Goal: Task Accomplishment & Management: Manage account settings

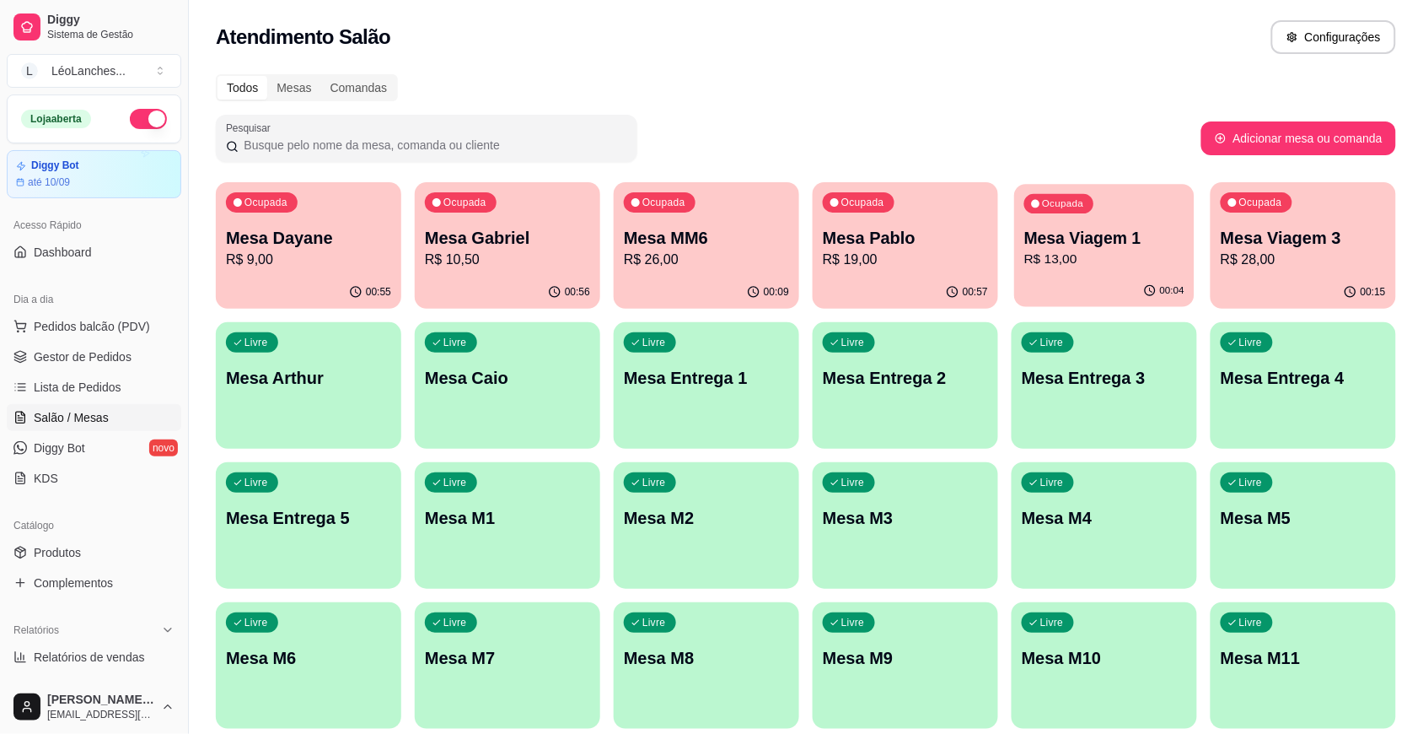
click at [1046, 232] on p "Mesa Viagem 1" at bounding box center [1104, 238] width 160 height 23
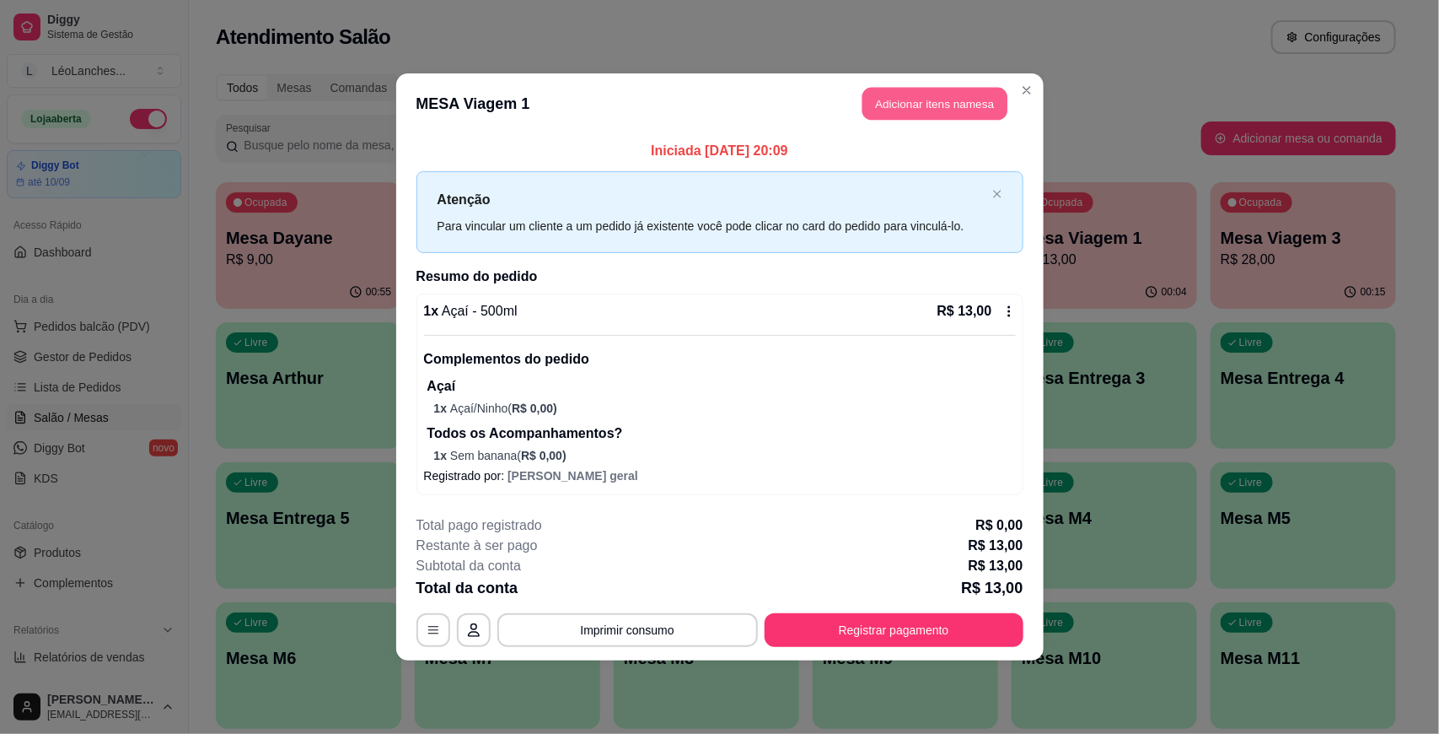
click at [929, 110] on button "Adicionar itens na mesa" at bounding box center [935, 104] width 145 height 33
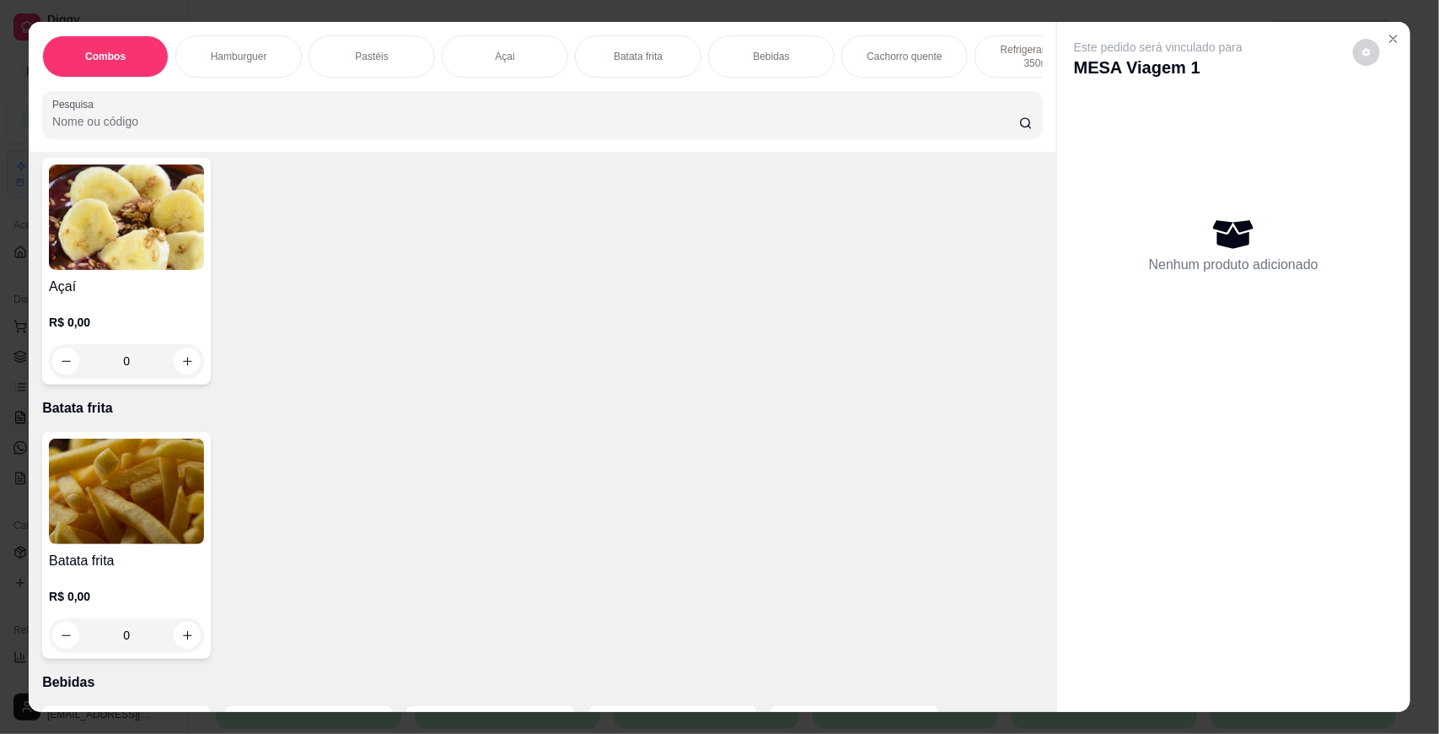
scroll to position [1276, 0]
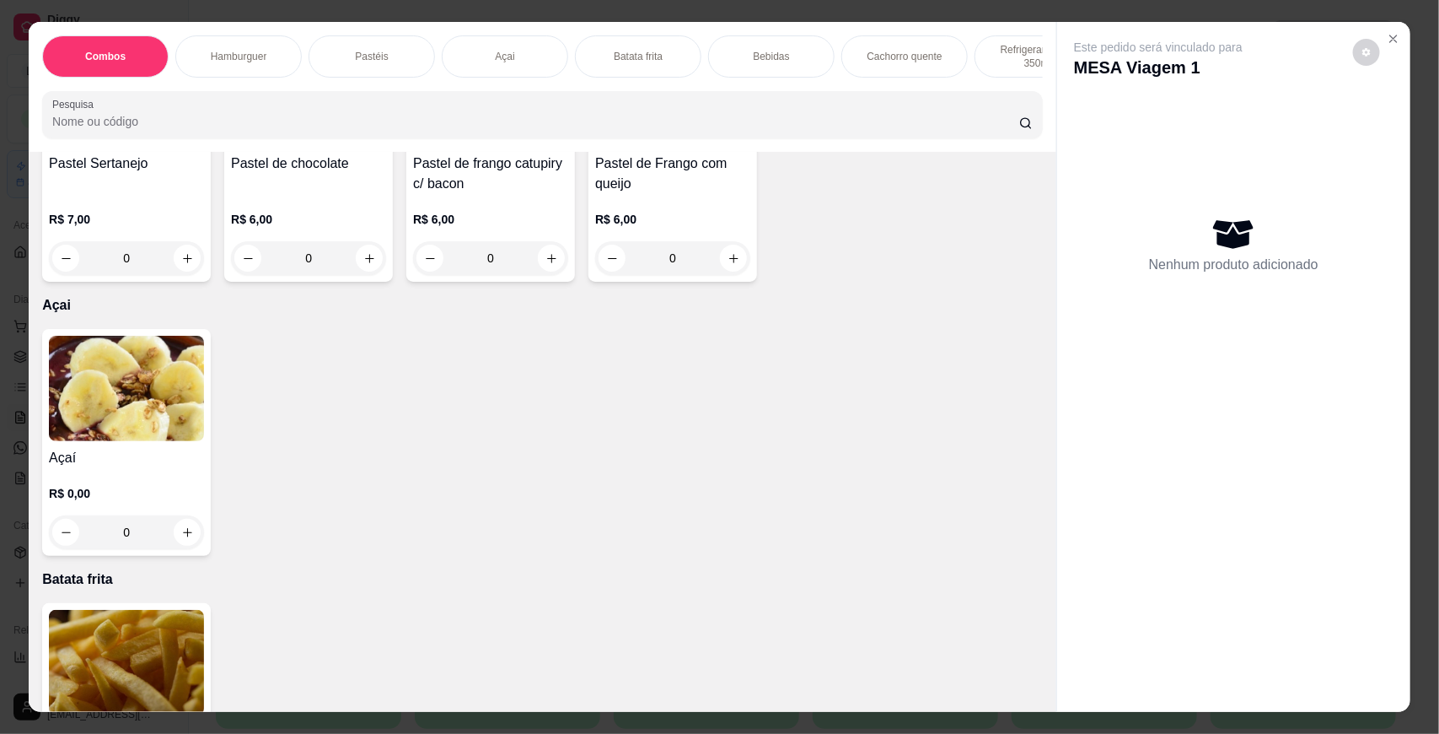
click at [119, 428] on img at bounding box center [126, 388] width 155 height 105
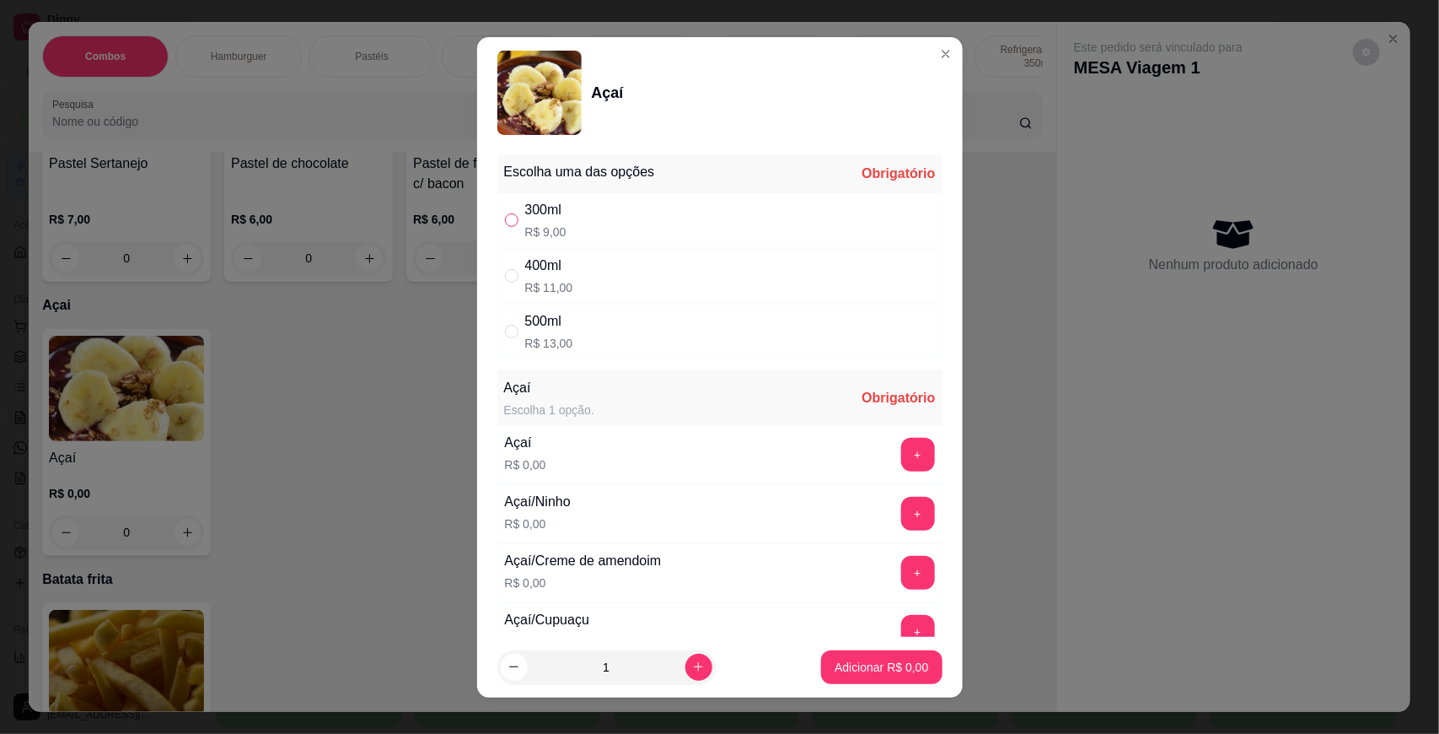
click at [507, 216] on input "" at bounding box center [511, 219] width 13 height 13
radio input "true"
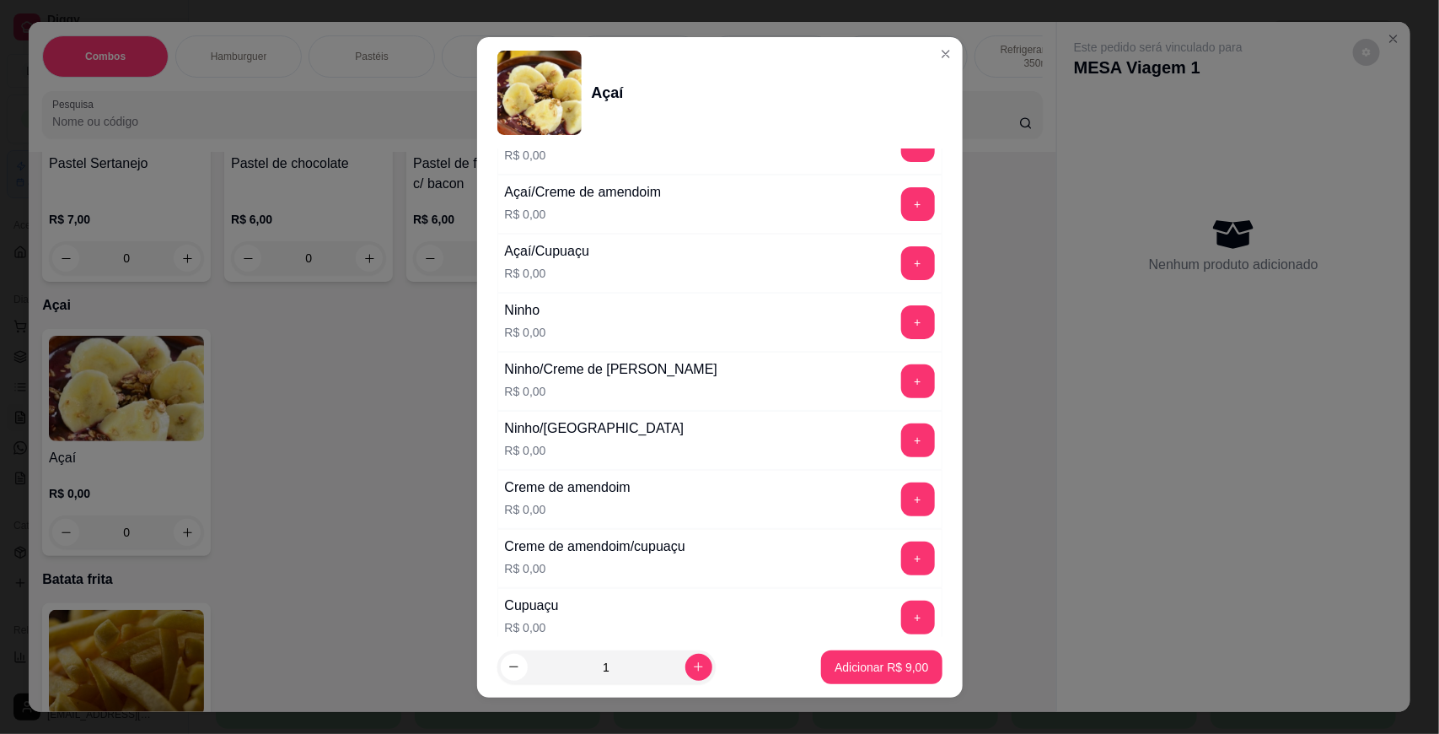
scroll to position [381, 0]
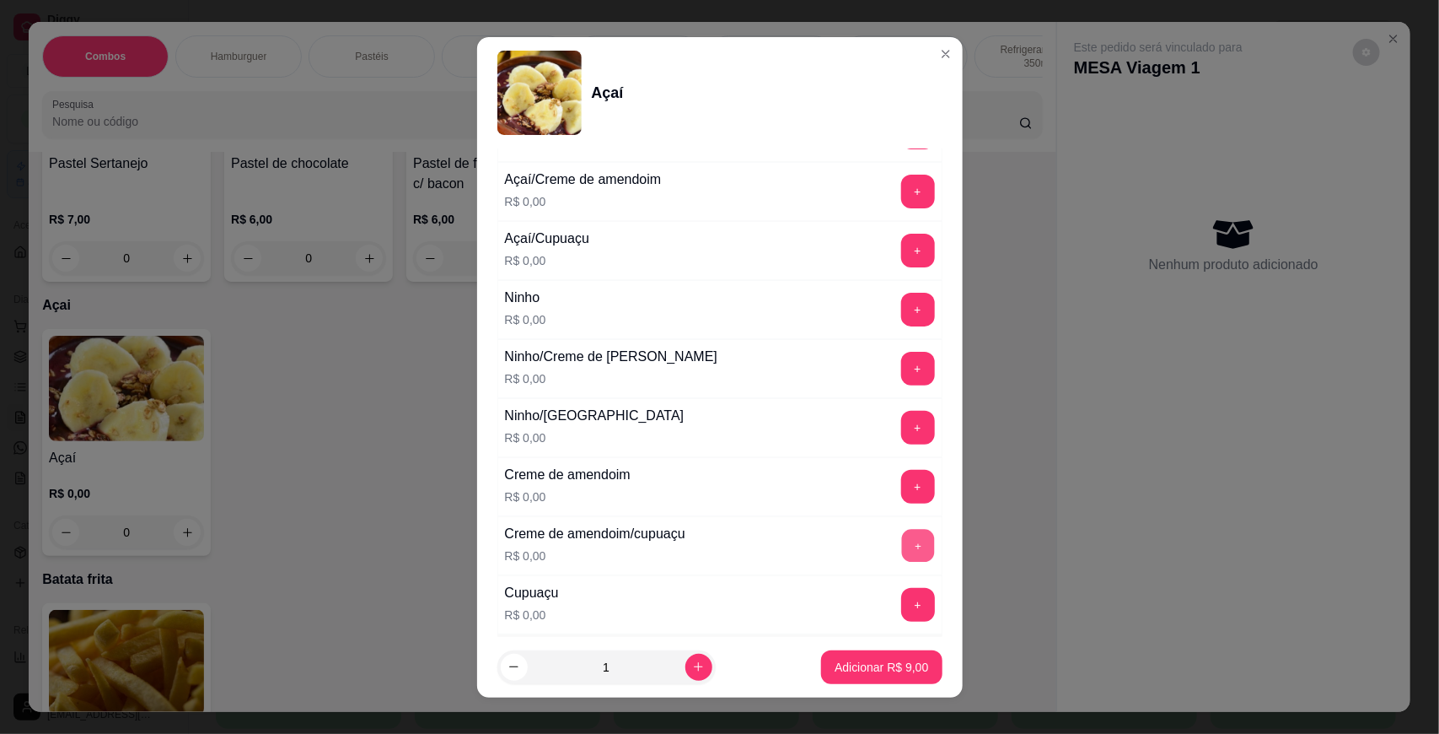
click at [901, 538] on button "+" at bounding box center [917, 545] width 33 height 33
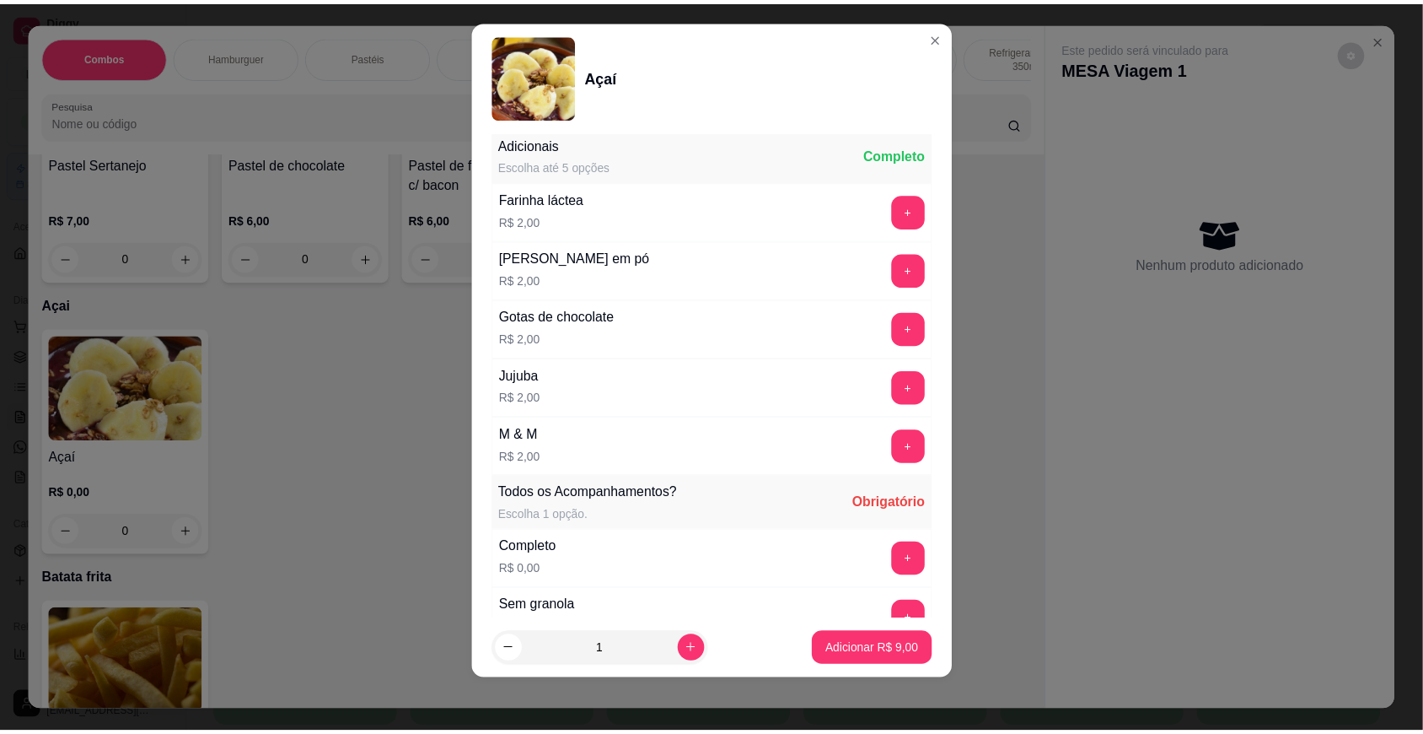
scroll to position [1212, 0]
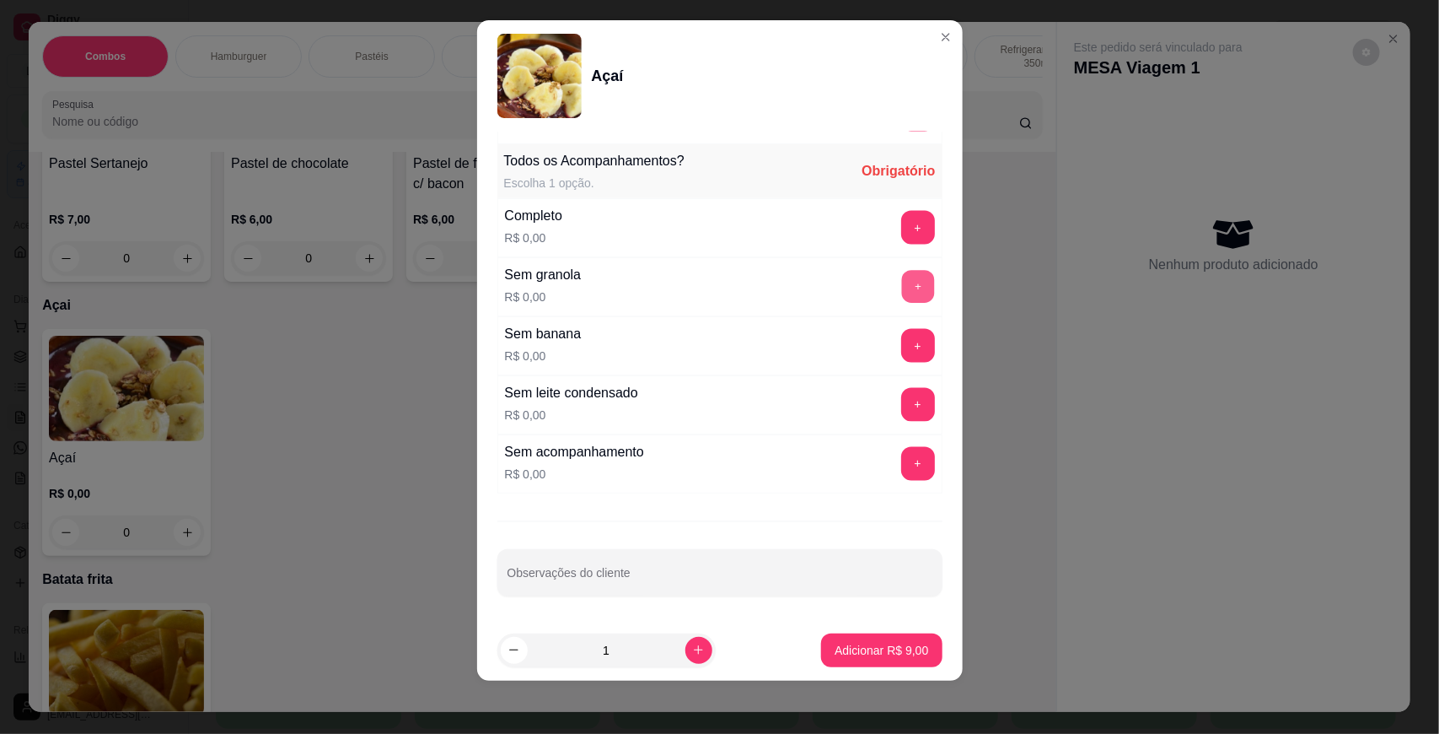
click at [901, 300] on button "+" at bounding box center [917, 286] width 33 height 33
click at [844, 658] on button "Adicionar R$ 9,00" at bounding box center [881, 650] width 121 height 34
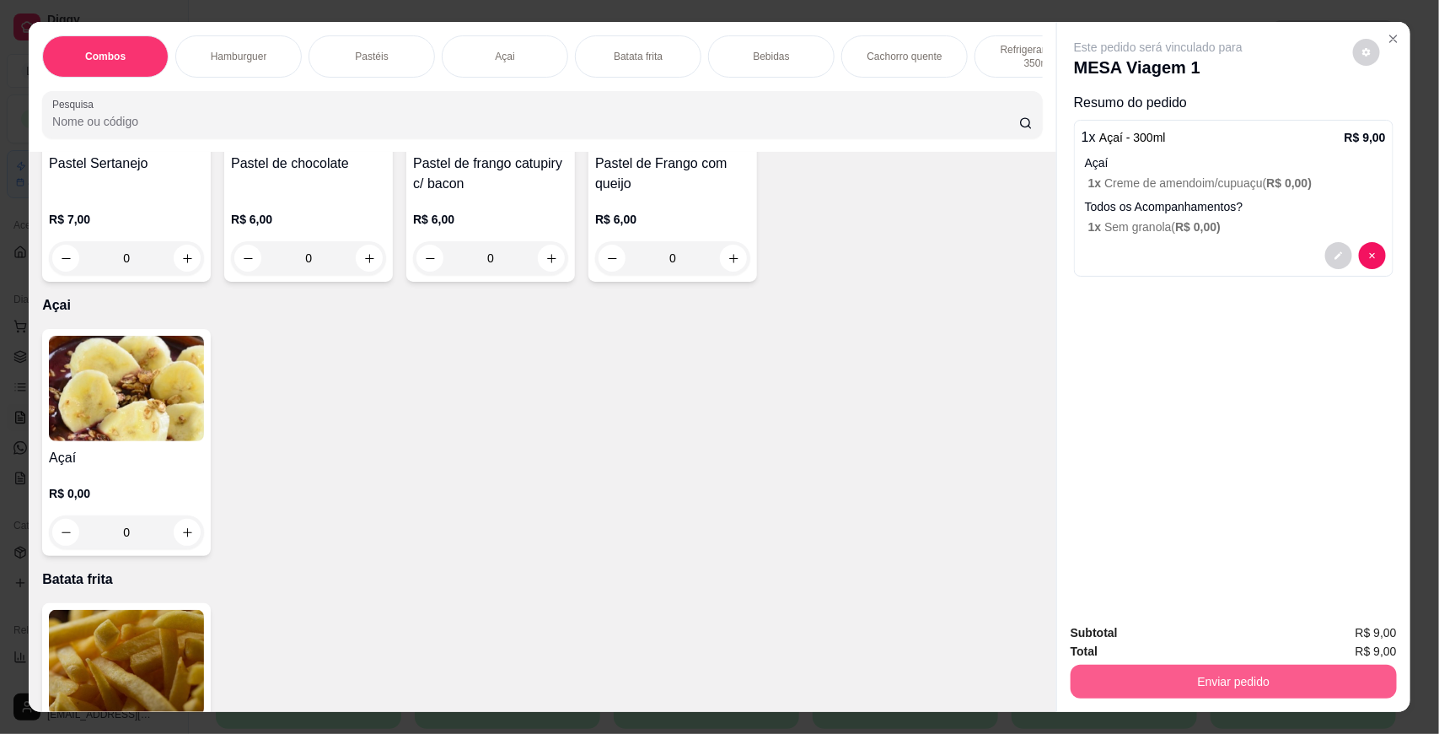
click at [1216, 675] on button "Enviar pedido" at bounding box center [1234, 681] width 326 height 34
click at [1169, 634] on button "Não registrar e enviar pedido" at bounding box center [1176, 640] width 175 height 32
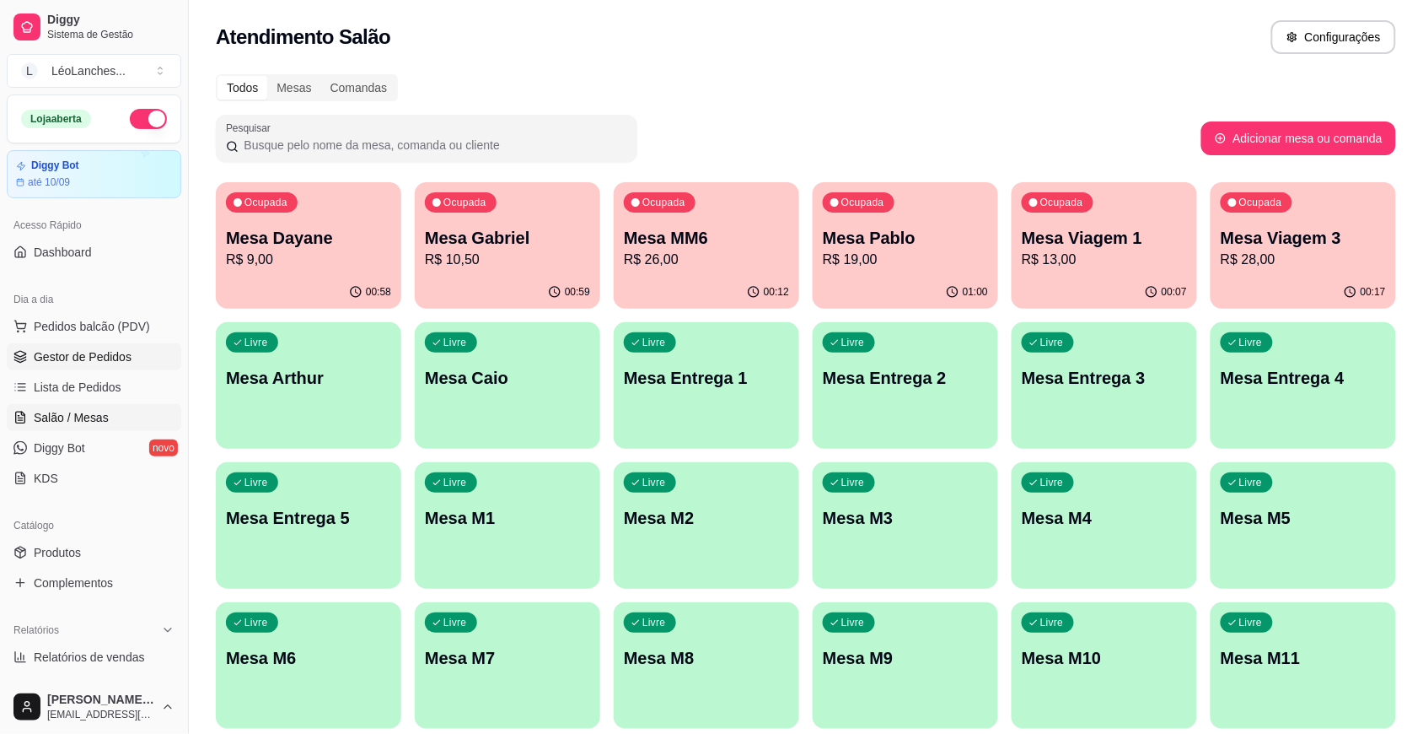
click at [99, 359] on span "Gestor de Pedidos" at bounding box center [83, 356] width 98 height 17
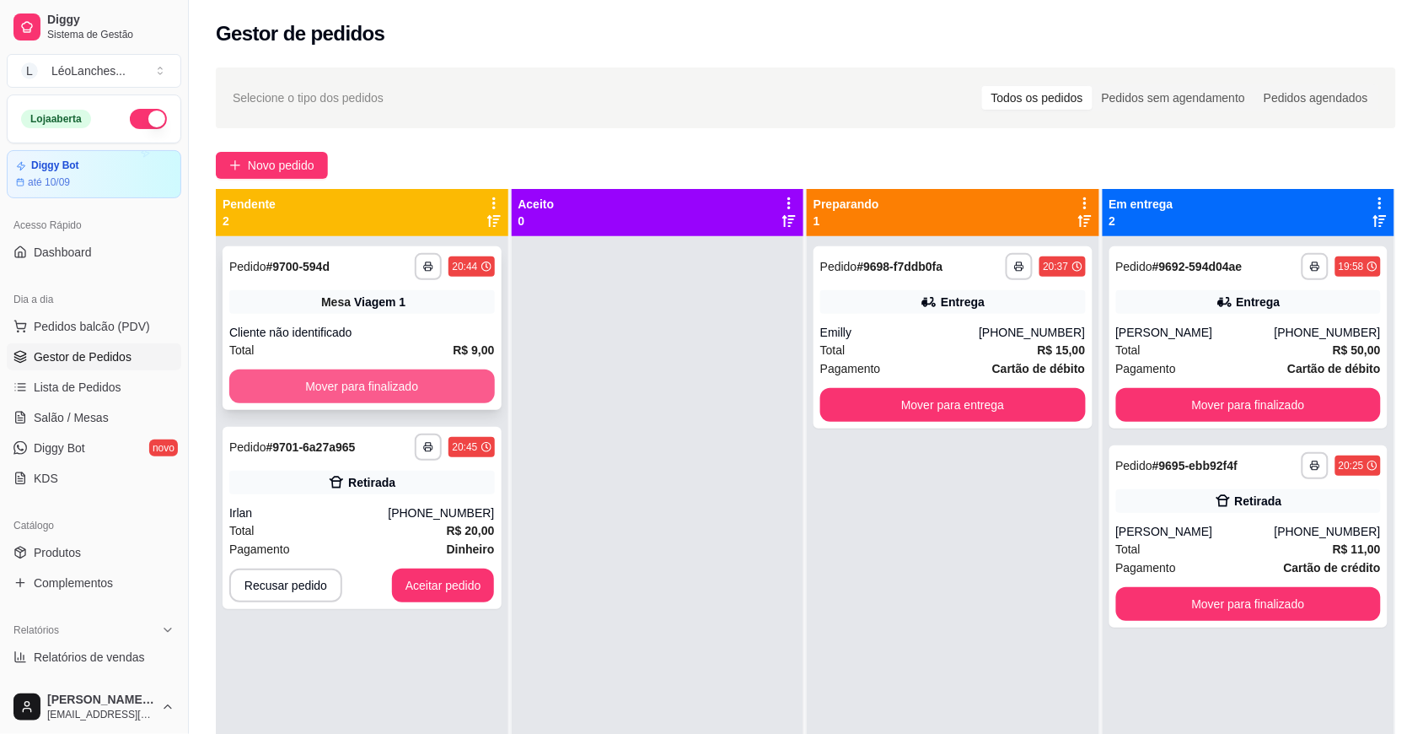
click at [451, 390] on button "Mover para finalizado" at bounding box center [362, 386] width 266 height 34
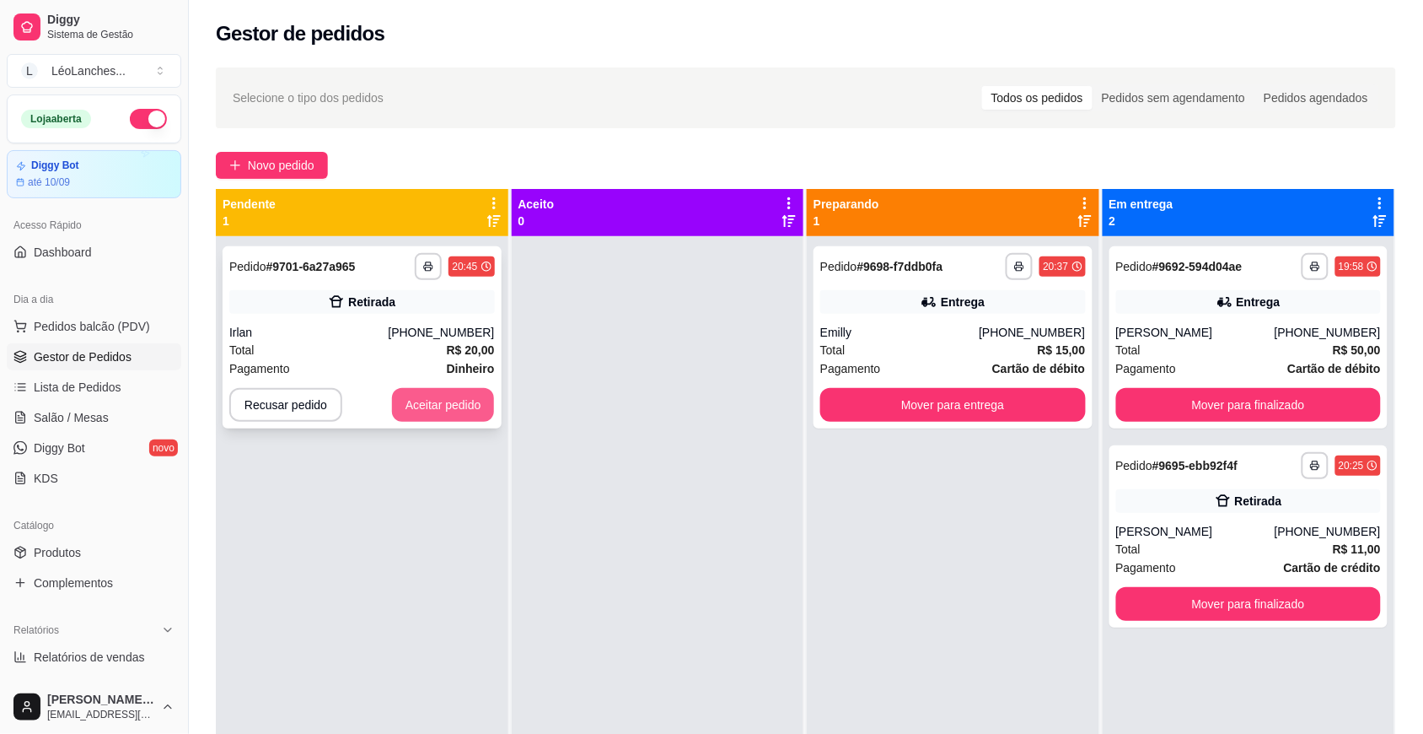
click at [441, 395] on button "Aceitar pedido" at bounding box center [443, 405] width 103 height 34
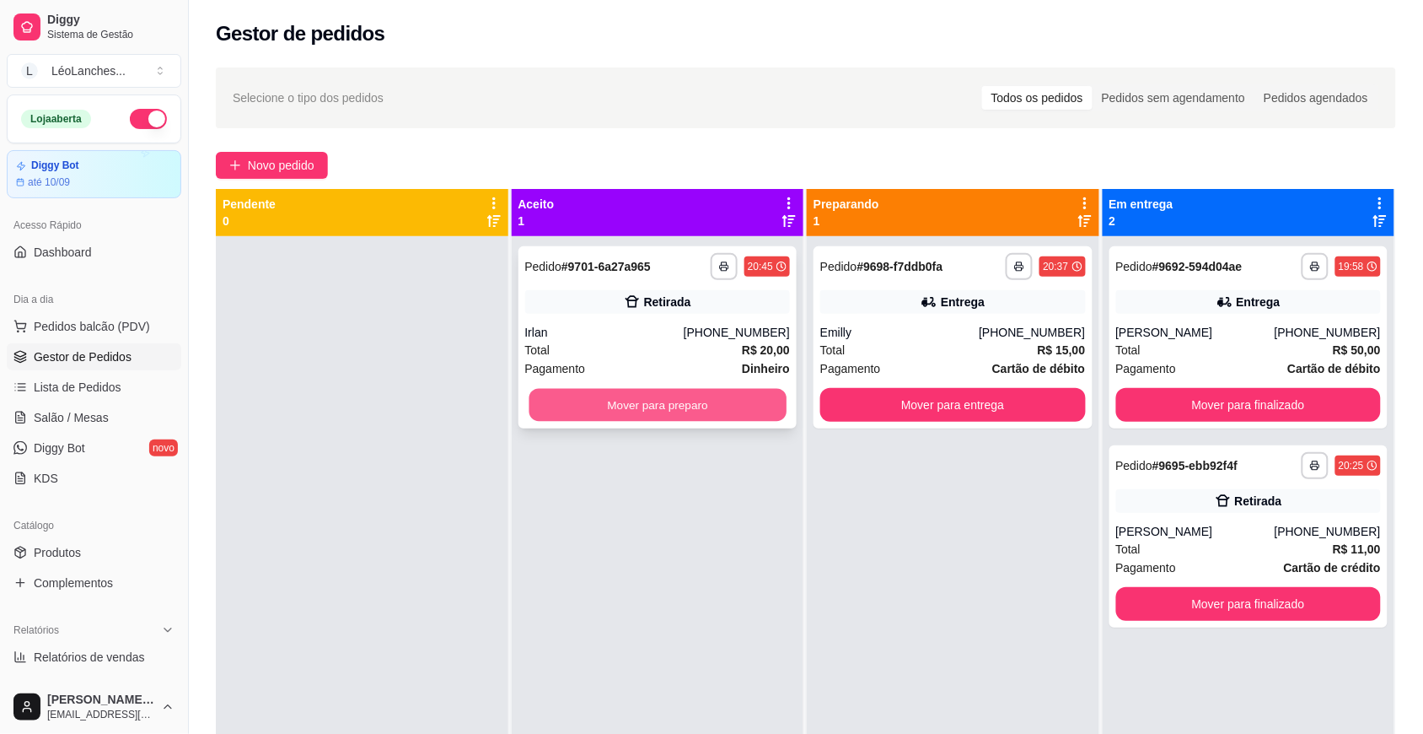
click at [639, 410] on button "Mover para preparo" at bounding box center [657, 405] width 257 height 33
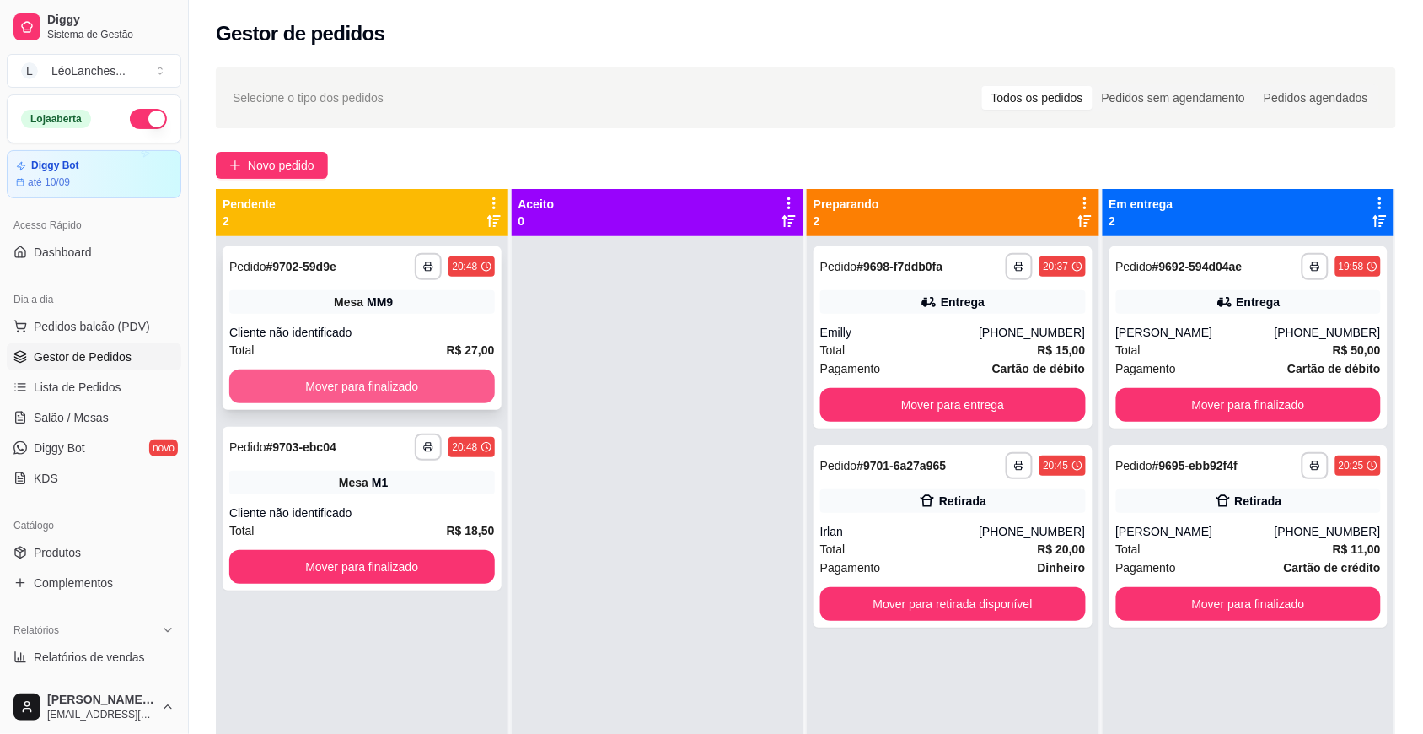
click at [469, 382] on button "Mover para finalizado" at bounding box center [362, 386] width 266 height 34
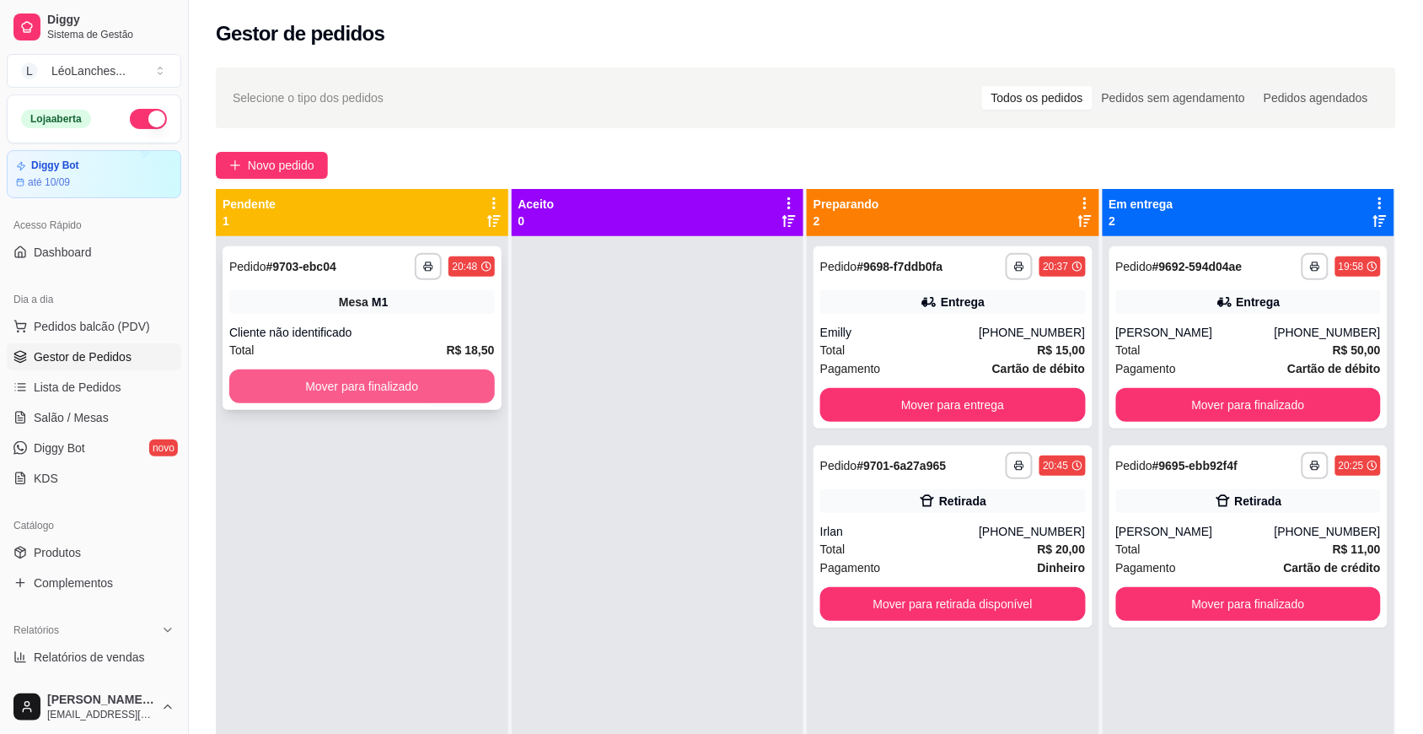
click at [427, 375] on button "Mover para finalizado" at bounding box center [362, 386] width 266 height 34
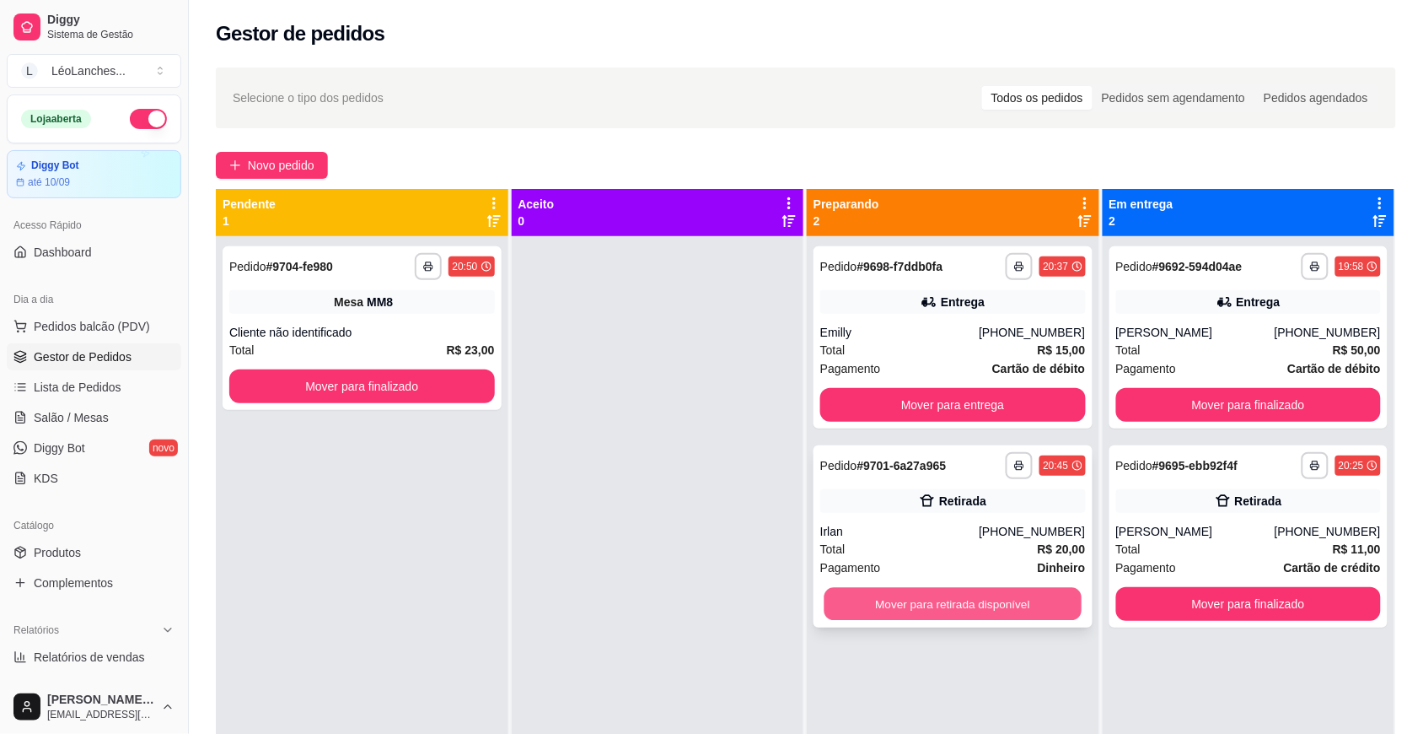
click at [954, 607] on button "Mover para retirada disponível" at bounding box center [953, 604] width 257 height 33
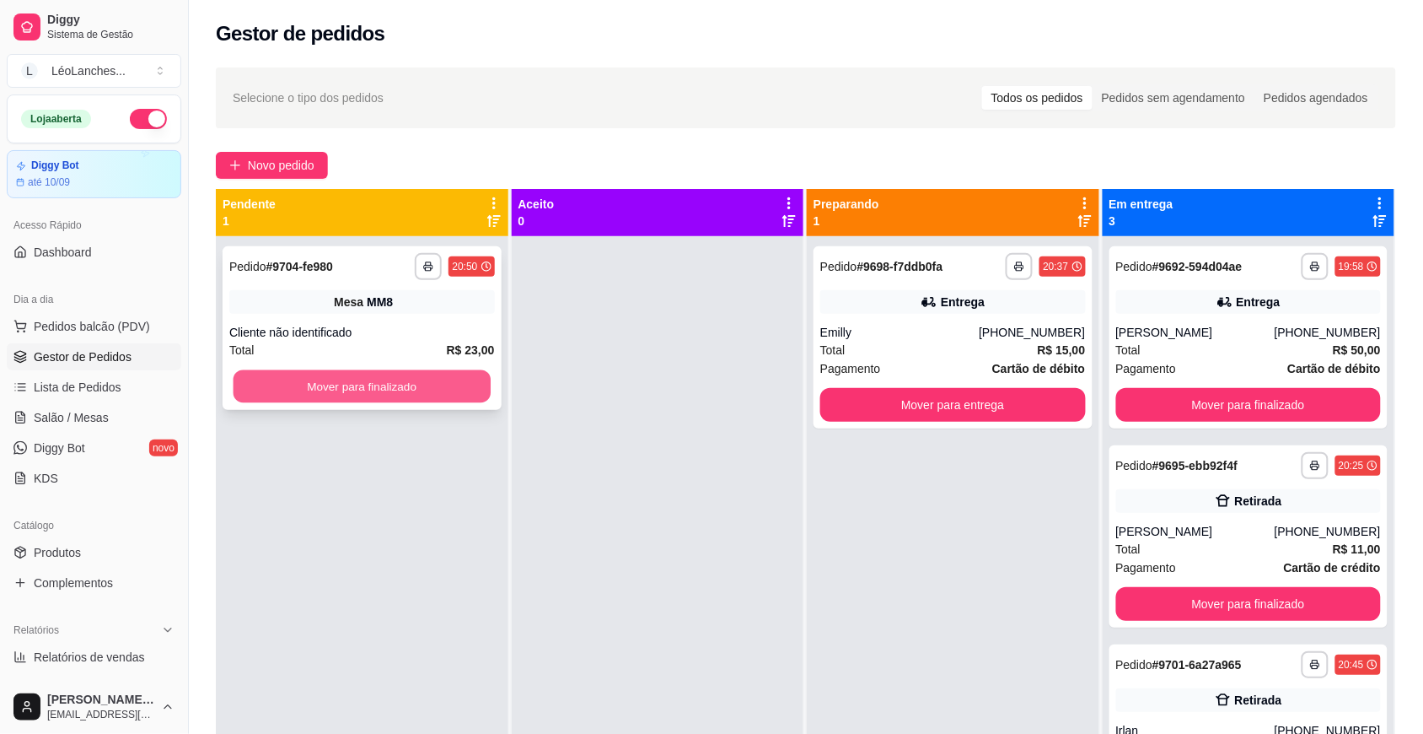
click at [401, 381] on button "Mover para finalizado" at bounding box center [362, 386] width 257 height 33
click at [401, 381] on button "Mover para finalizado" at bounding box center [362, 386] width 266 height 34
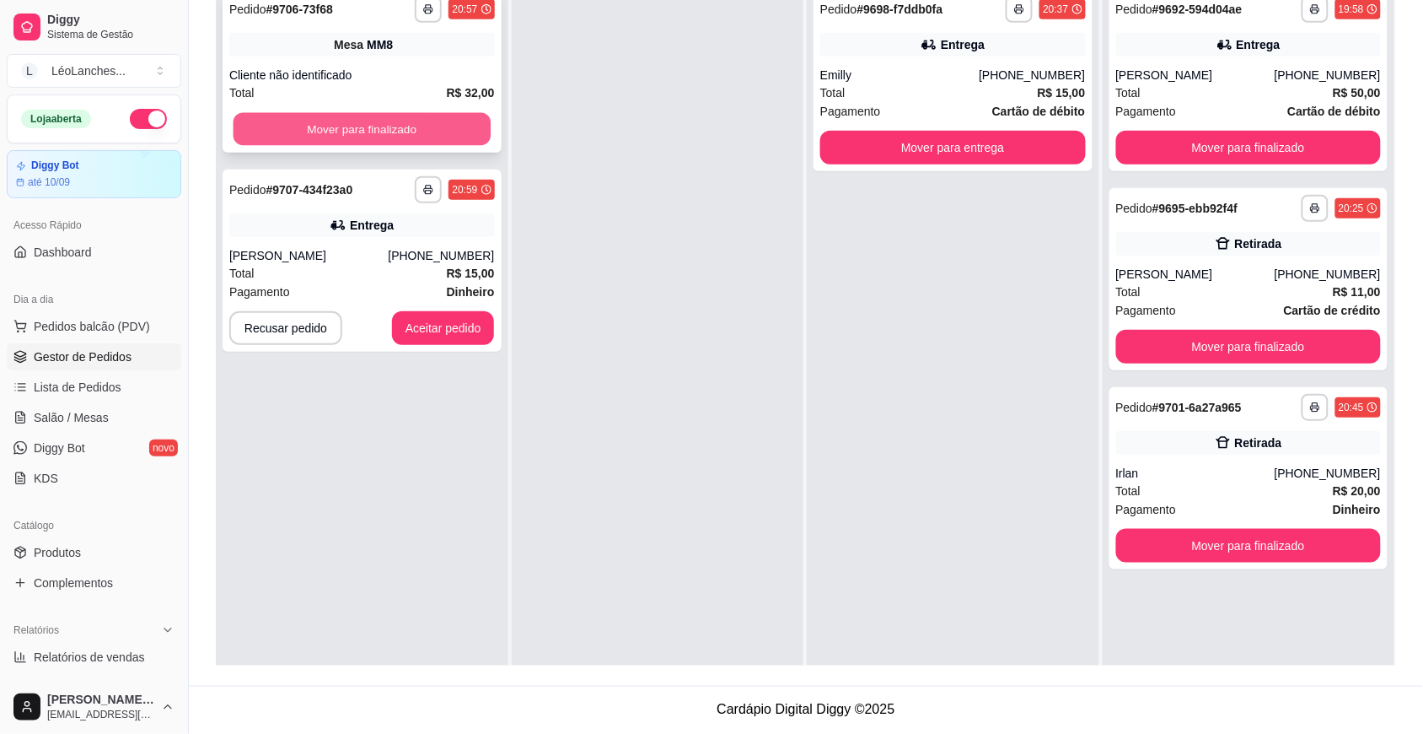
click at [455, 122] on button "Mover para finalizado" at bounding box center [362, 129] width 257 height 33
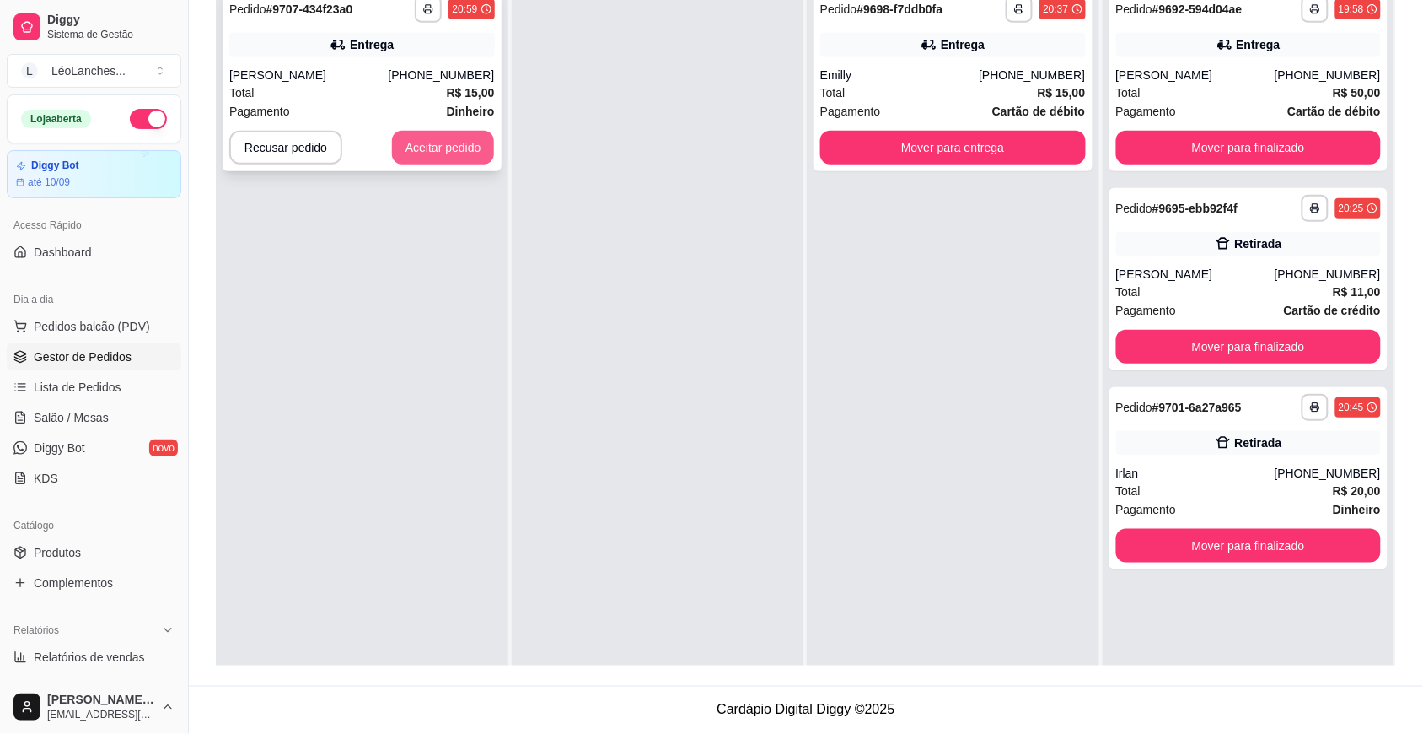
click at [452, 143] on button "Aceitar pedido" at bounding box center [443, 148] width 103 height 34
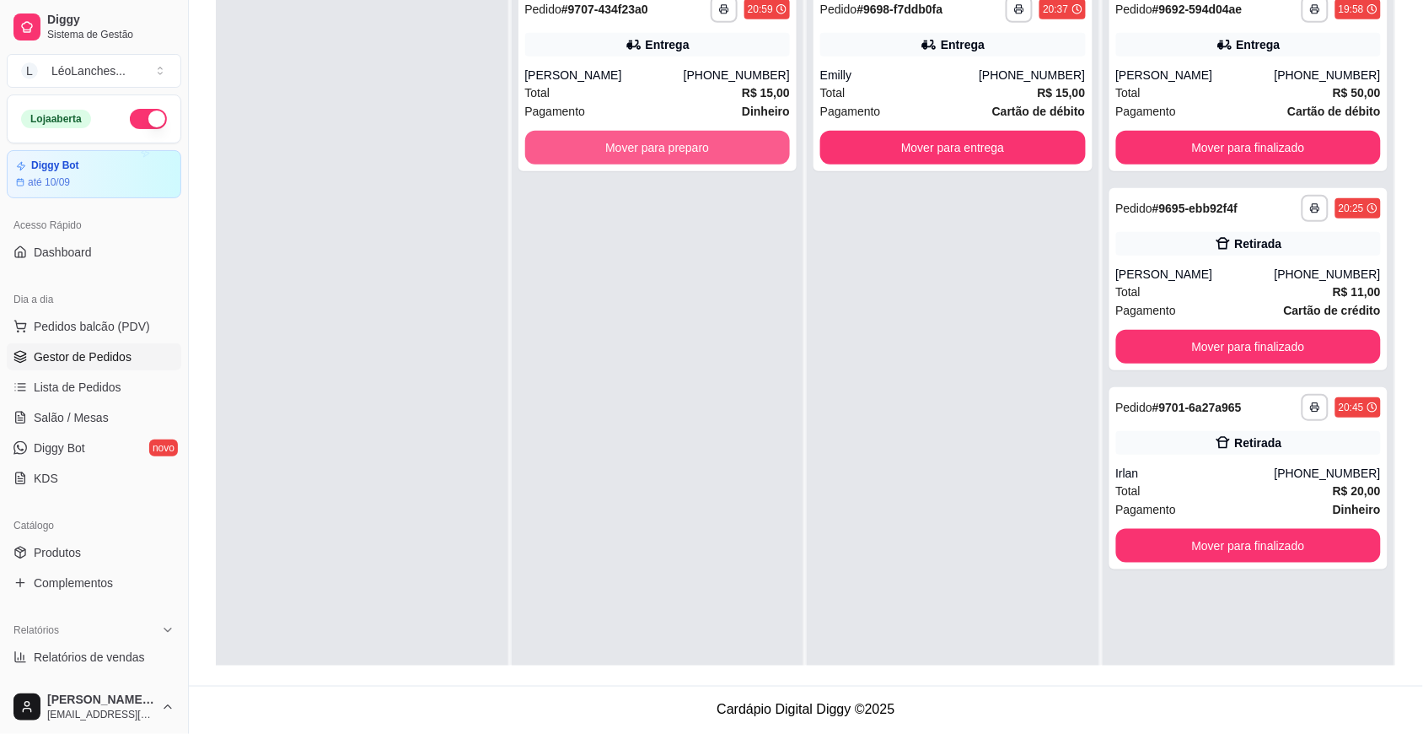
click at [666, 144] on button "Mover para preparo" at bounding box center [658, 148] width 266 height 34
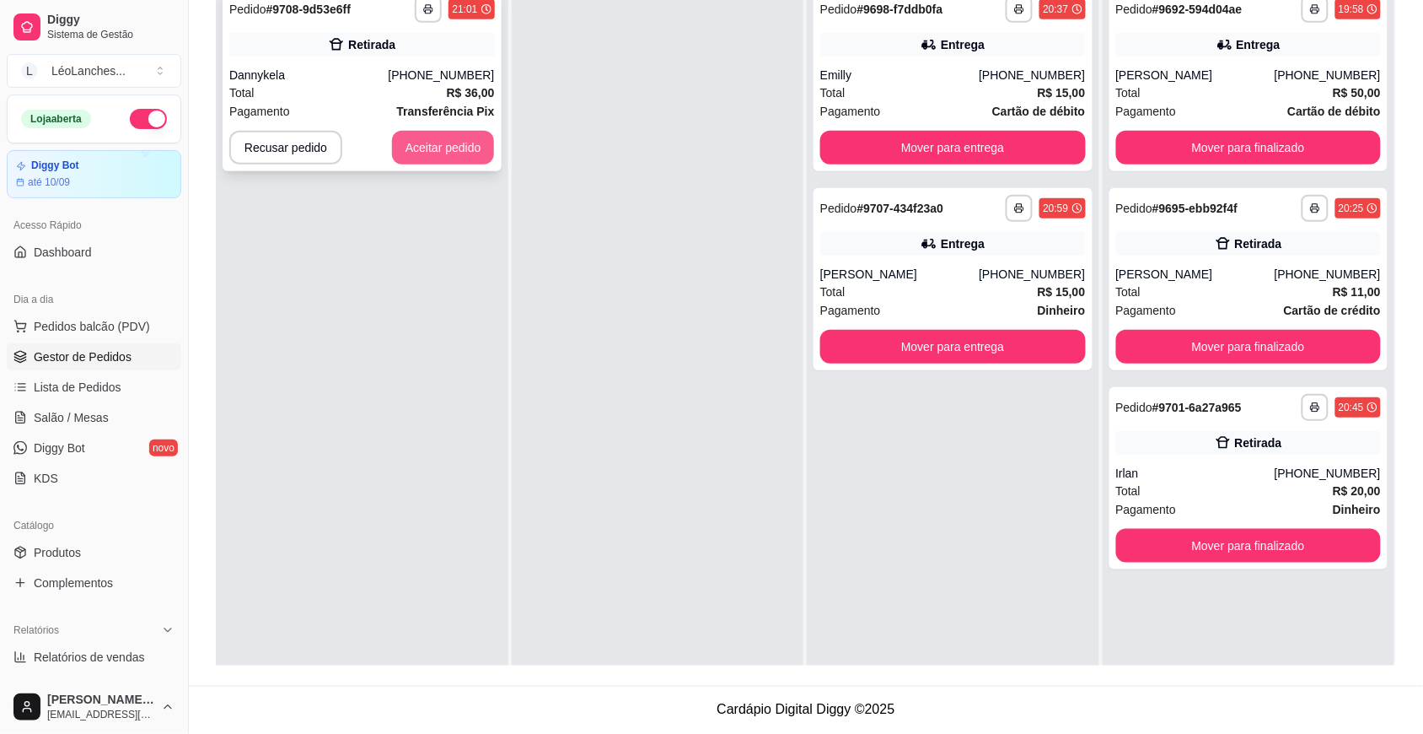
click at [456, 146] on button "Aceitar pedido" at bounding box center [443, 148] width 103 height 34
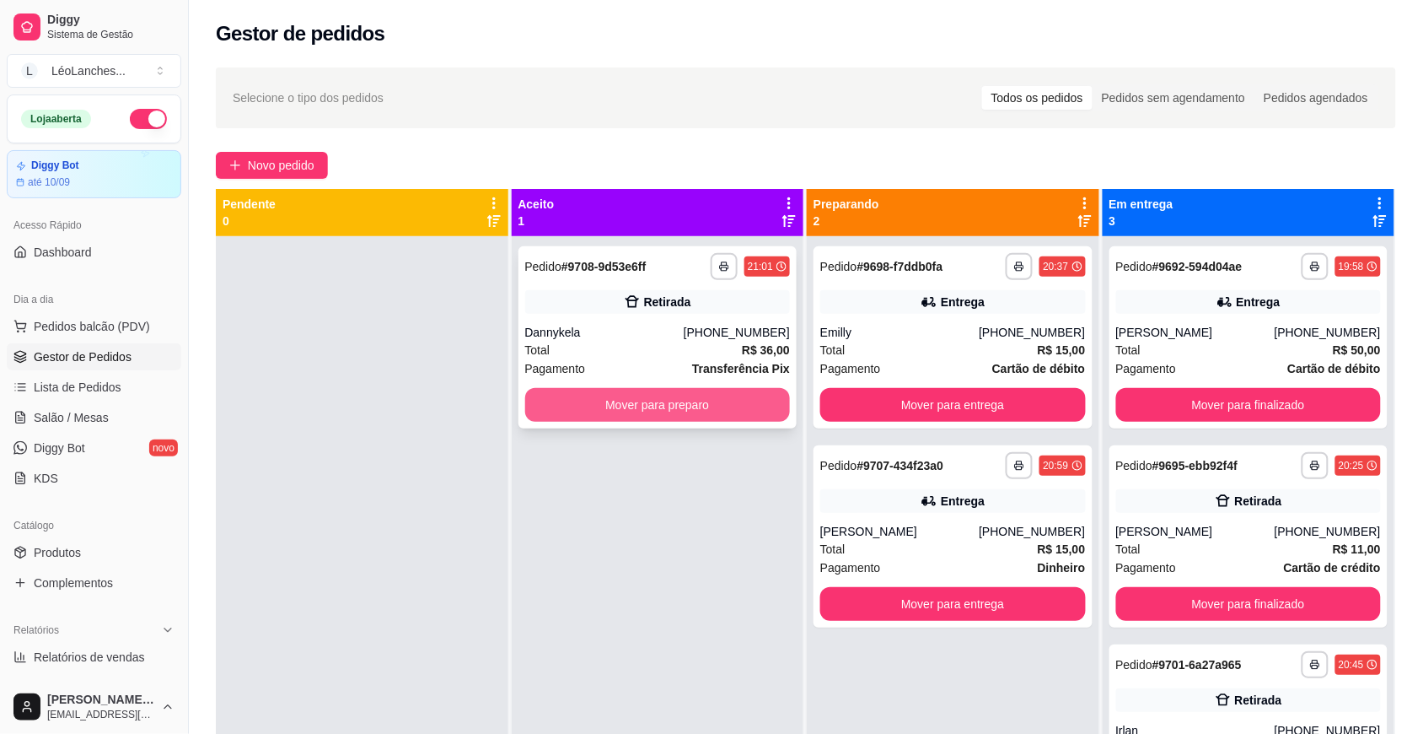
click at [734, 403] on button "Mover para preparo" at bounding box center [658, 405] width 266 height 34
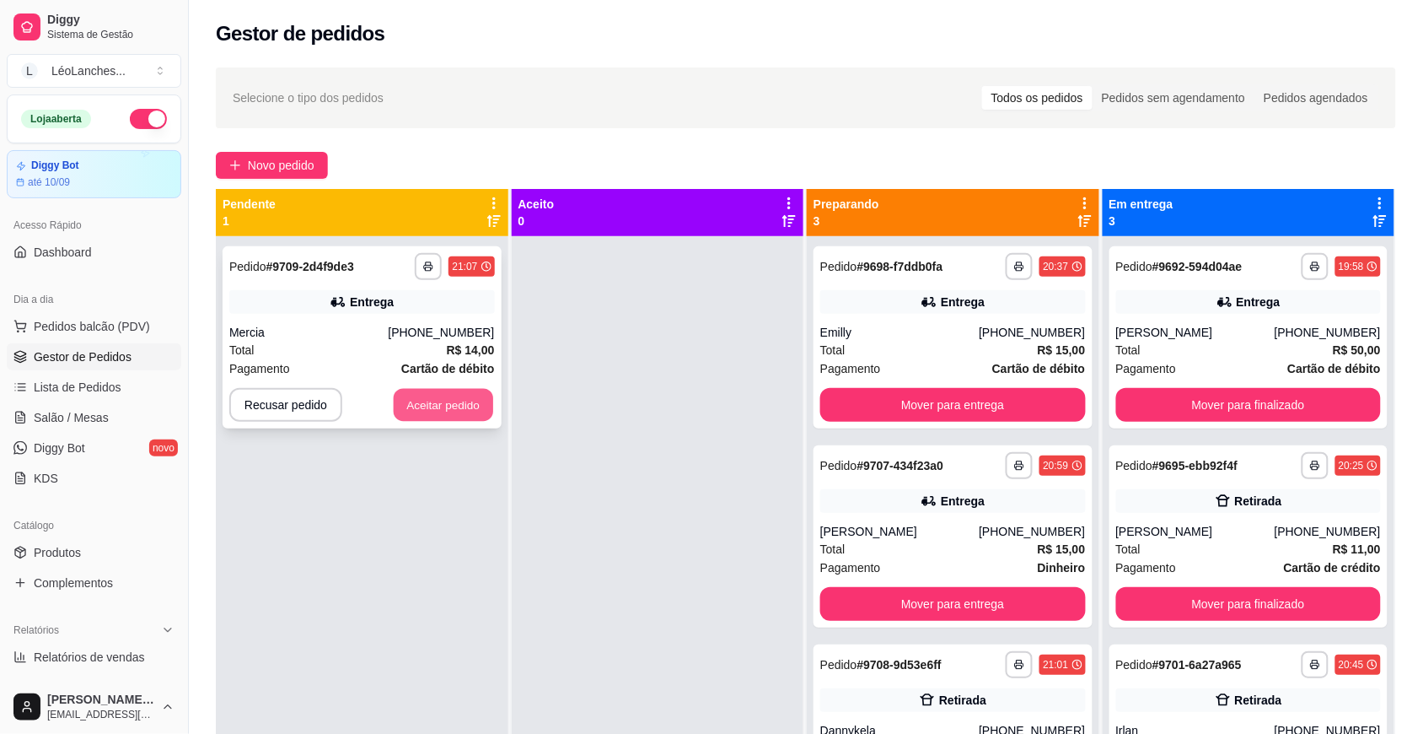
click at [481, 405] on button "Aceitar pedido" at bounding box center [443, 405] width 99 height 33
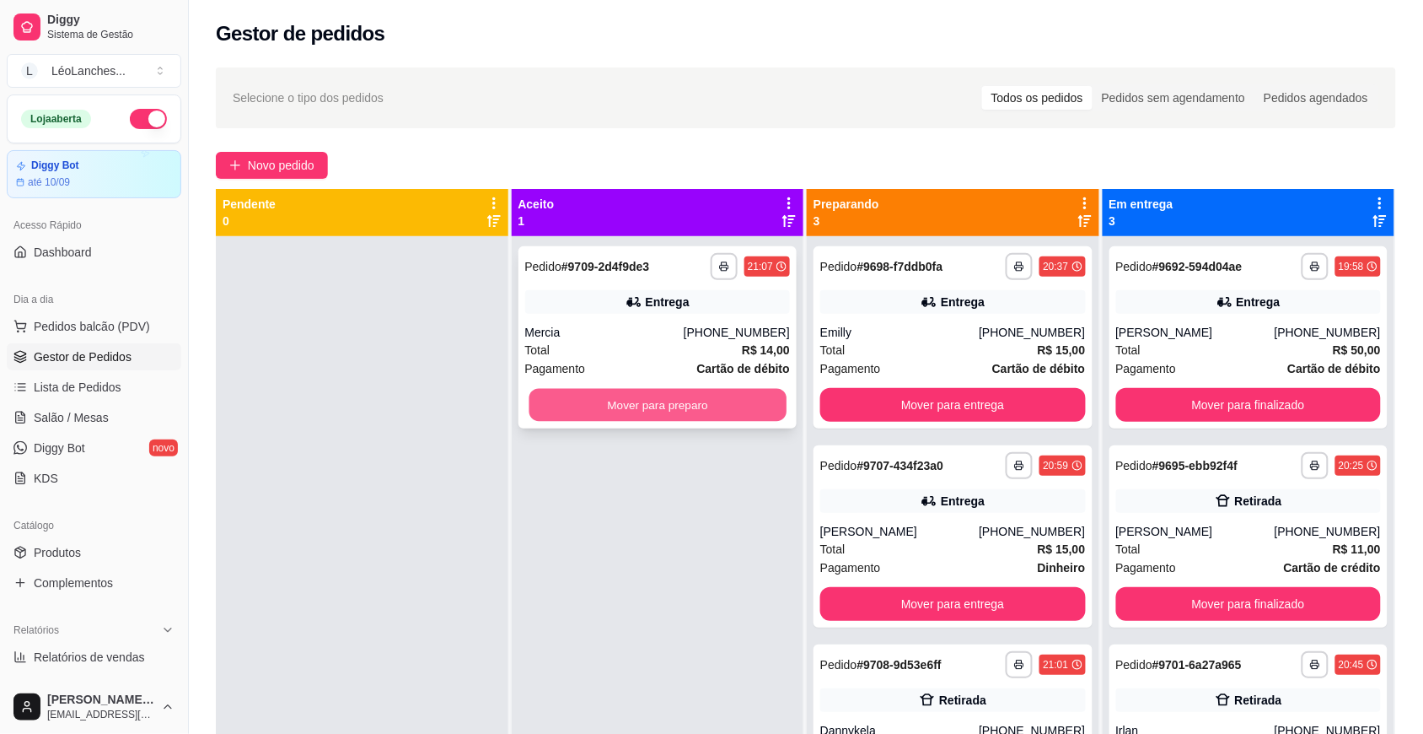
click at [667, 417] on button "Mover para preparo" at bounding box center [657, 405] width 257 height 33
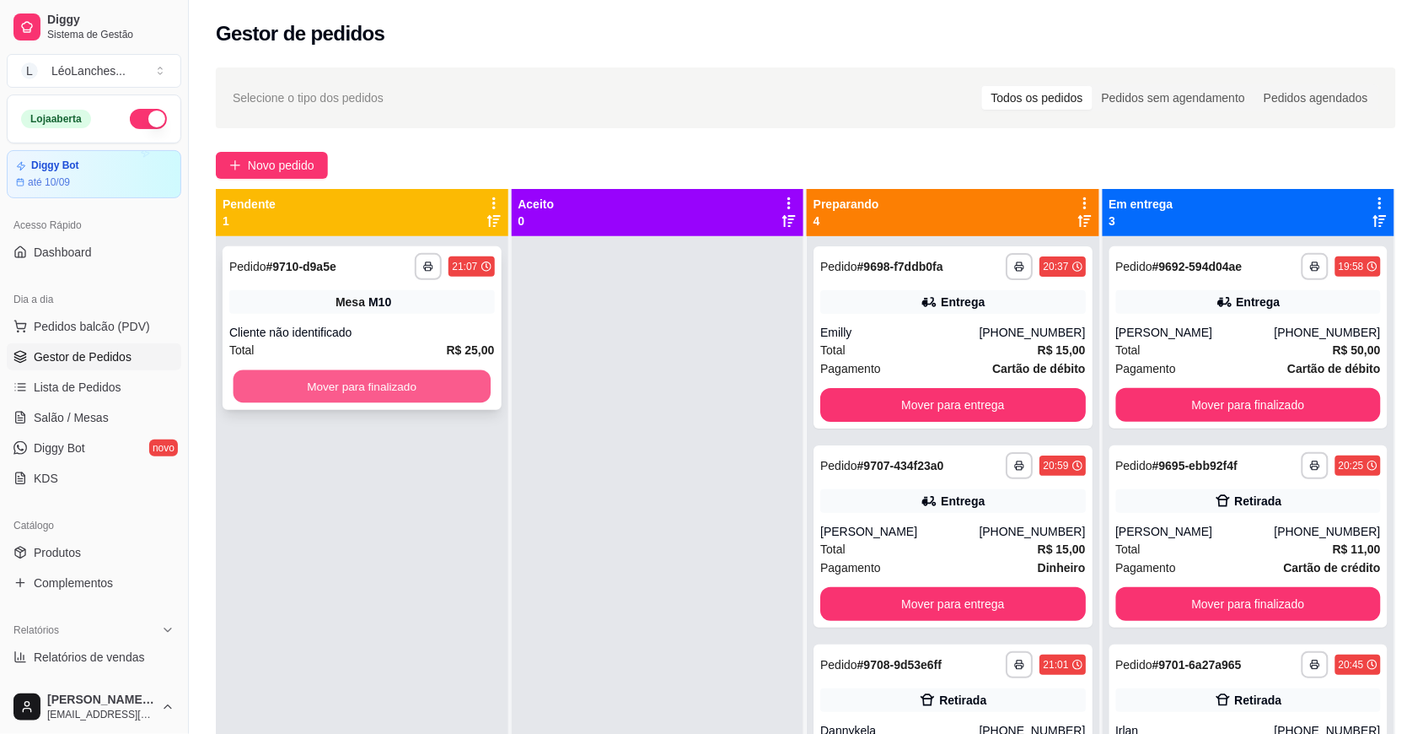
click at [432, 396] on button "Mover para finalizado" at bounding box center [362, 386] width 257 height 33
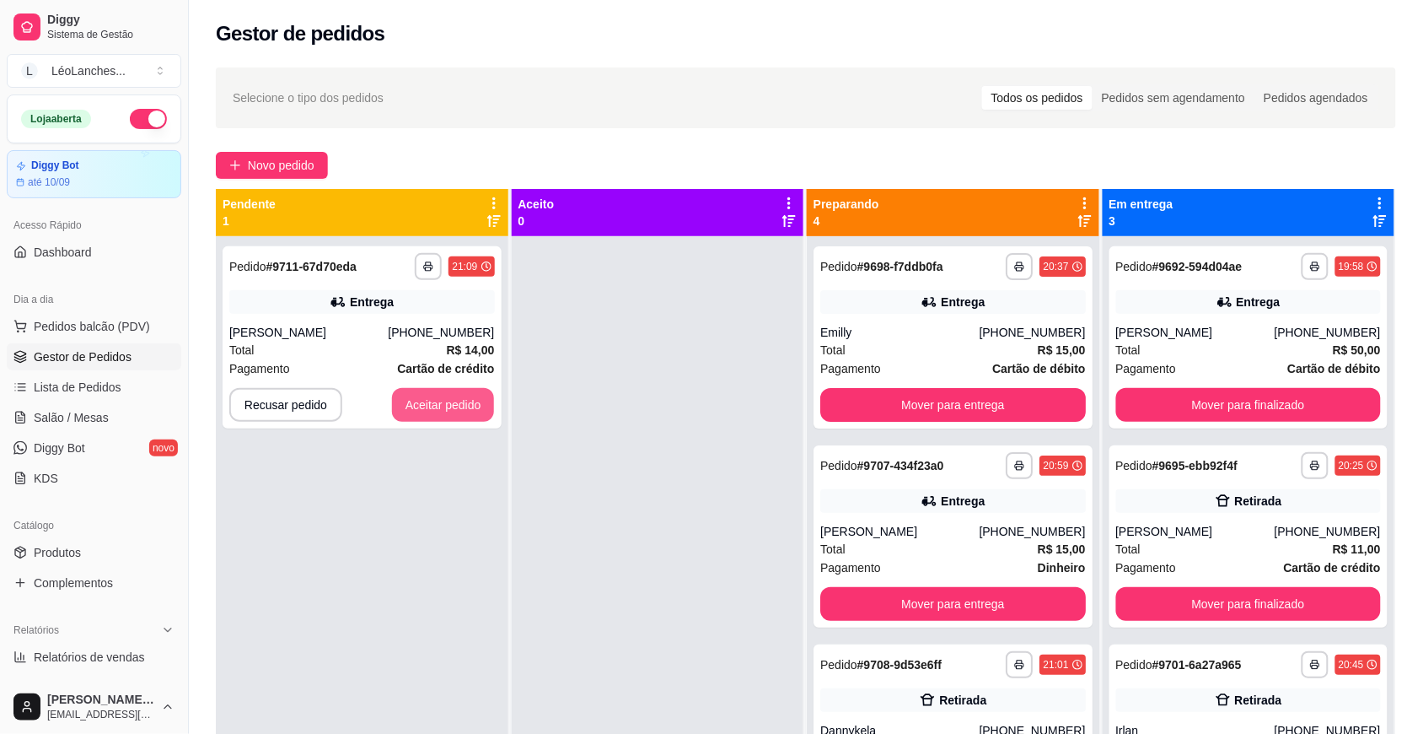
click at [420, 396] on button "Aceitar pedido" at bounding box center [443, 405] width 103 height 34
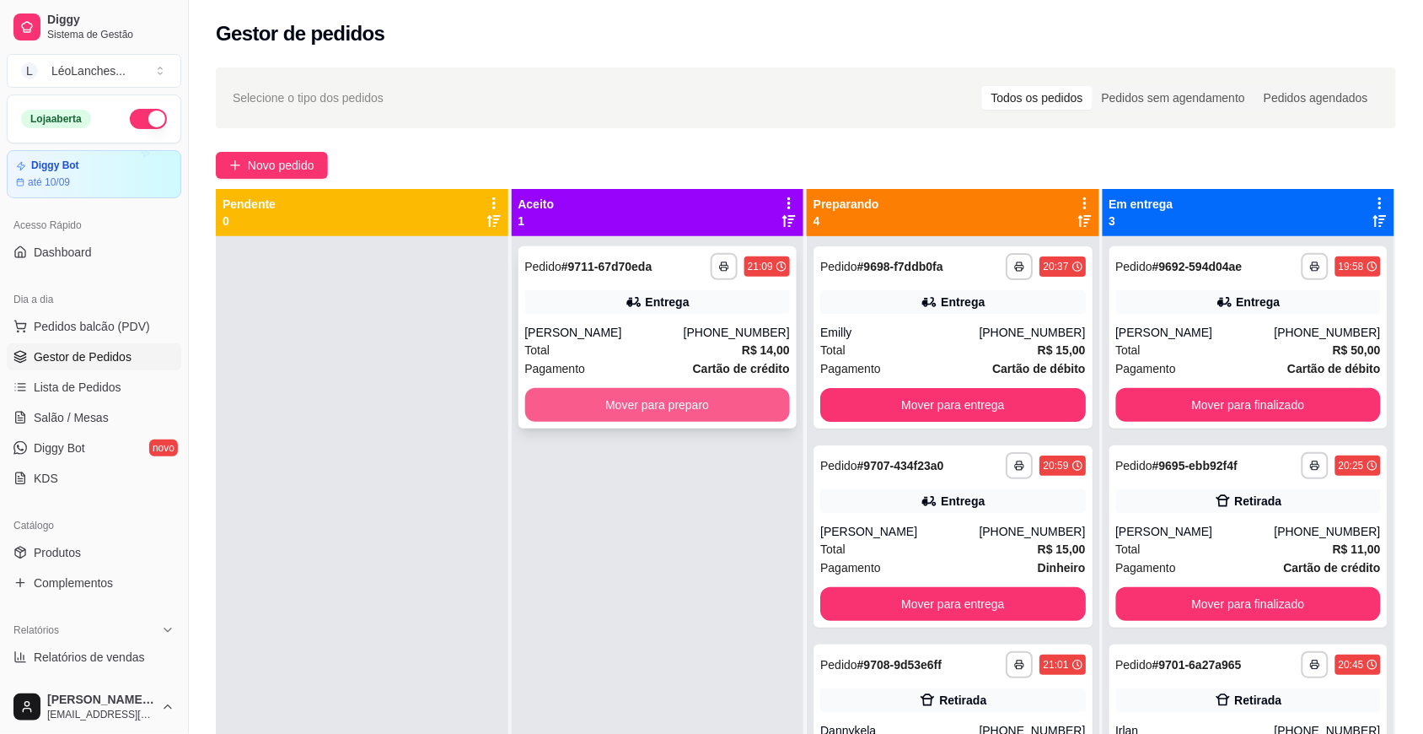
click at [546, 411] on button "Mover para preparo" at bounding box center [658, 405] width 266 height 34
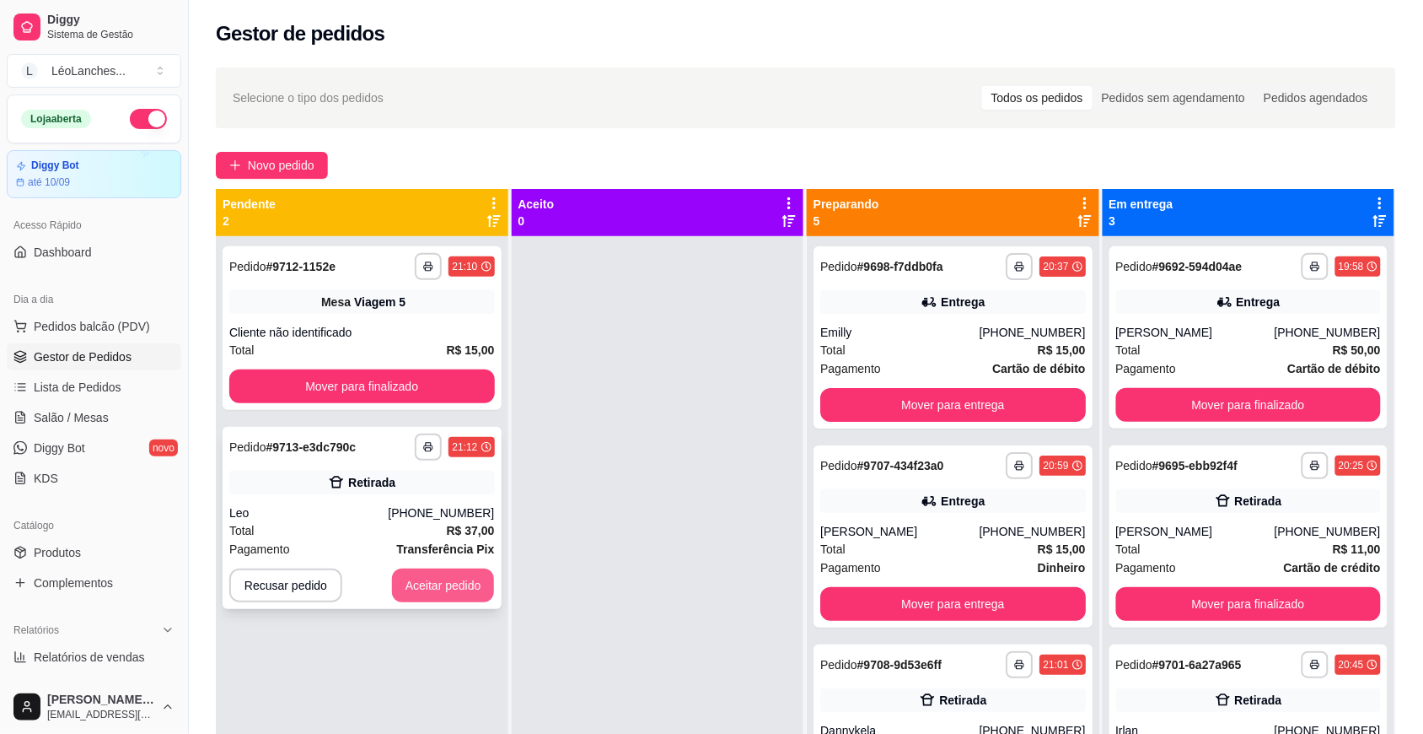
click at [440, 582] on button "Aceitar pedido" at bounding box center [443, 585] width 103 height 34
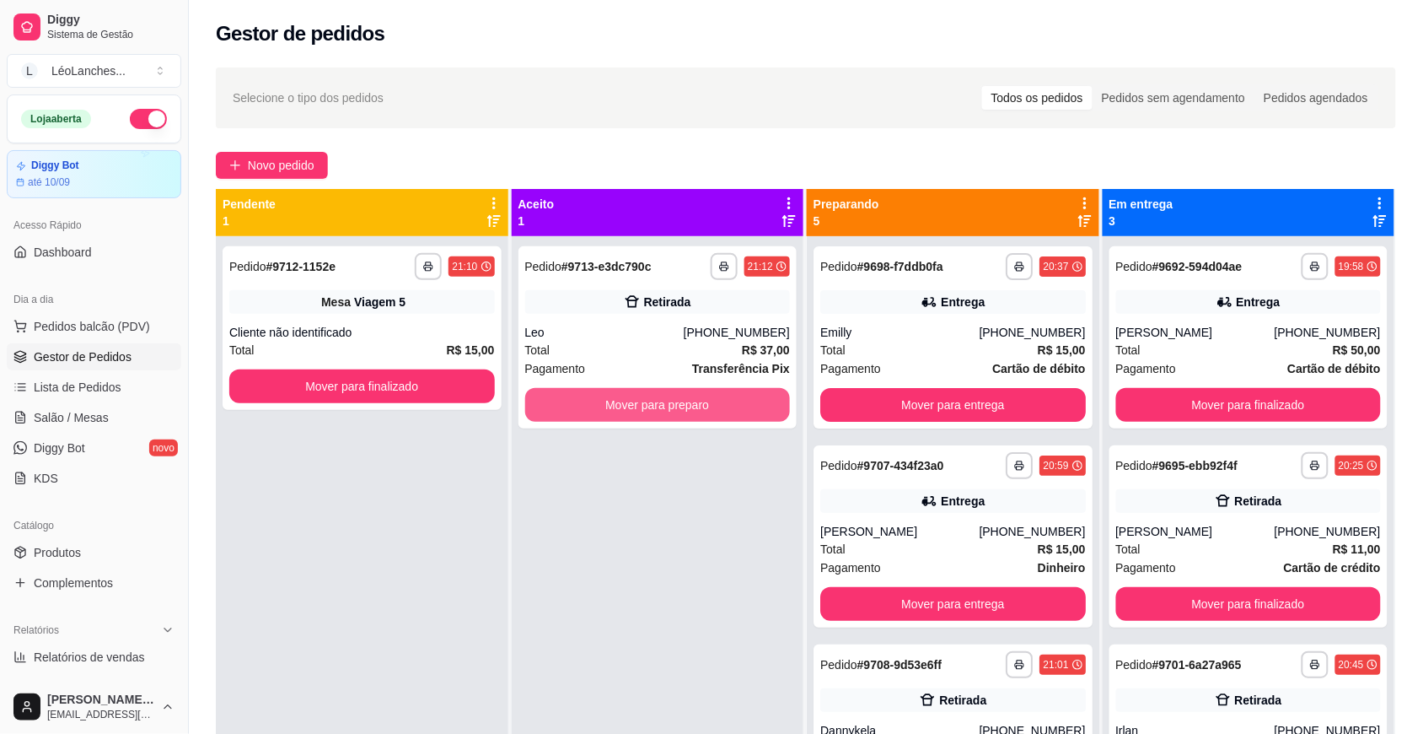
click at [705, 405] on button "Mover para preparo" at bounding box center [658, 405] width 266 height 34
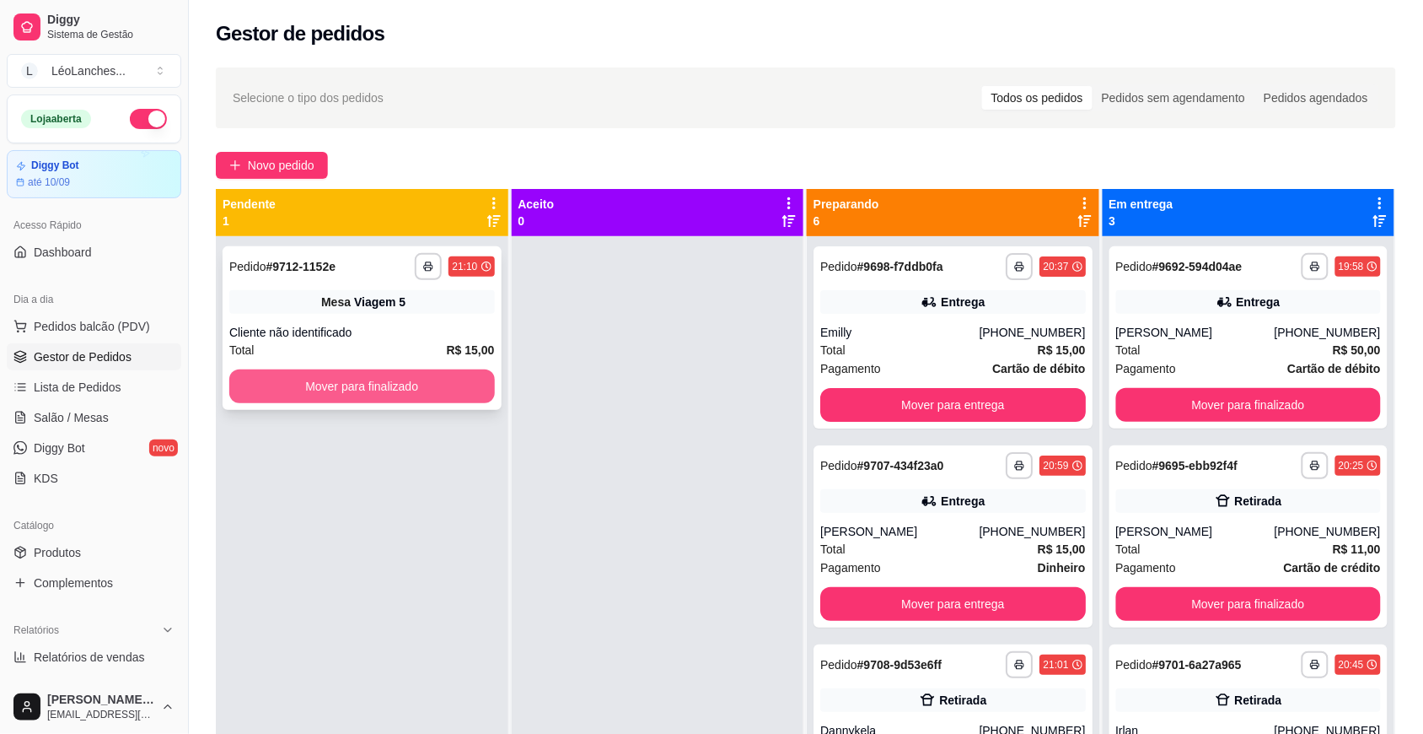
click at [449, 390] on button "Mover para finalizado" at bounding box center [362, 386] width 266 height 34
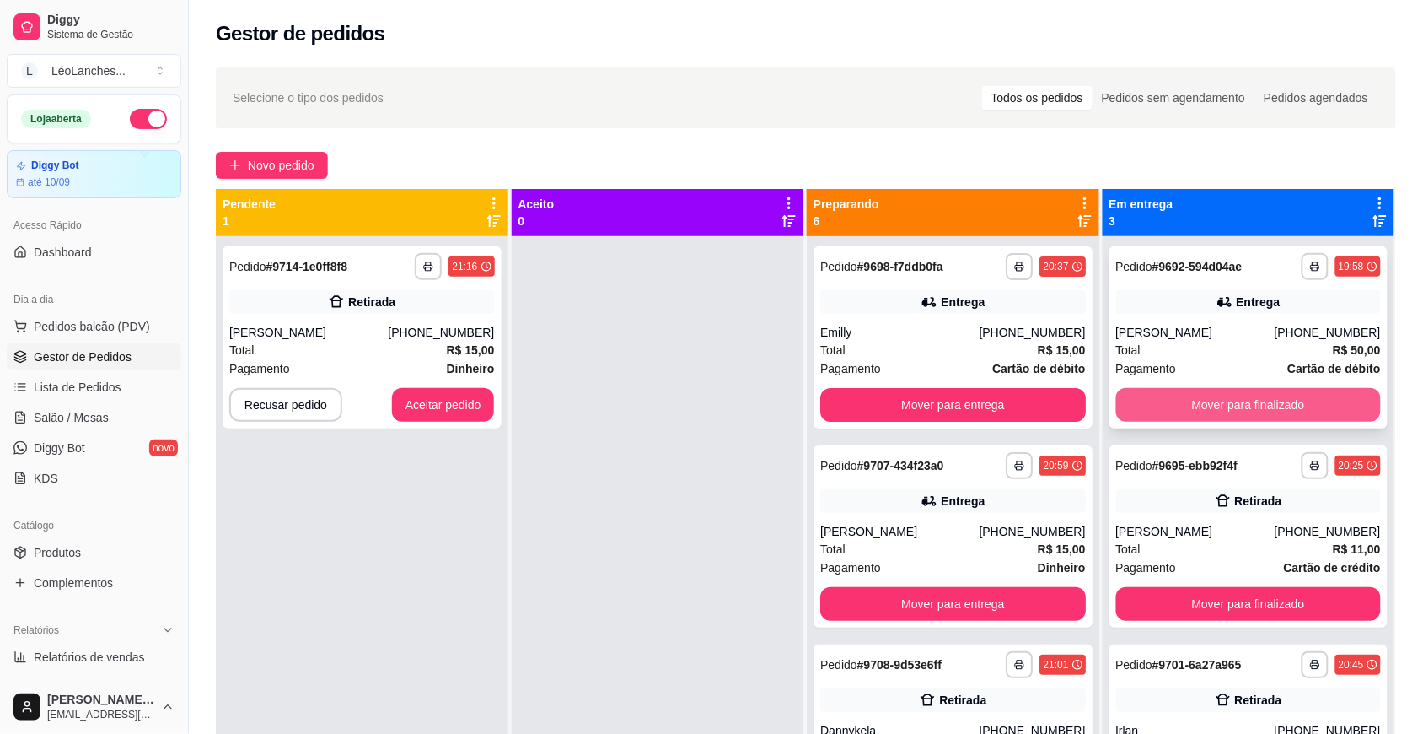
click at [1265, 398] on button "Mover para finalizado" at bounding box center [1249, 405] width 266 height 34
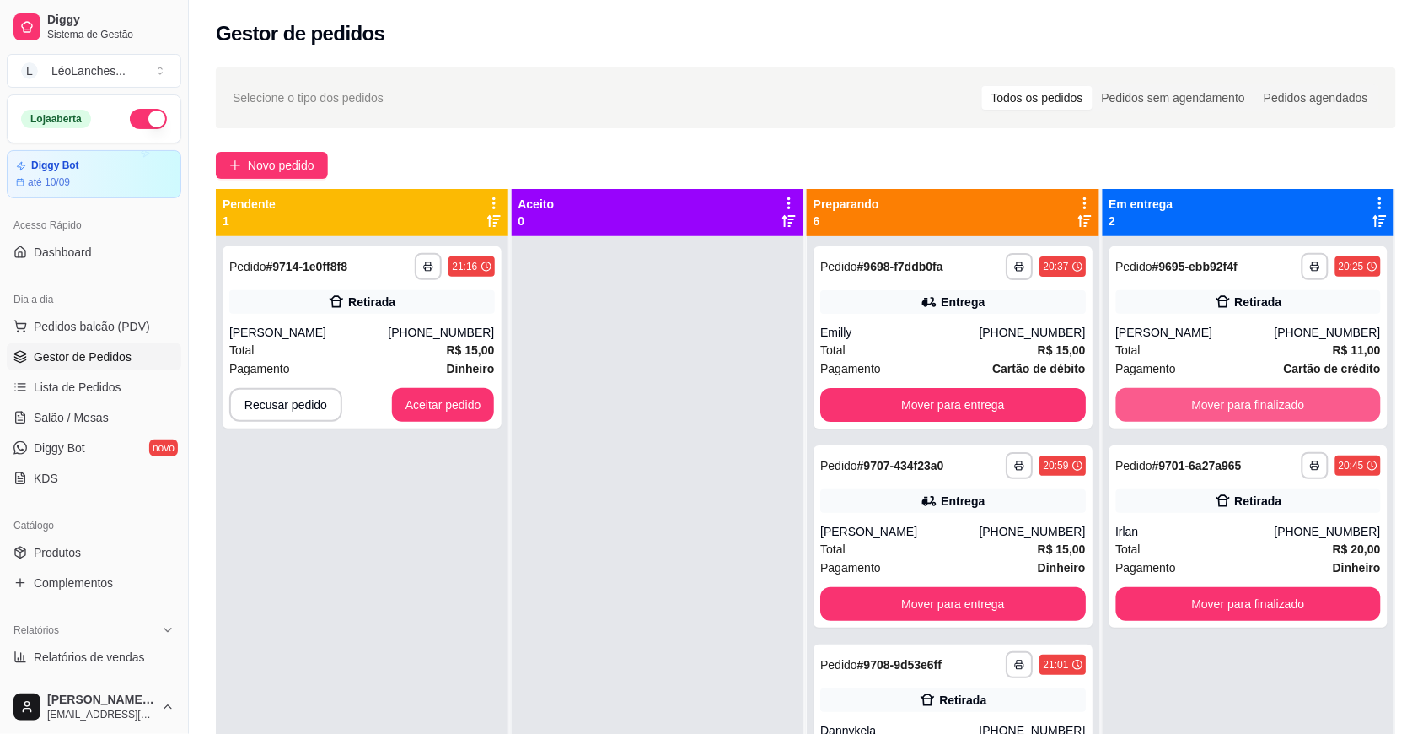
click at [1265, 398] on button "Mover para finalizado" at bounding box center [1249, 405] width 266 height 34
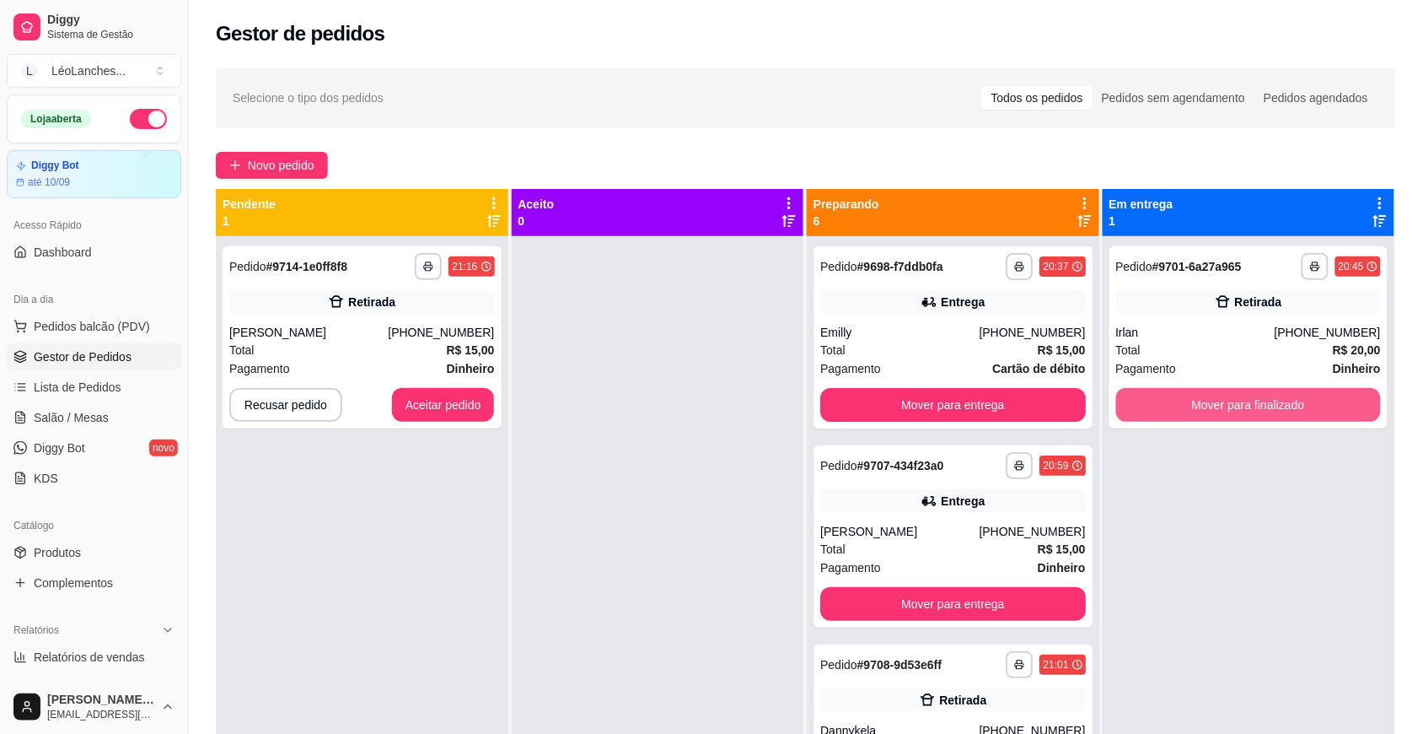
click at [1265, 398] on button "Mover para finalizado" at bounding box center [1249, 405] width 266 height 34
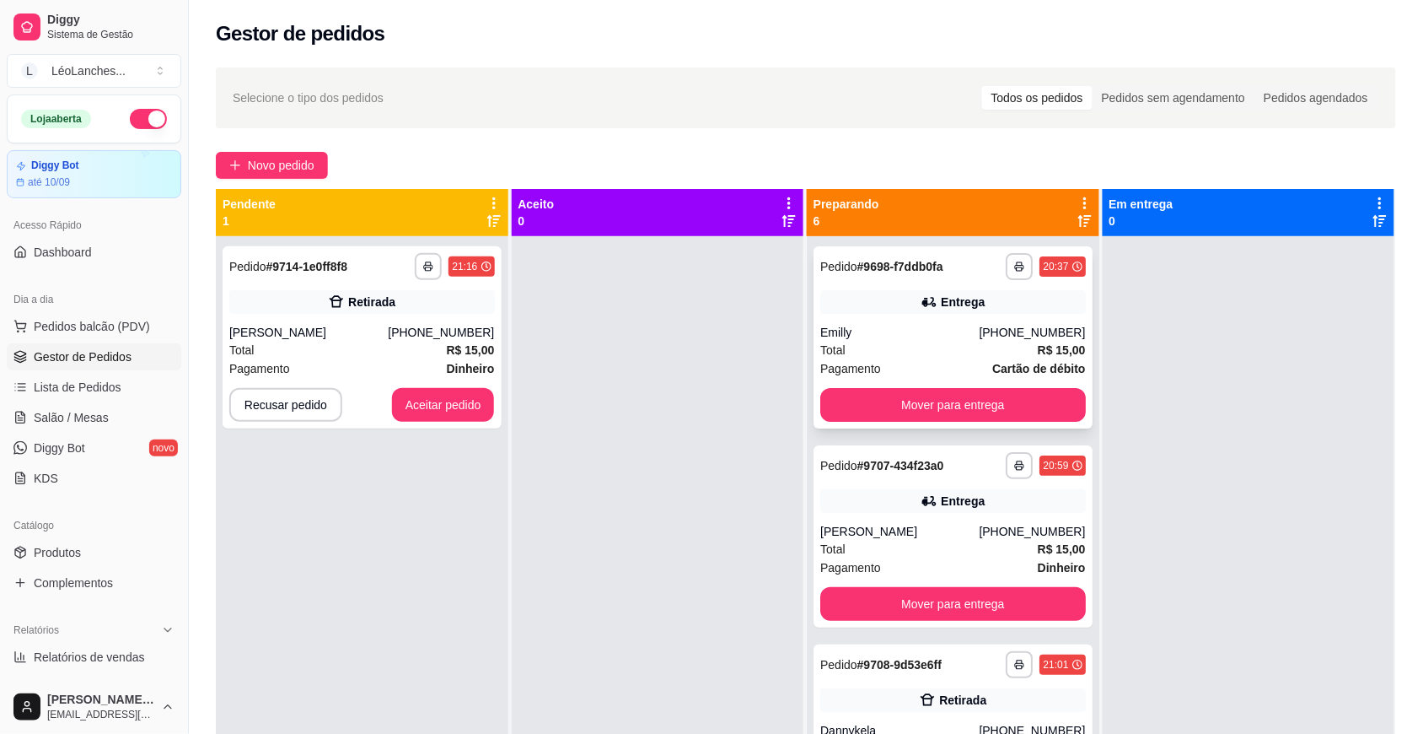
click at [902, 355] on div "Total R$ 15,00" at bounding box center [953, 350] width 266 height 19
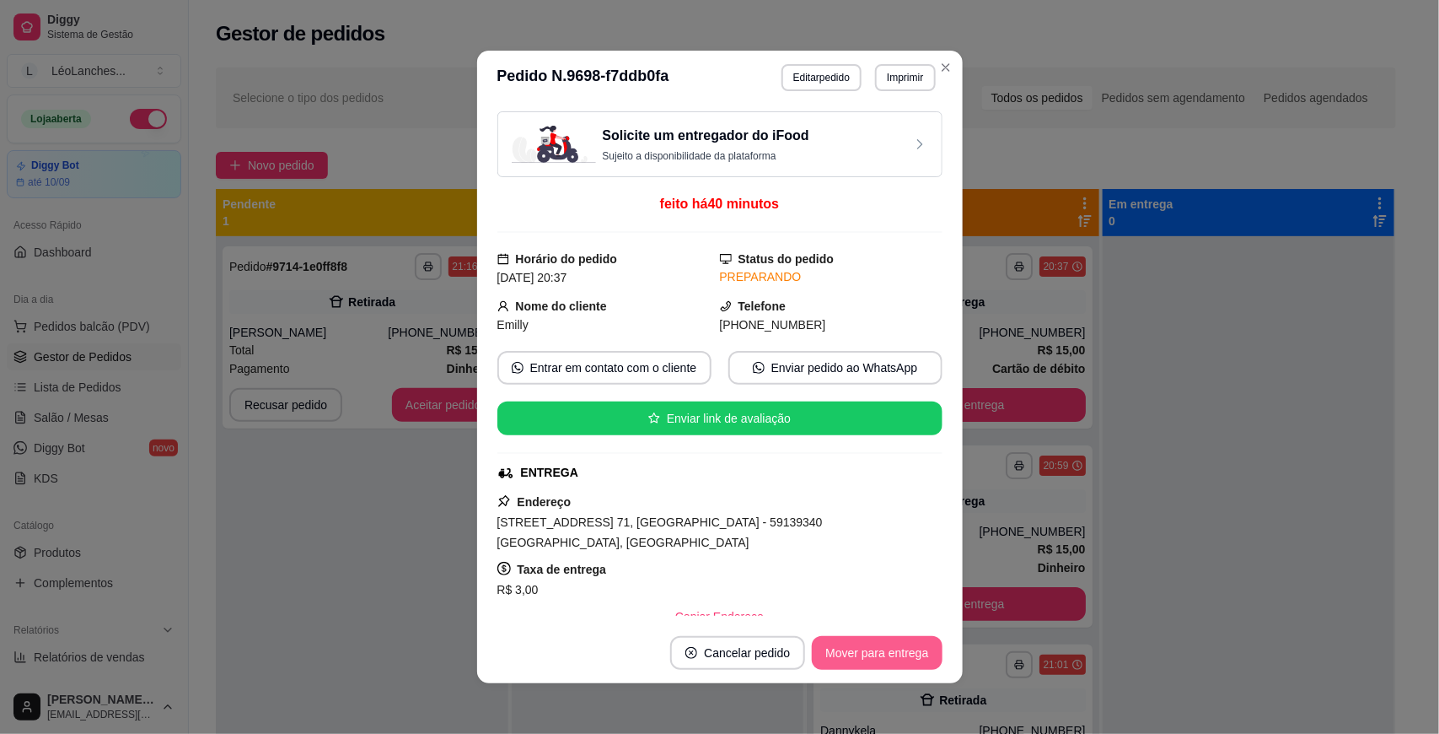
click at [913, 647] on button "Mover para entrega" at bounding box center [877, 653] width 130 height 34
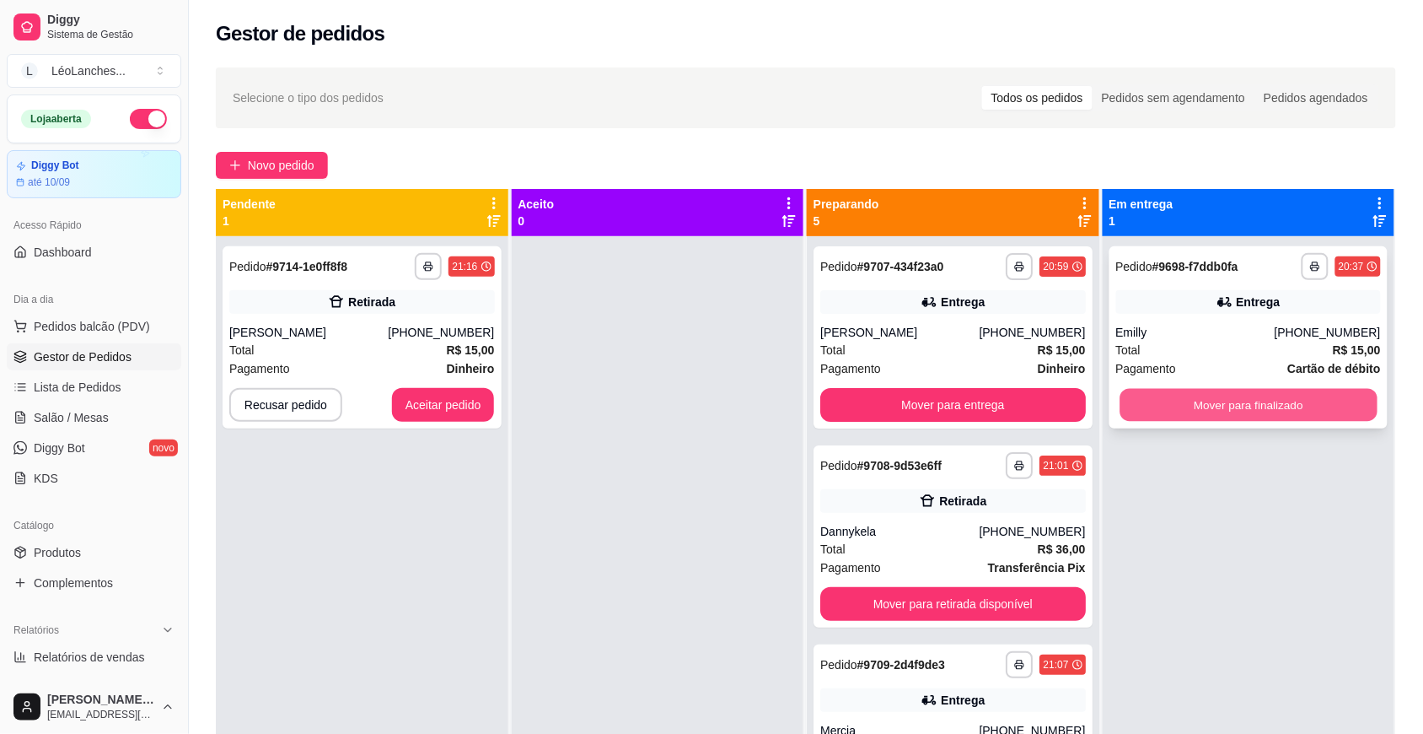
click at [1227, 407] on button "Mover para finalizado" at bounding box center [1248, 405] width 257 height 33
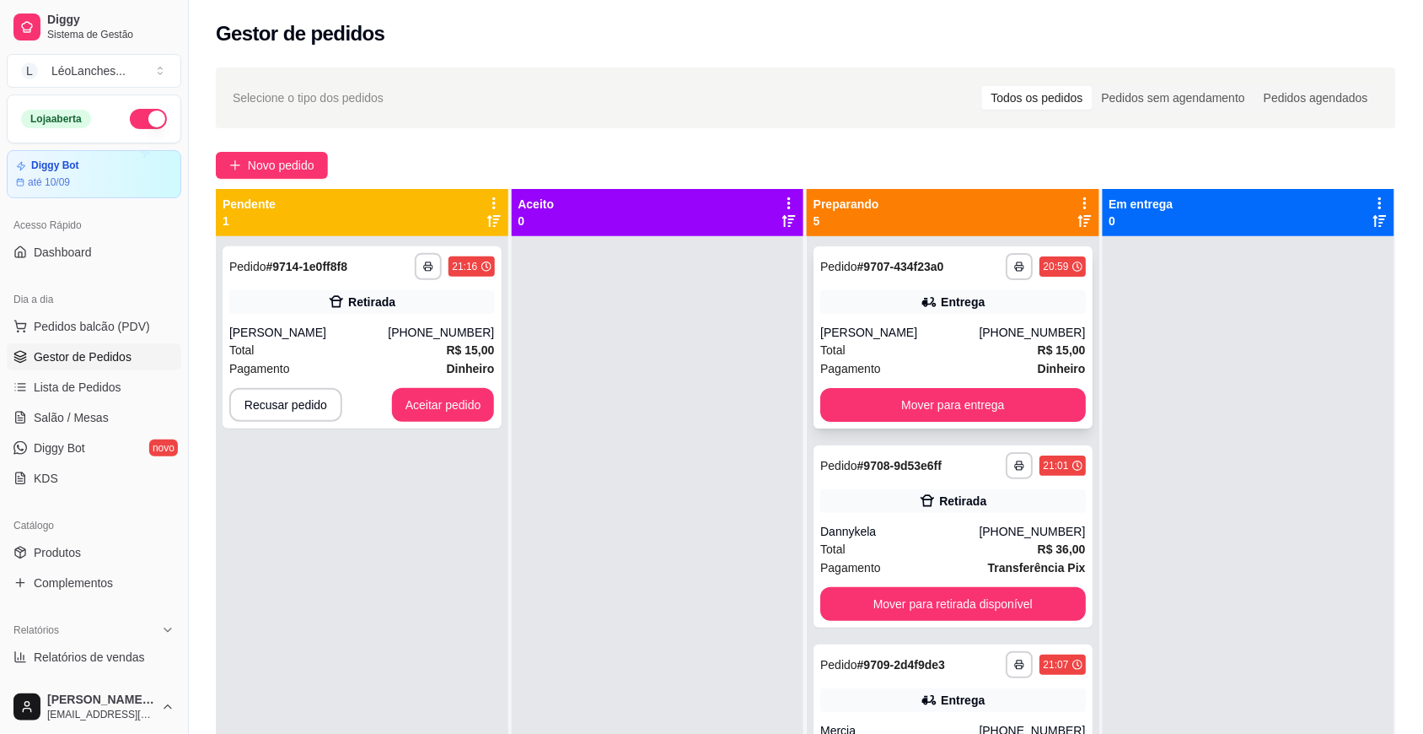
click at [949, 352] on div "Total R$ 15,00" at bounding box center [953, 350] width 266 height 19
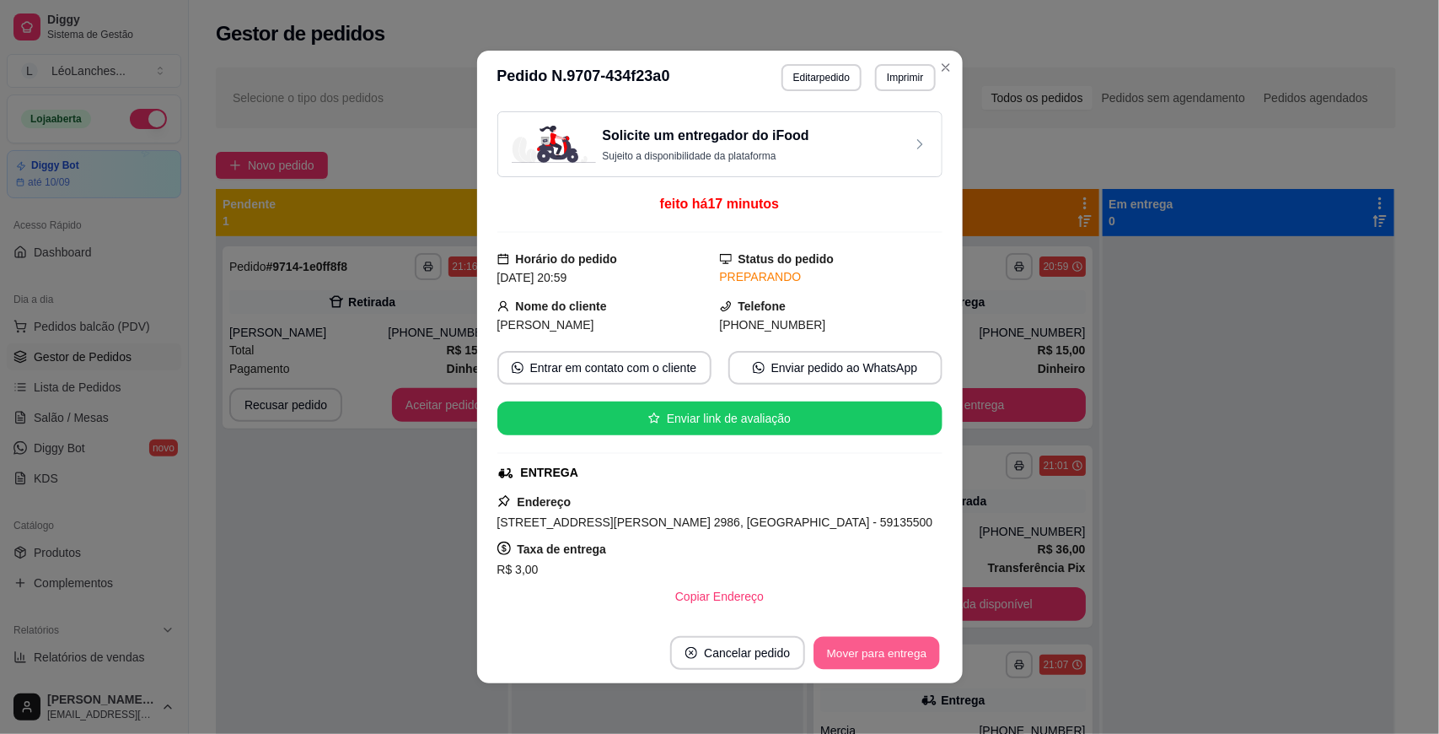
click at [862, 659] on button "Mover para entrega" at bounding box center [878, 653] width 126 height 33
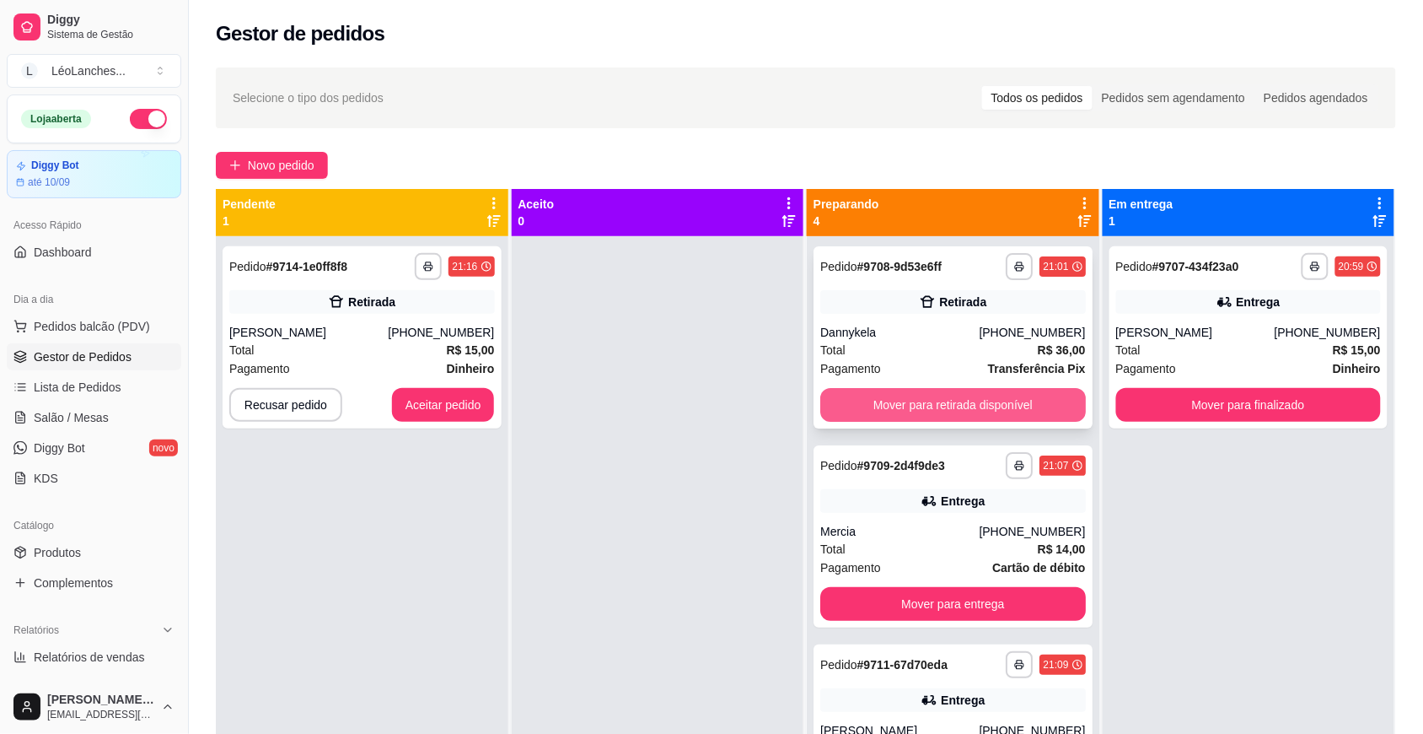
click at [945, 396] on button "Mover para retirada disponível" at bounding box center [953, 405] width 266 height 34
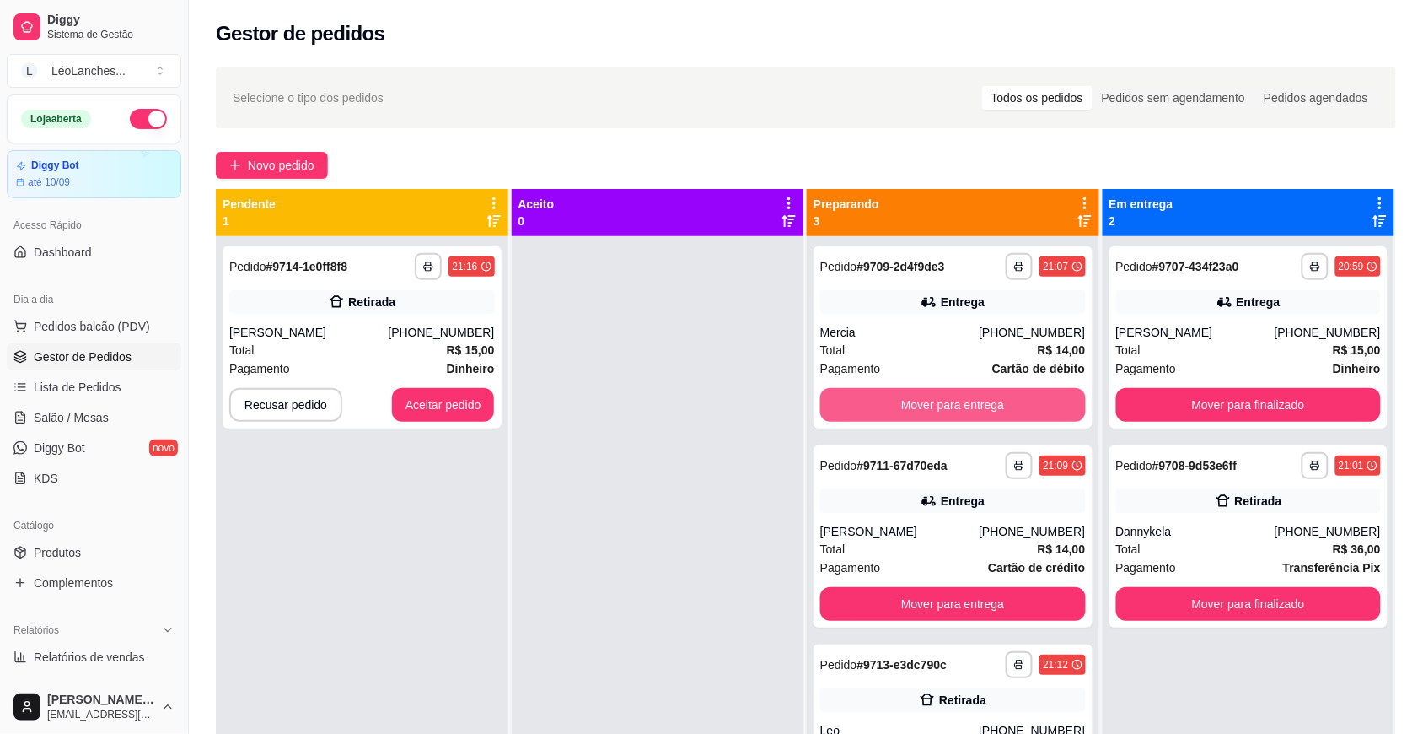
click at [945, 396] on button "Mover para entrega" at bounding box center [953, 405] width 266 height 34
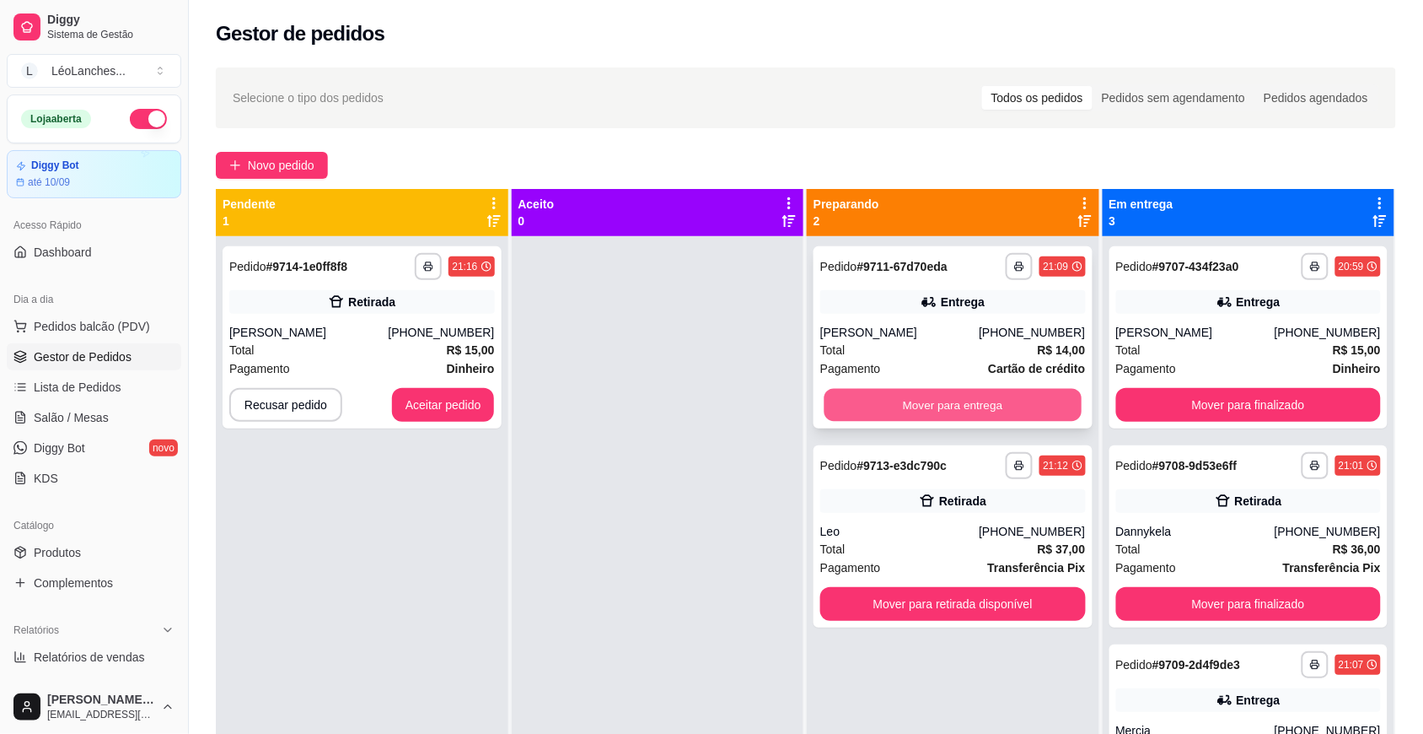
click at [946, 392] on button "Mover para entrega" at bounding box center [953, 405] width 257 height 33
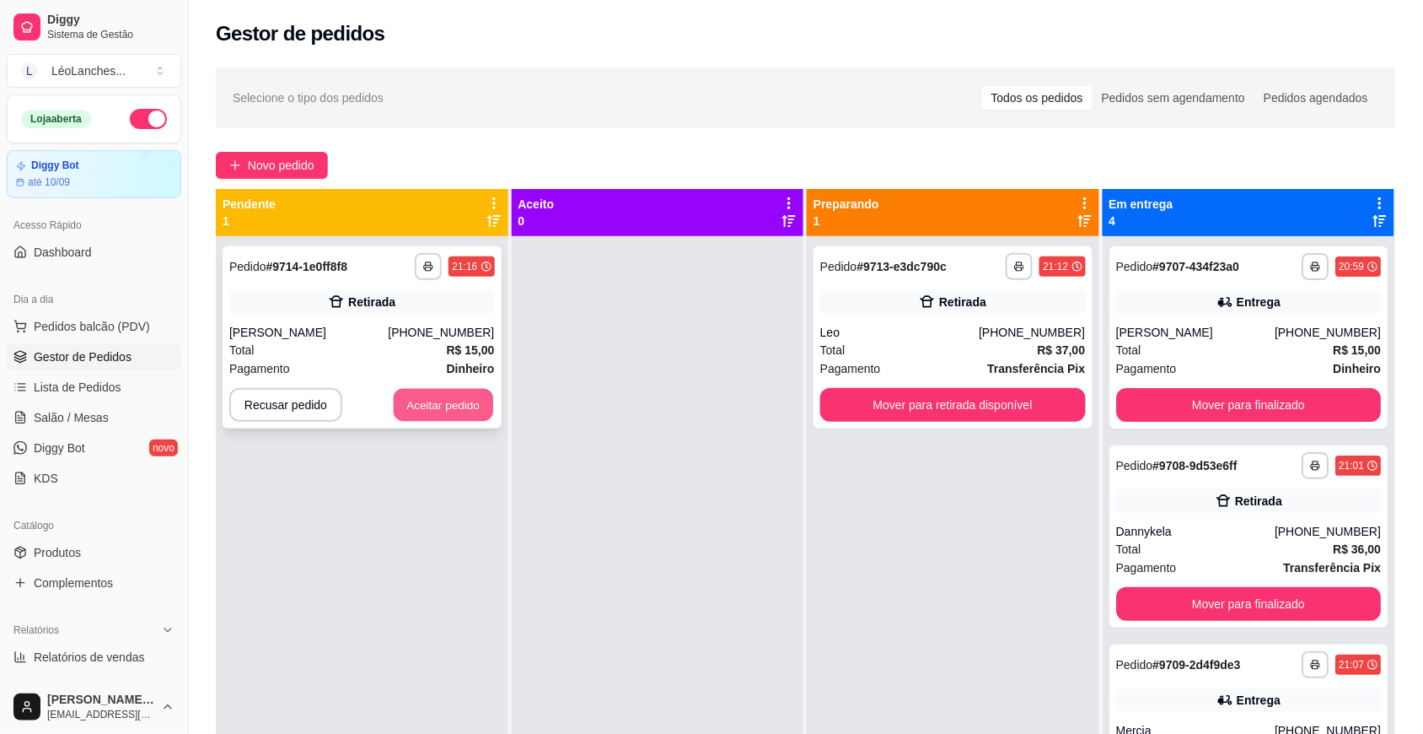
click at [473, 413] on button "Aceitar pedido" at bounding box center [443, 405] width 99 height 33
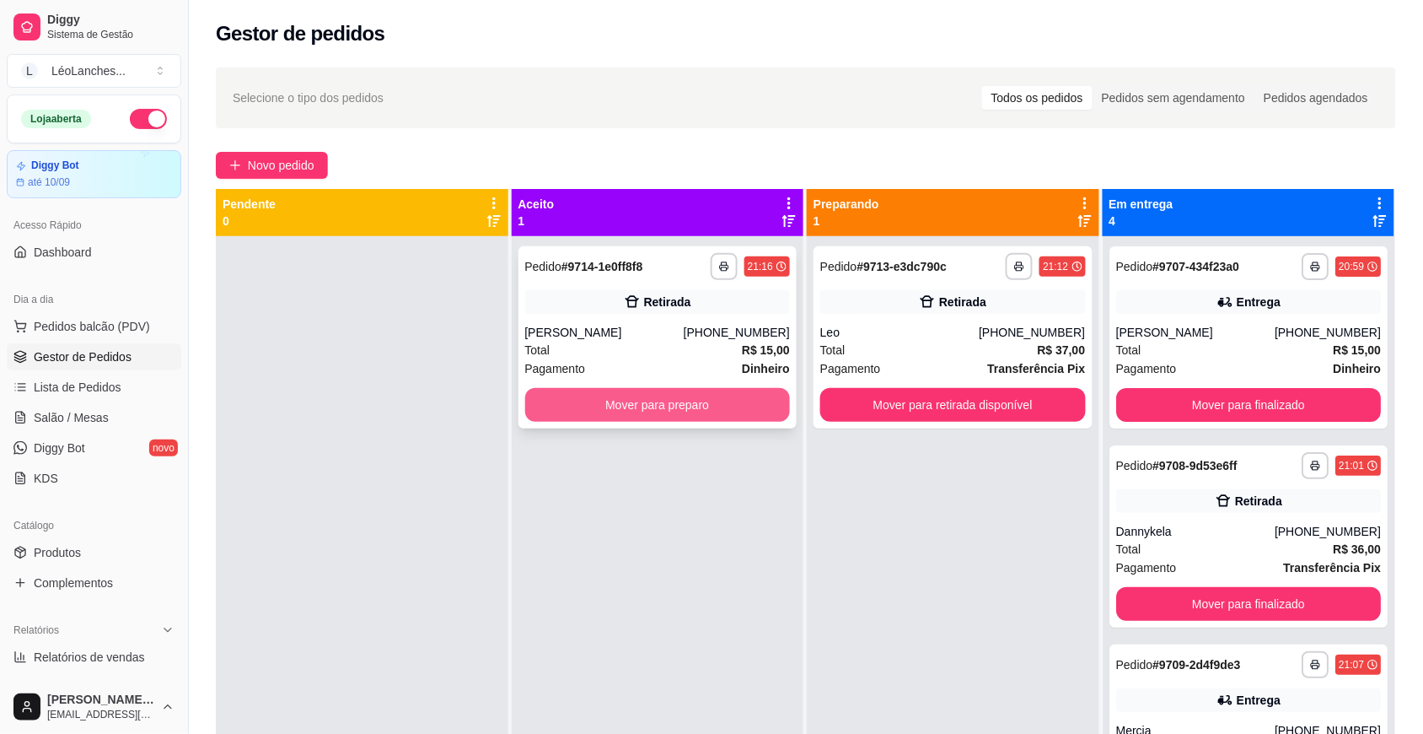
click at [582, 397] on button "Mover para preparo" at bounding box center [658, 405] width 266 height 34
click at [582, 402] on button "Mover para preparo" at bounding box center [658, 405] width 266 height 34
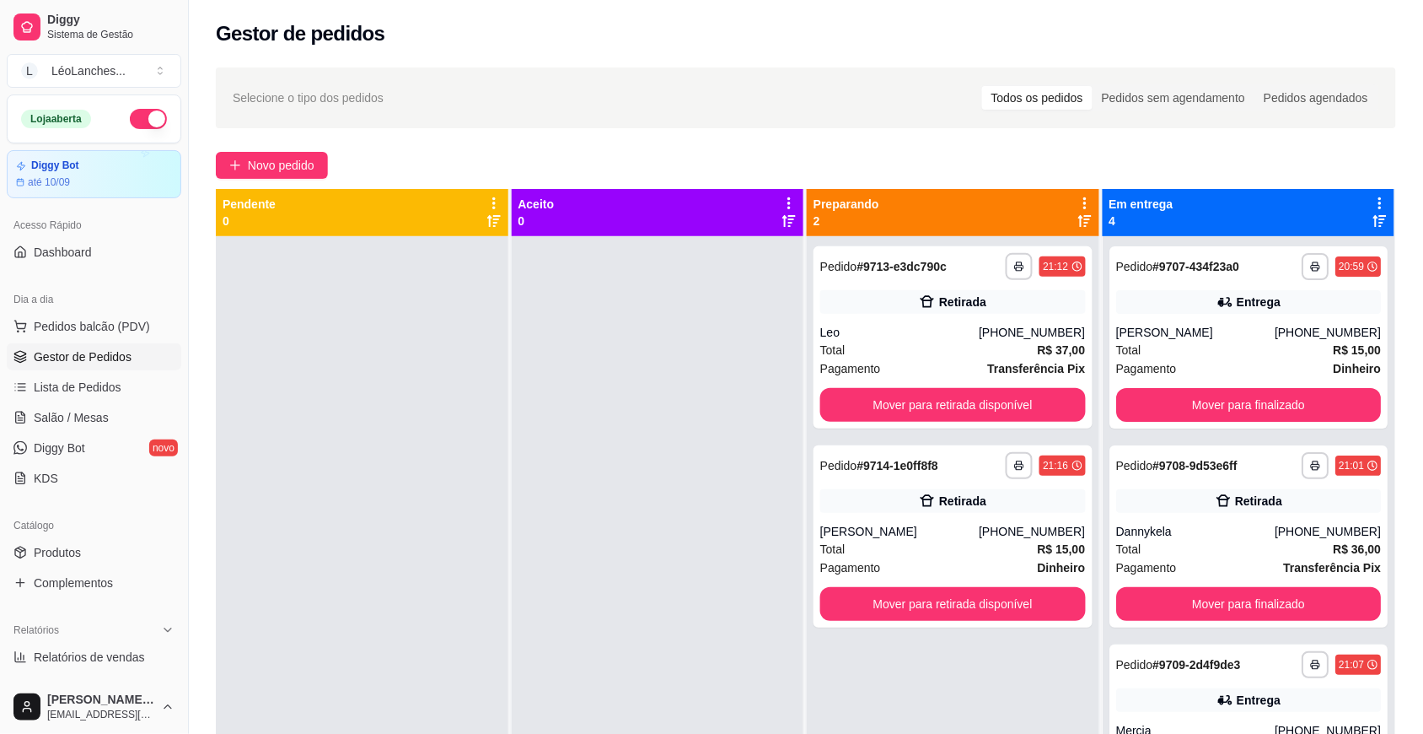
click at [600, 401] on div at bounding box center [658, 603] width 293 height 734
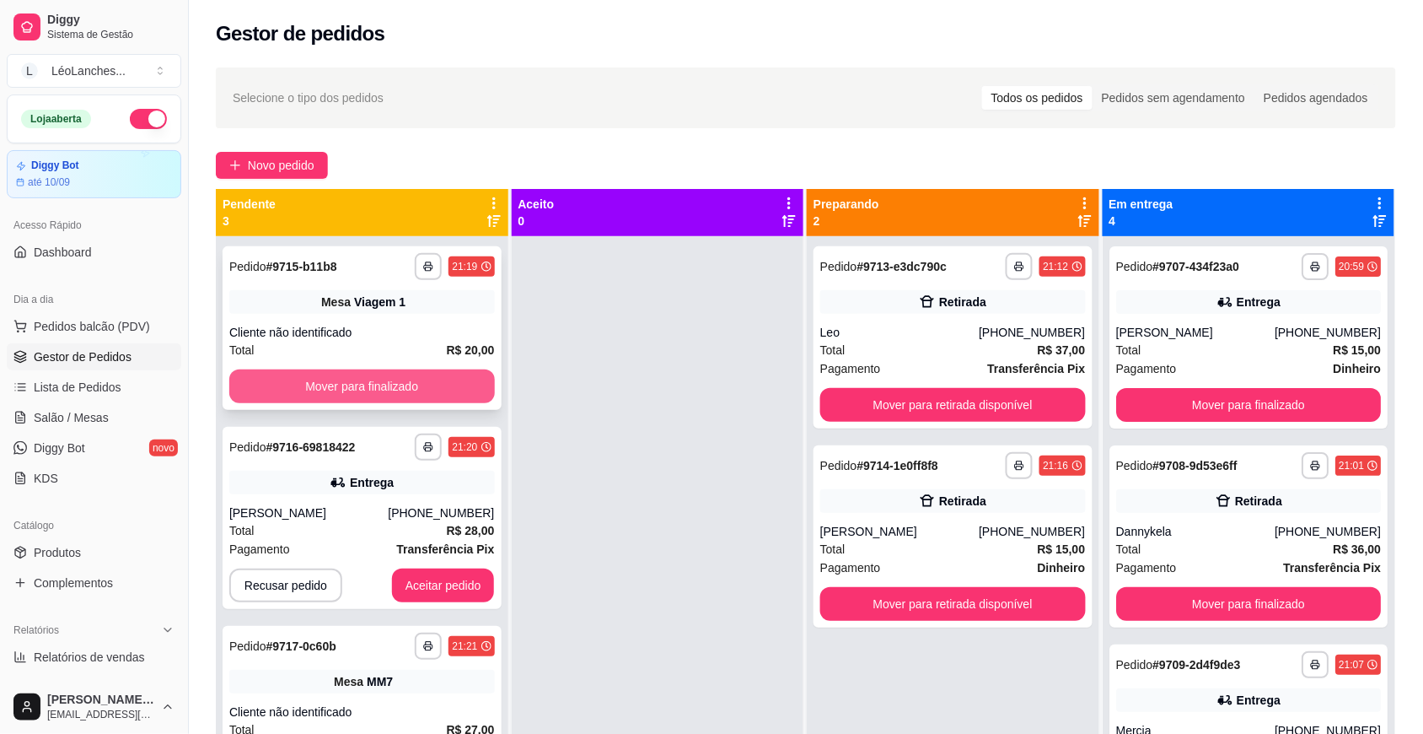
click at [422, 380] on button "Mover para finalizado" at bounding box center [362, 386] width 266 height 34
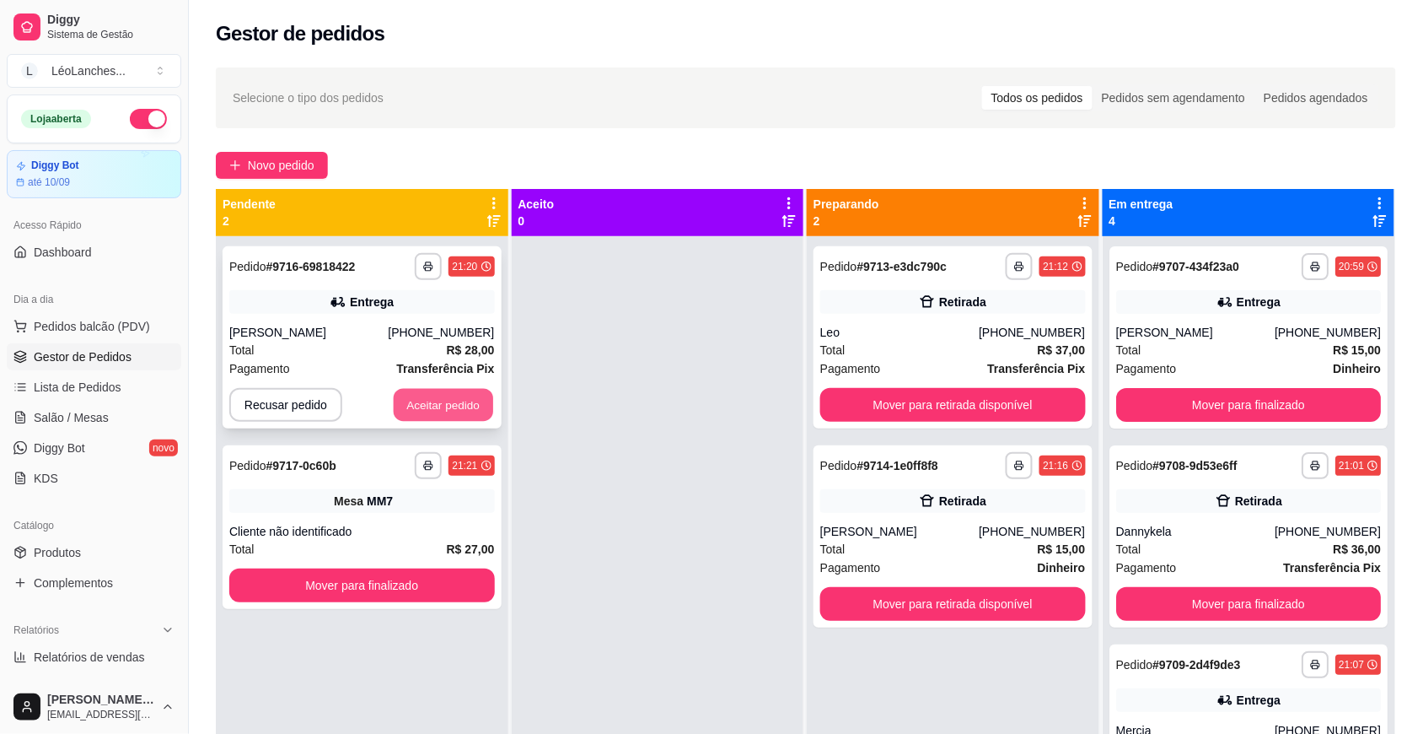
click at [453, 396] on button "Aceitar pedido" at bounding box center [443, 405] width 99 height 33
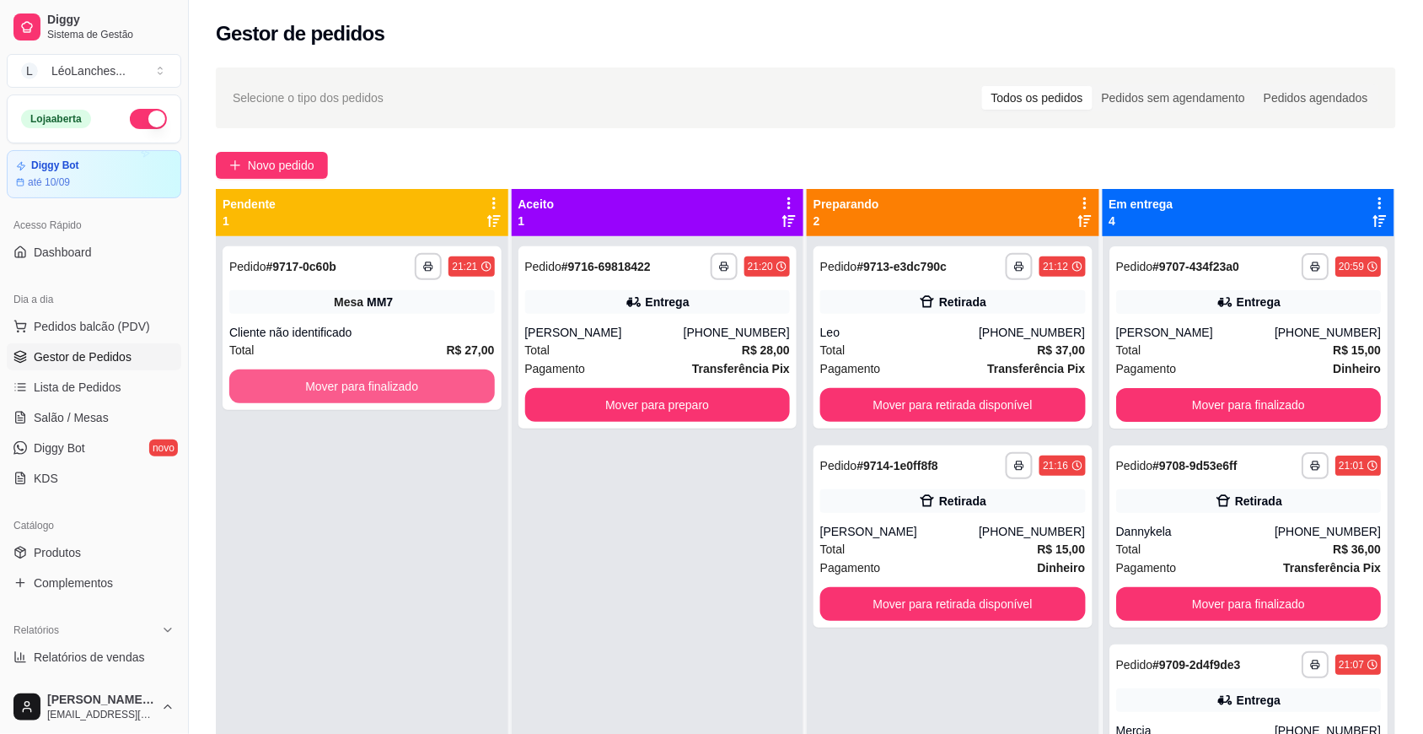
click at [453, 396] on button "Mover para finalizado" at bounding box center [362, 386] width 266 height 34
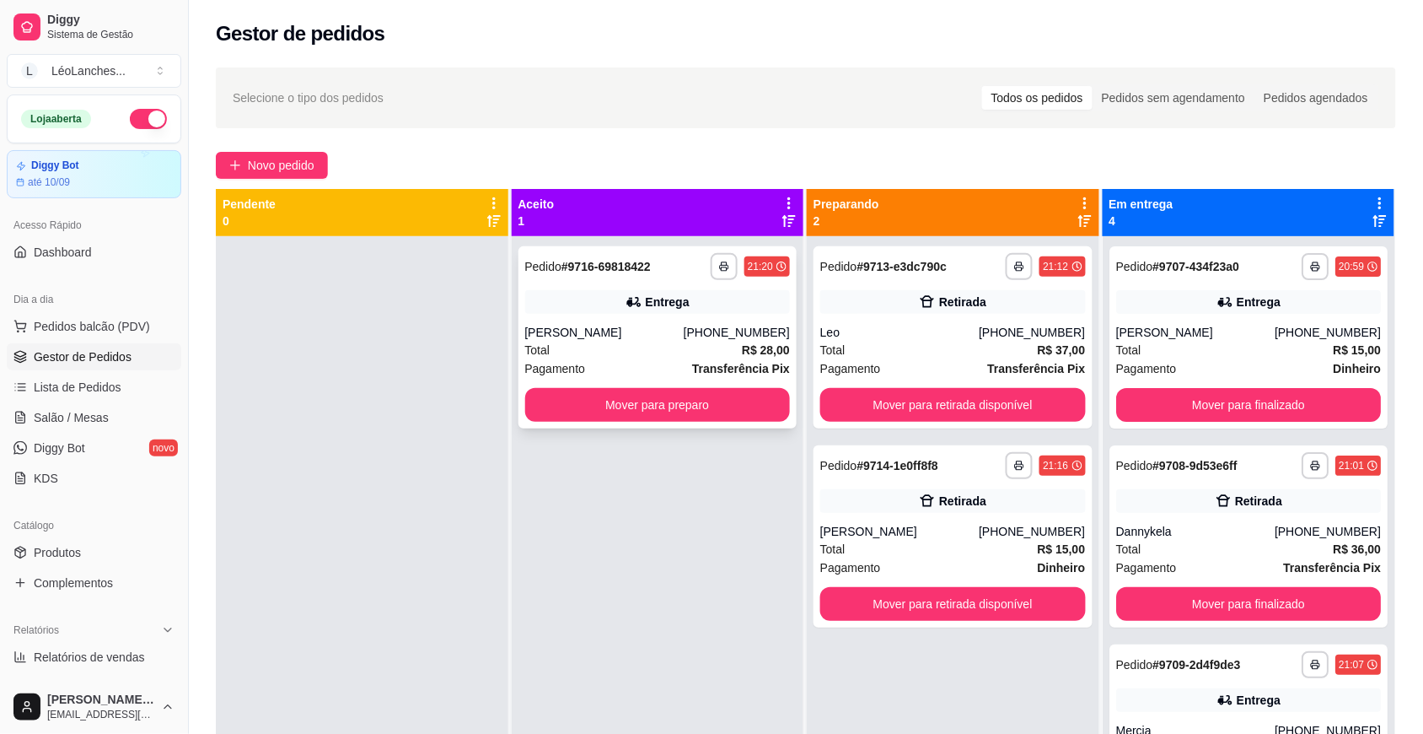
click at [672, 287] on div "**********" at bounding box center [658, 337] width 279 height 182
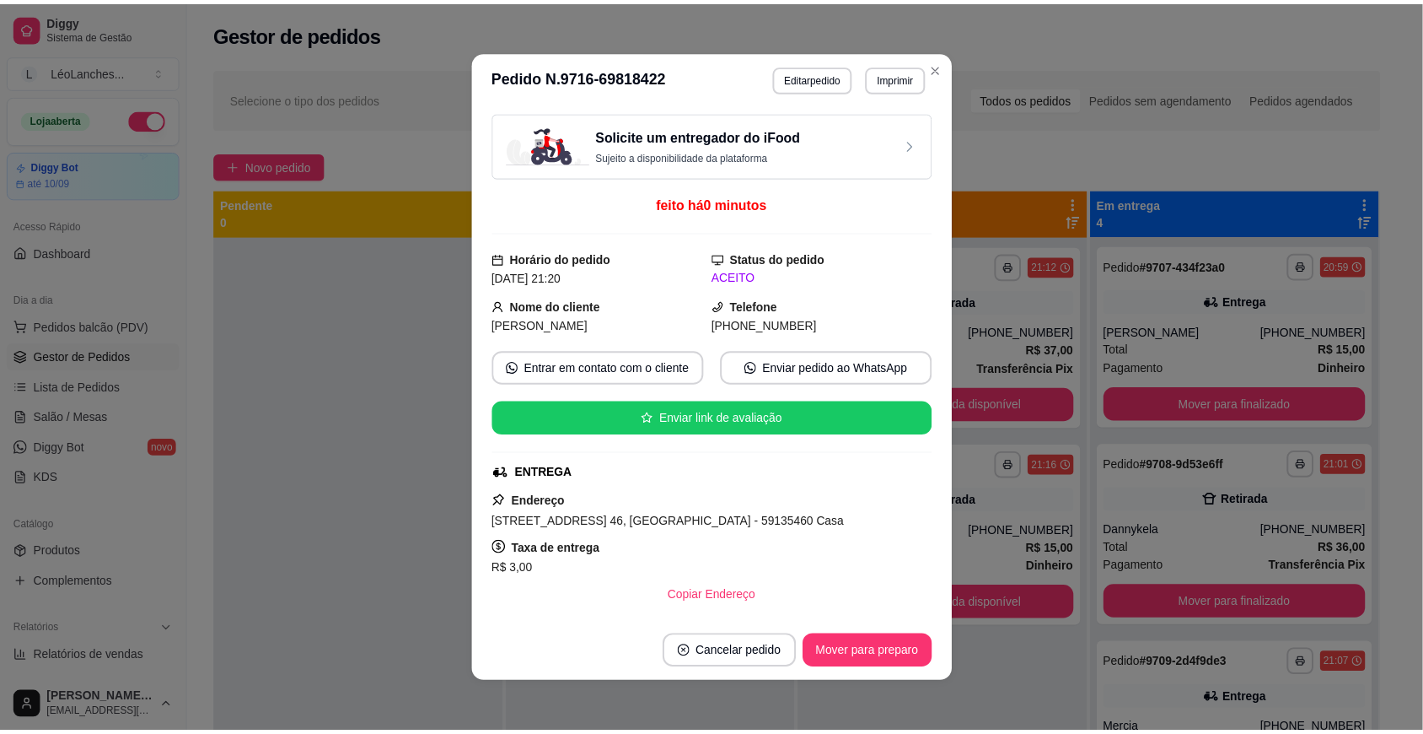
scroll to position [240, 0]
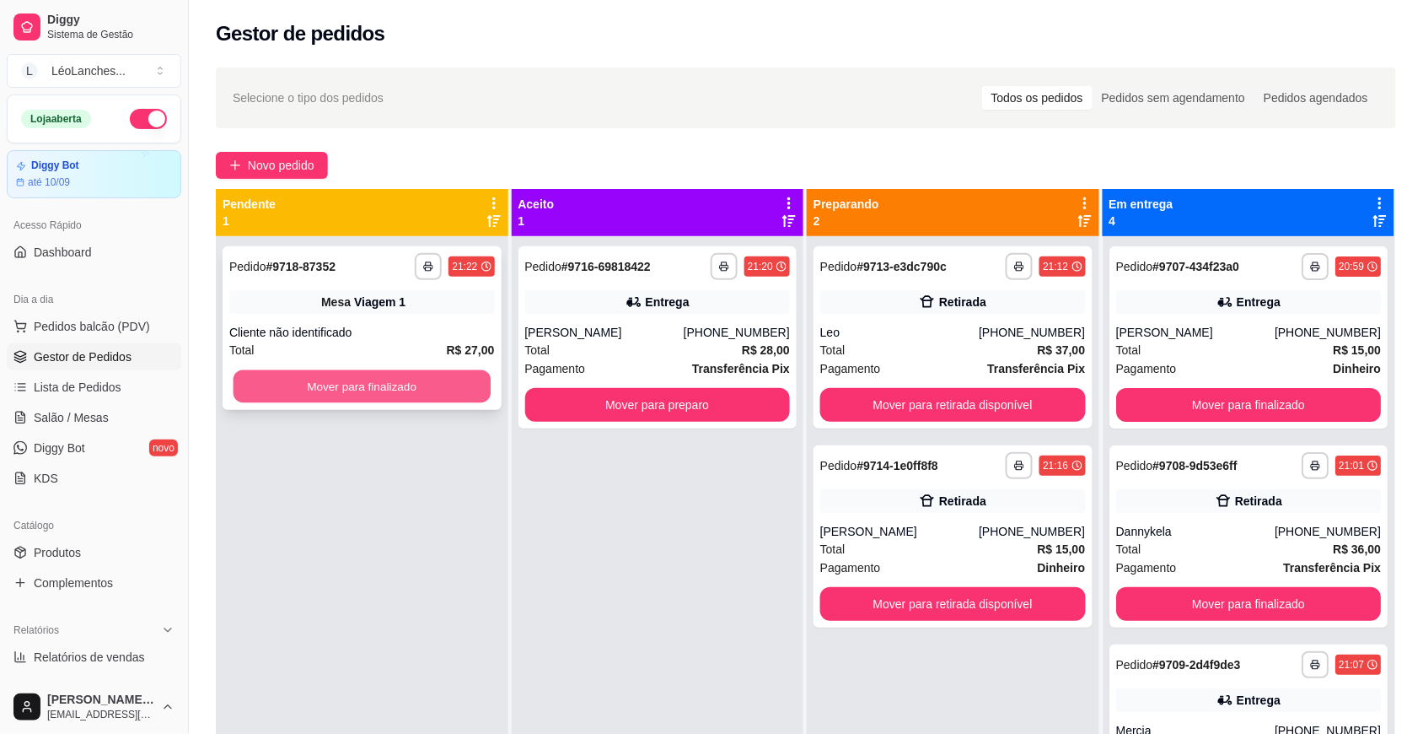
click at [424, 390] on button "Mover para finalizado" at bounding box center [362, 386] width 257 height 33
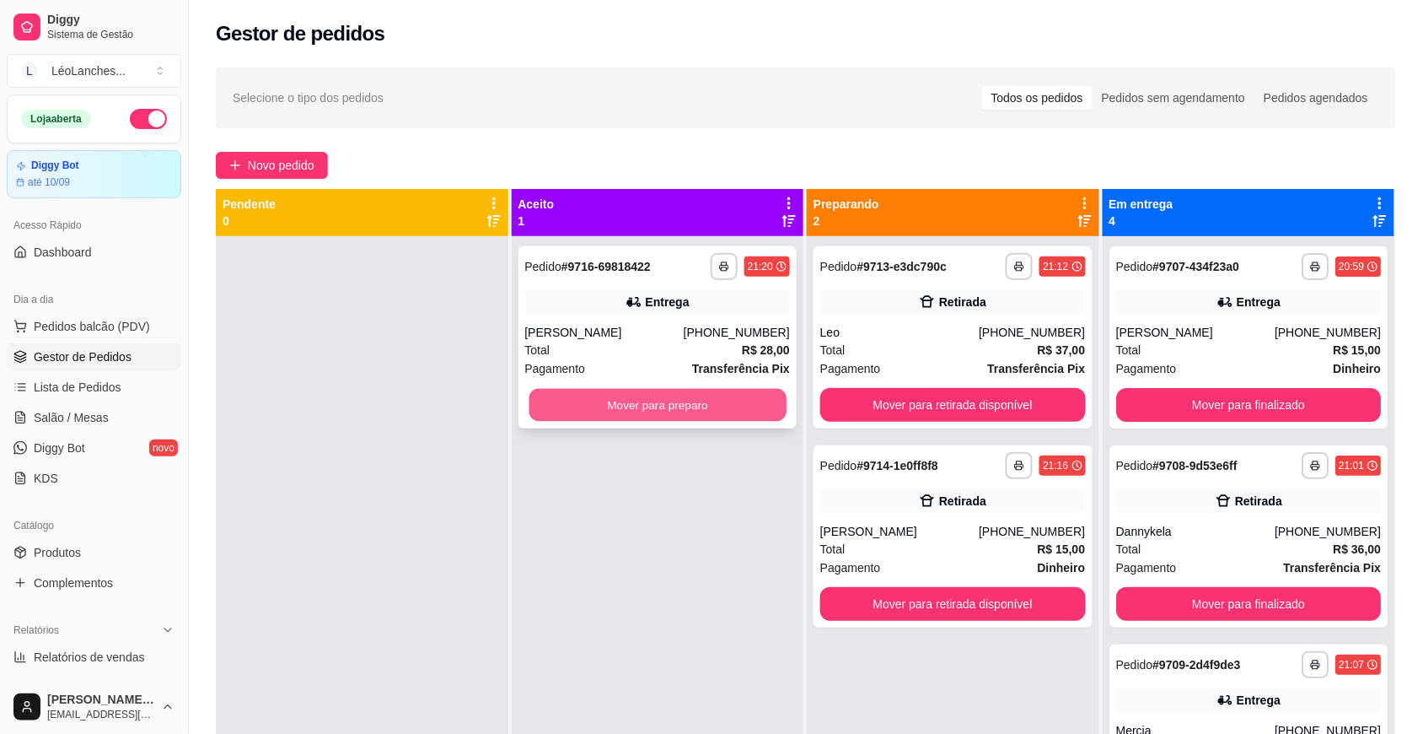
click at [677, 409] on button "Mover para preparo" at bounding box center [657, 405] width 257 height 33
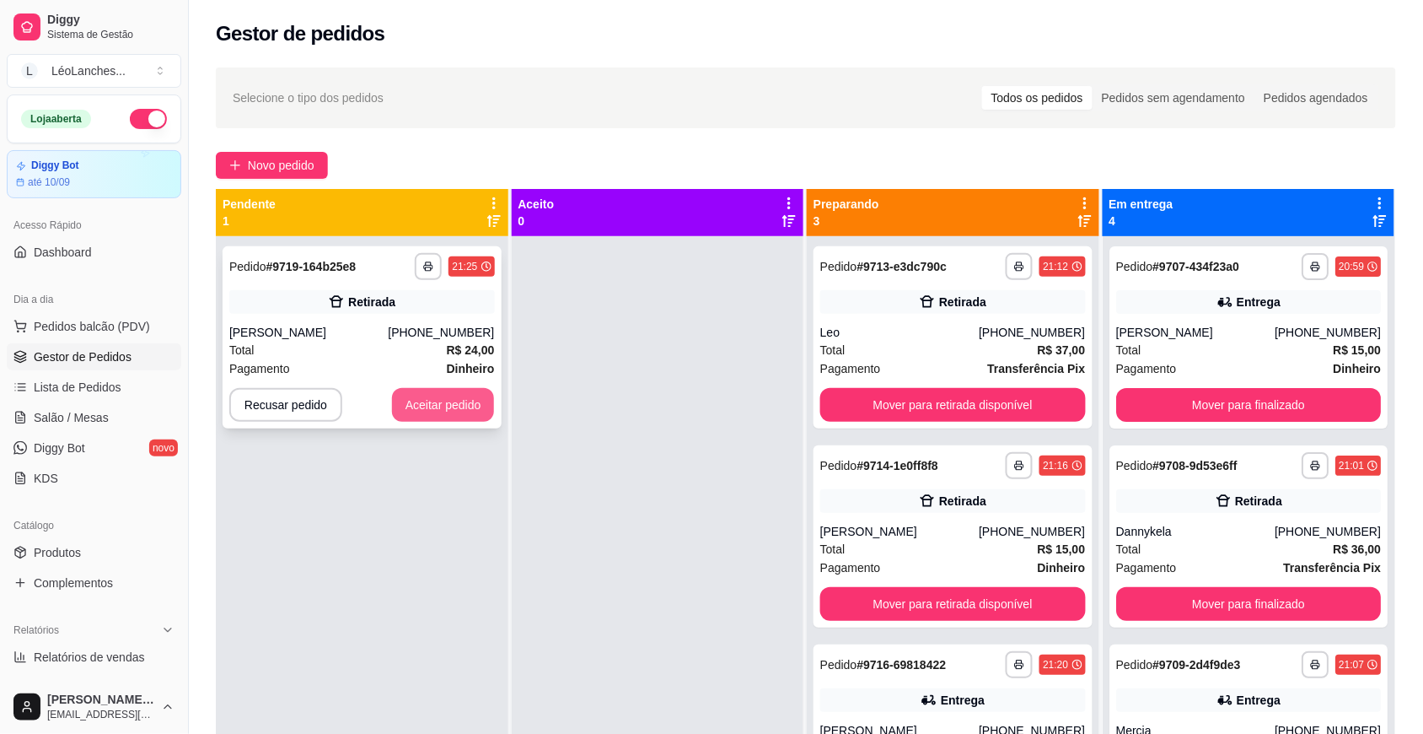
click at [472, 402] on button "Aceitar pedido" at bounding box center [443, 405] width 103 height 34
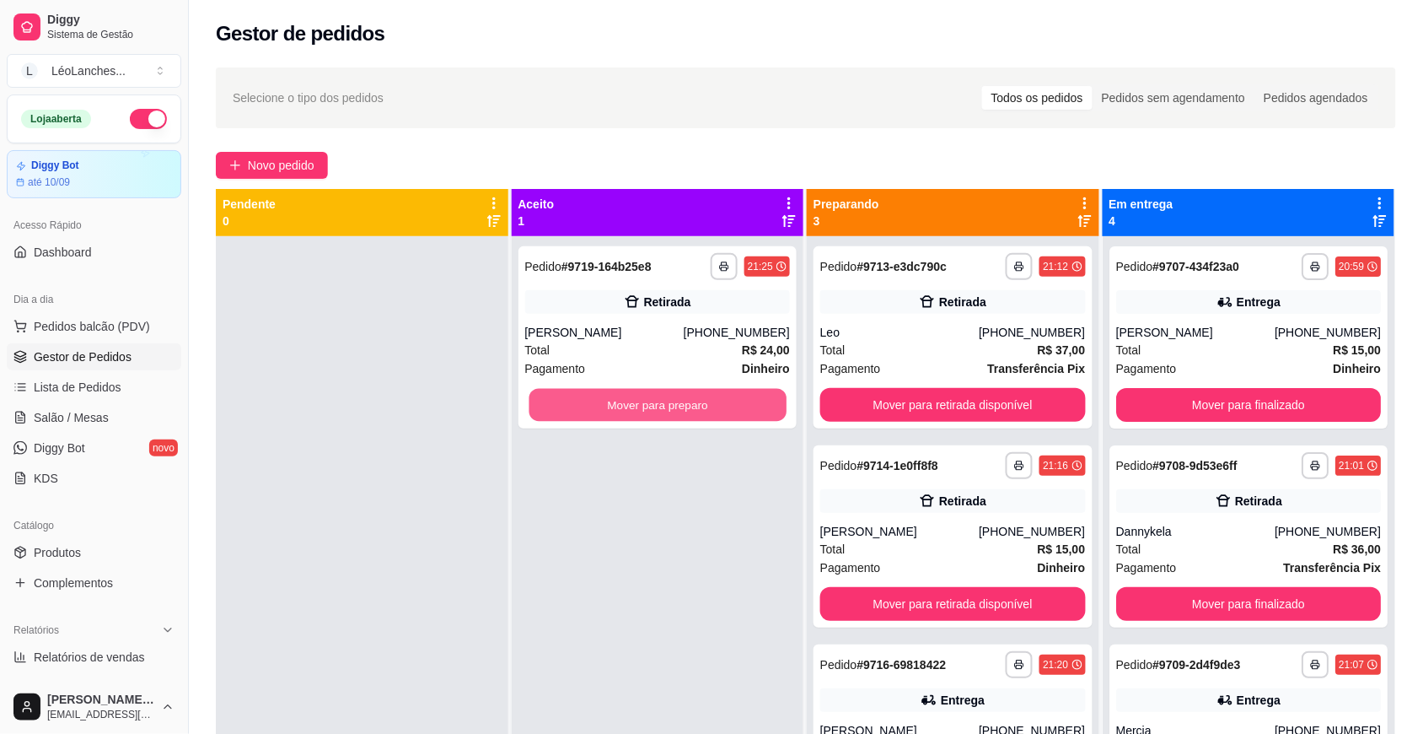
click at [685, 411] on button "Mover para preparo" at bounding box center [657, 405] width 257 height 33
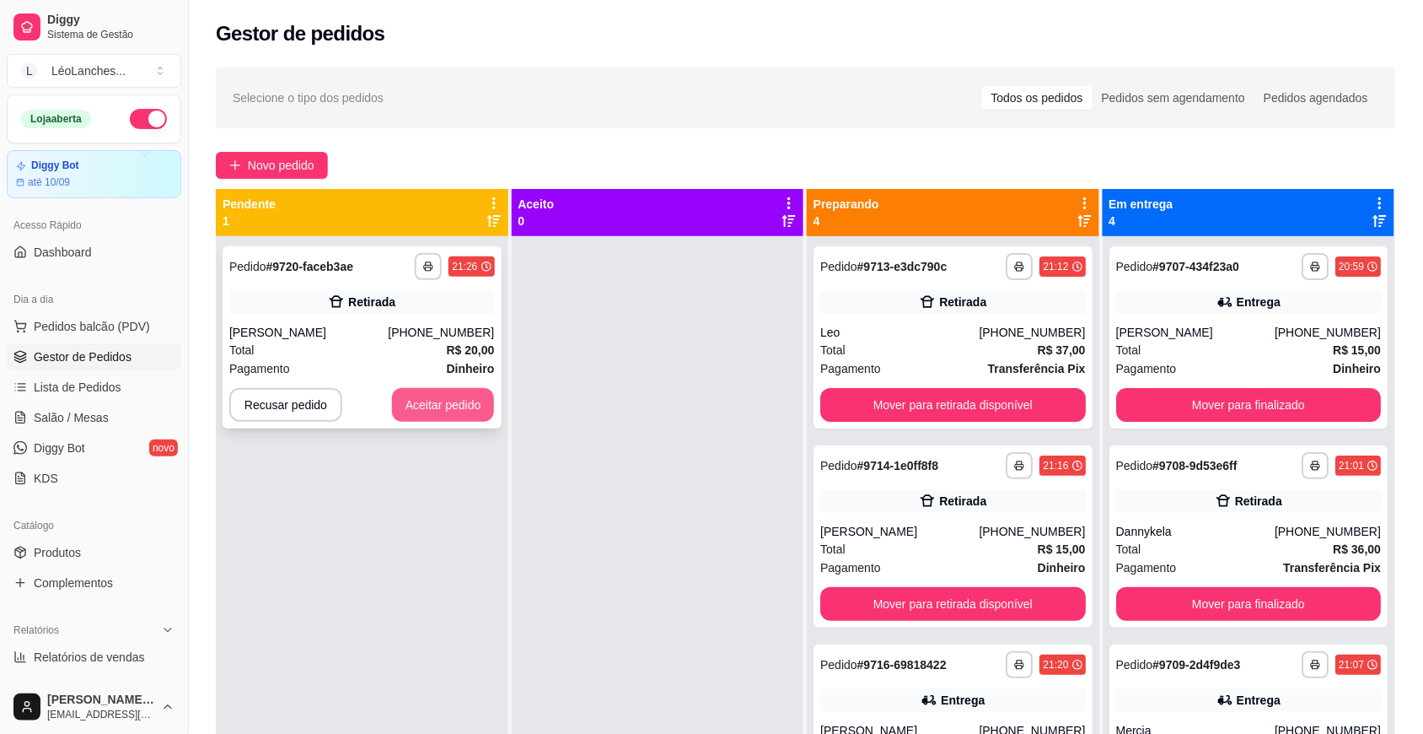
click at [466, 413] on button "Aceitar pedido" at bounding box center [443, 405] width 103 height 34
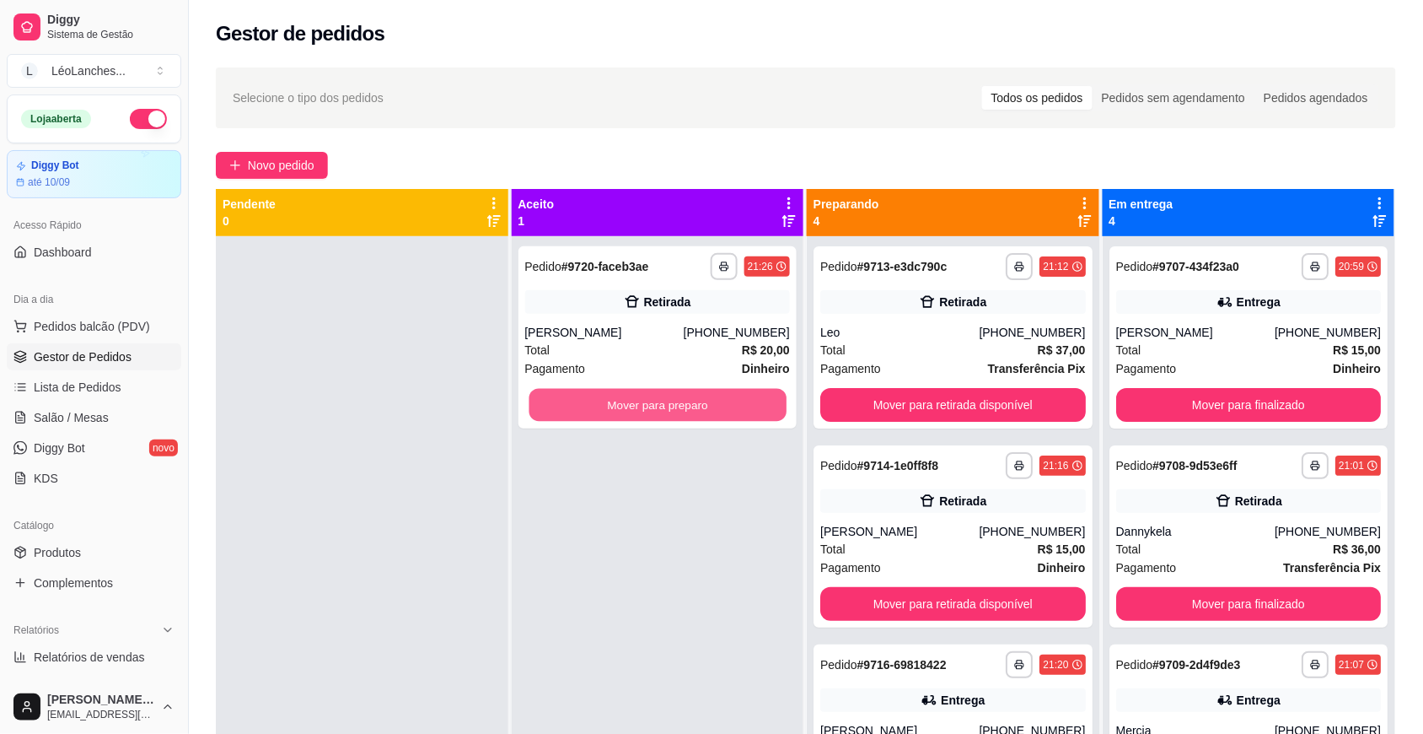
click at [637, 398] on button "Mover para preparo" at bounding box center [657, 405] width 257 height 33
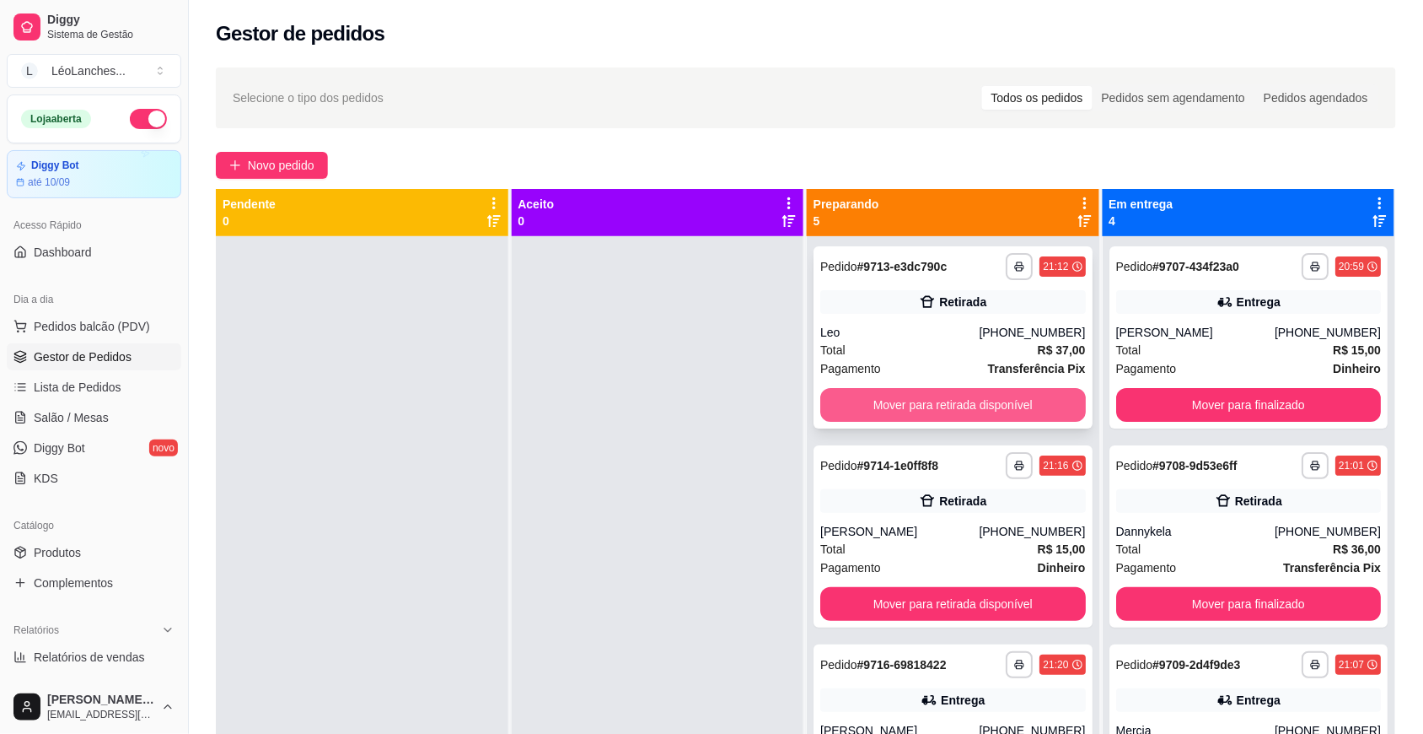
click at [852, 401] on button "Mover para retirada disponível" at bounding box center [953, 405] width 266 height 34
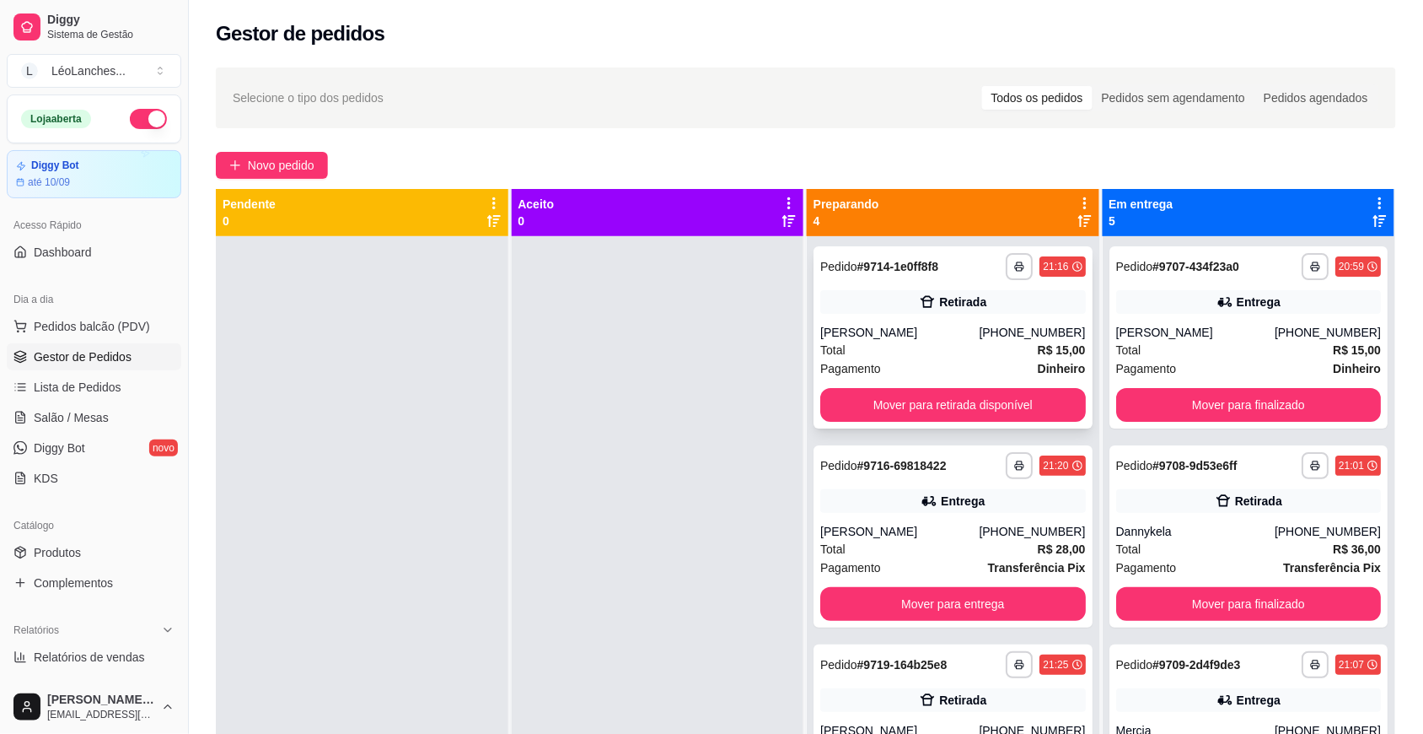
click at [863, 293] on div "Retirada" at bounding box center [953, 302] width 266 height 24
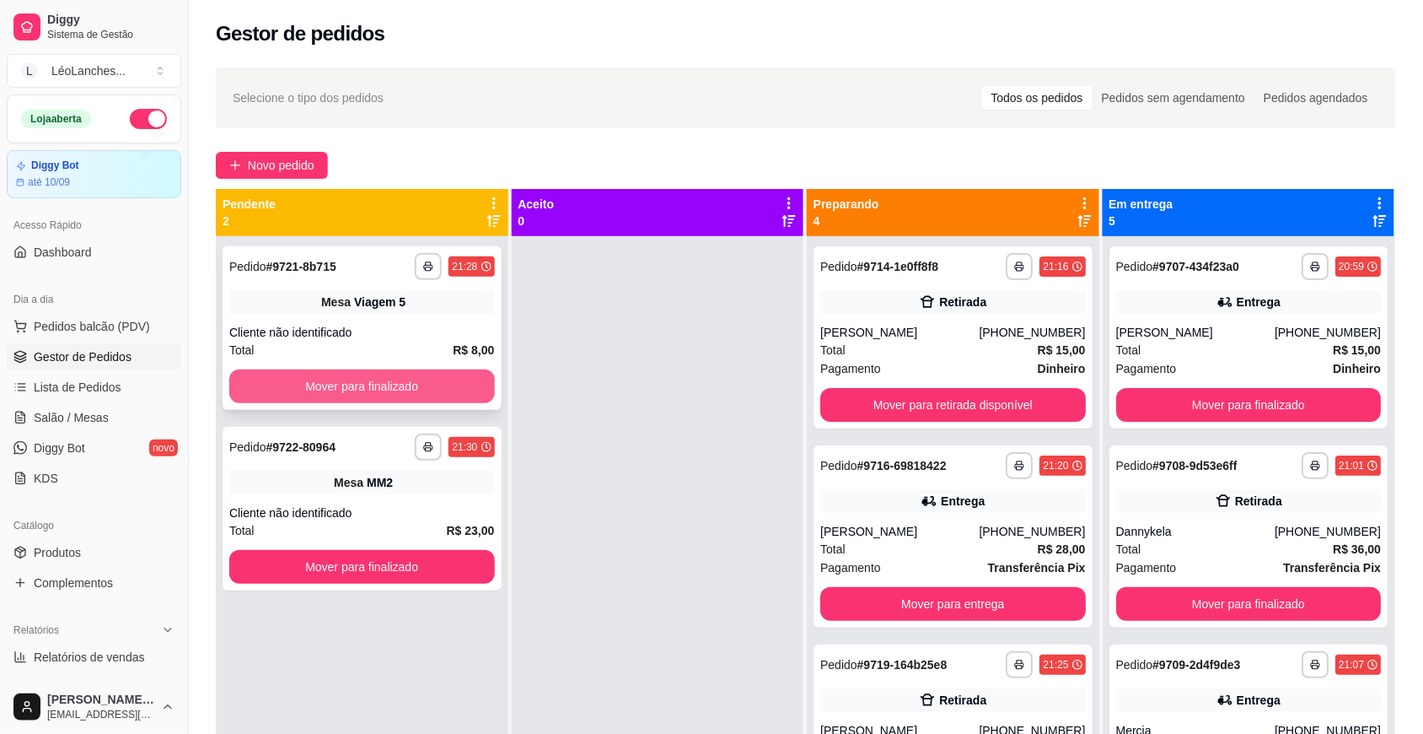
click at [434, 386] on button "Mover para finalizado" at bounding box center [362, 386] width 266 height 34
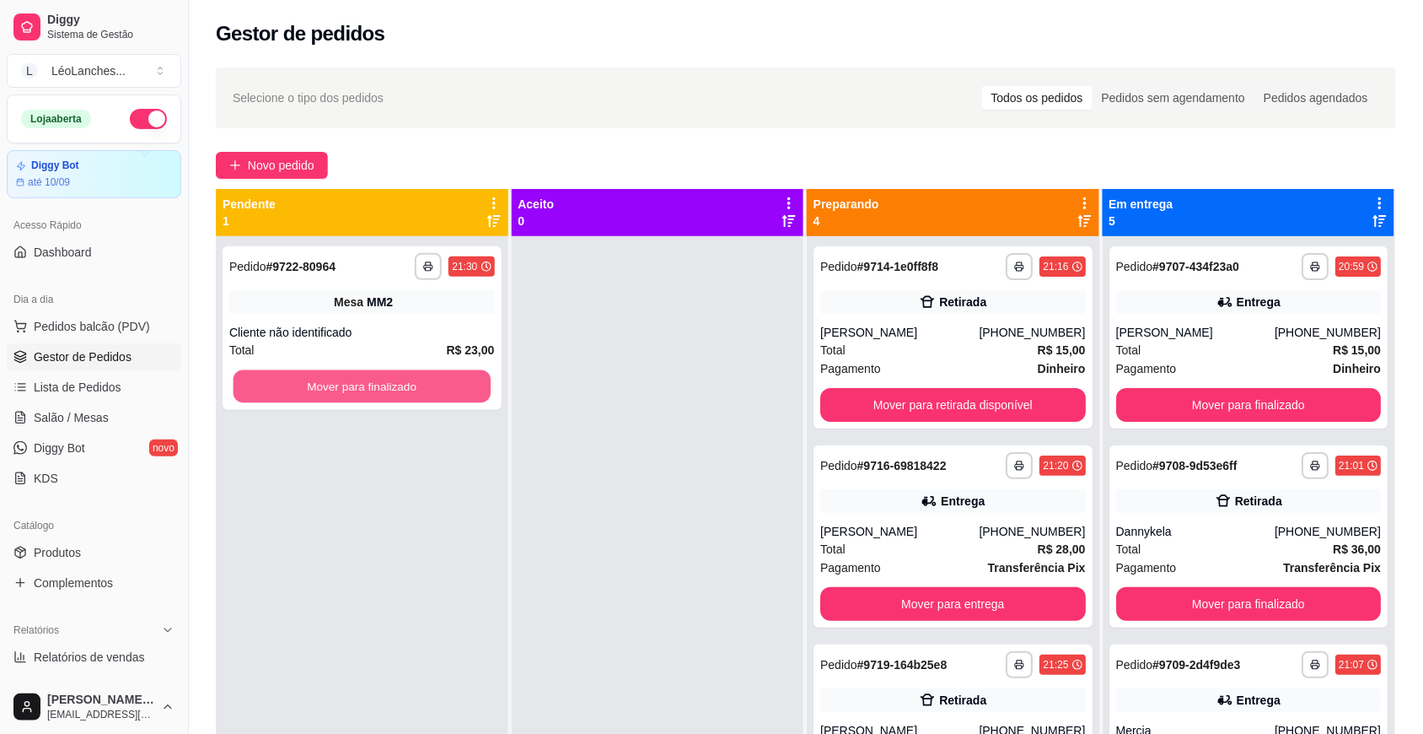
click at [434, 386] on button "Mover para finalizado" at bounding box center [362, 386] width 257 height 33
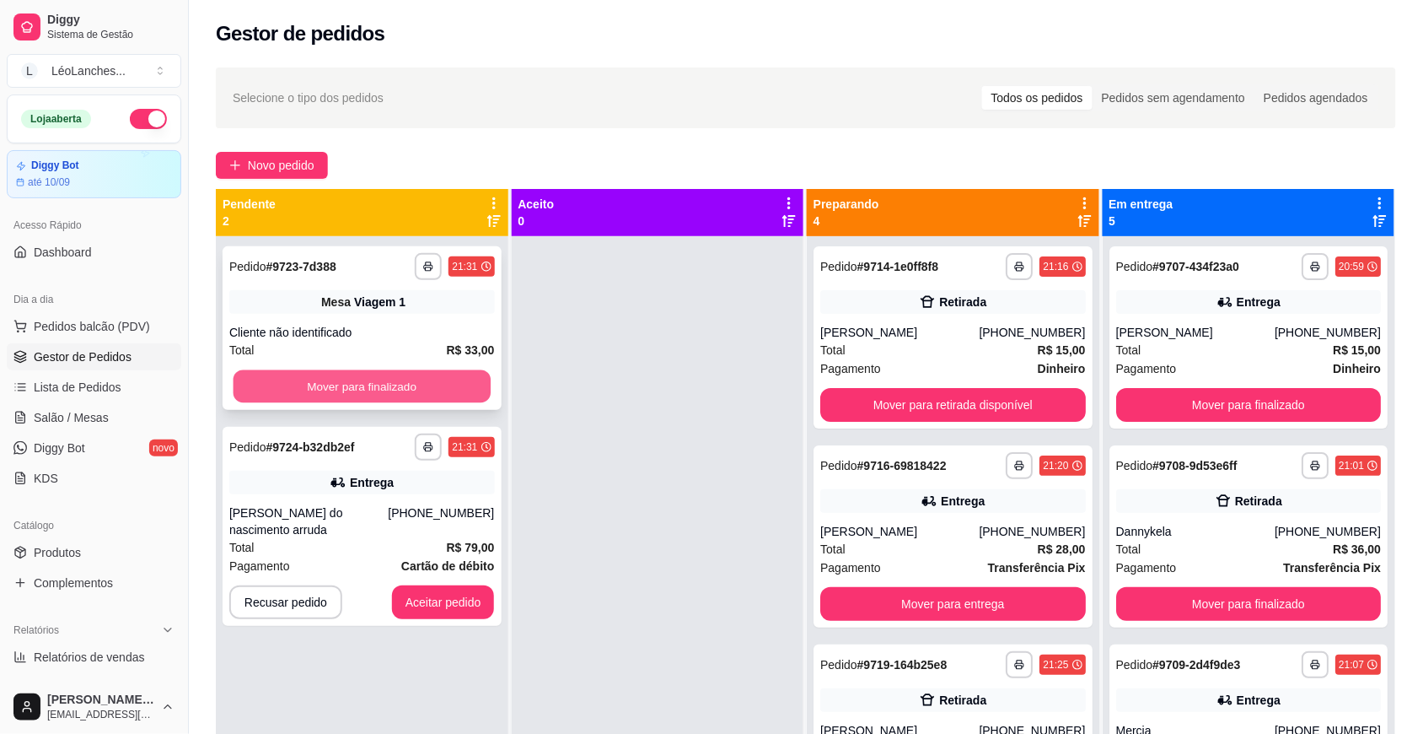
click at [347, 371] on button "Mover para finalizado" at bounding box center [362, 386] width 257 height 33
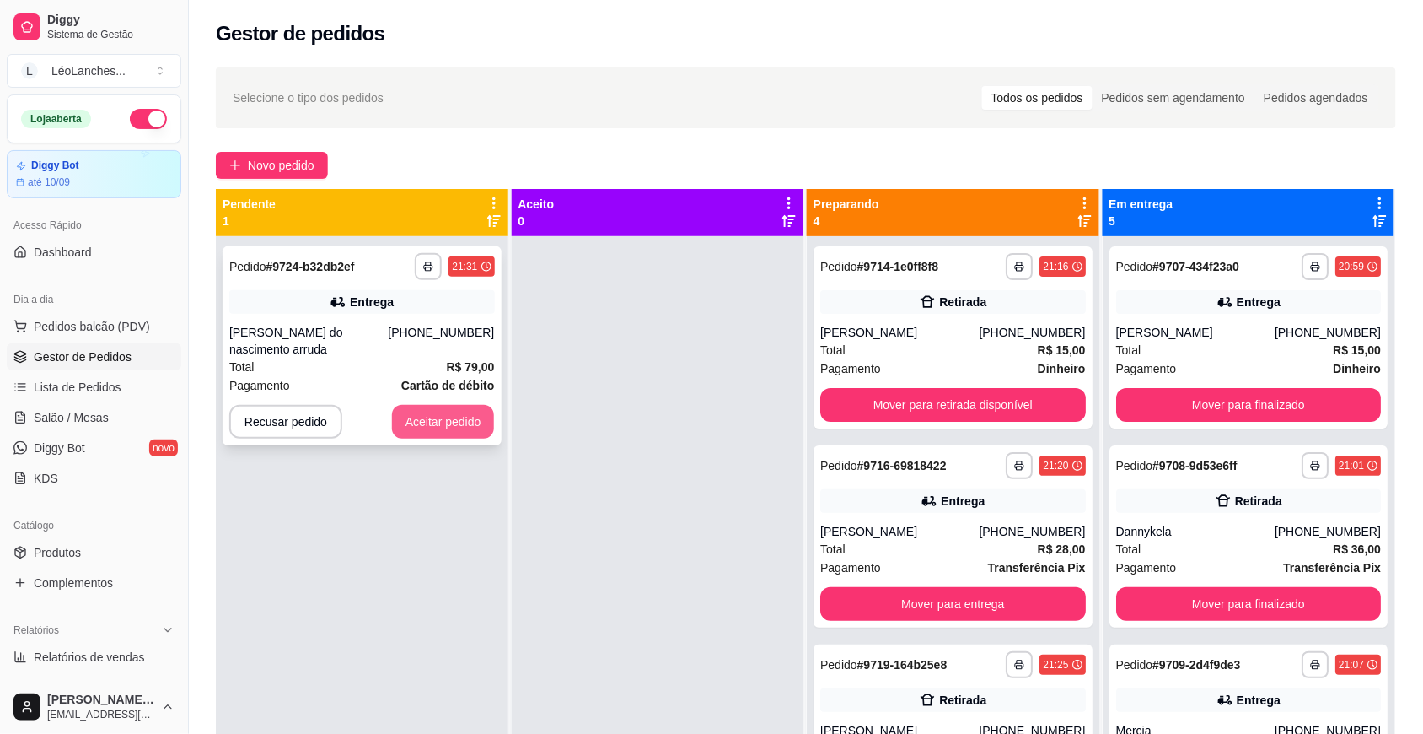
click at [445, 411] on button "Aceitar pedido" at bounding box center [443, 422] width 103 height 34
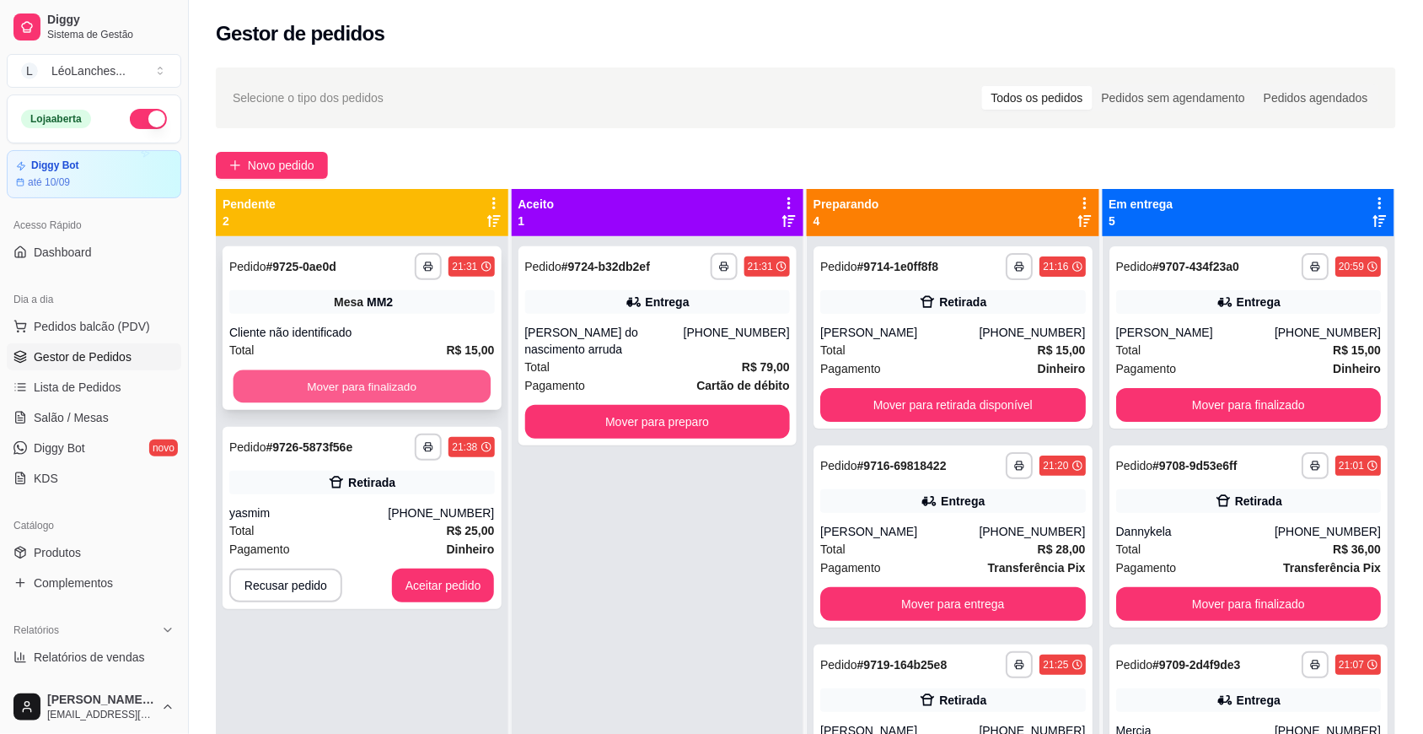
click at [389, 384] on button "Mover para finalizado" at bounding box center [362, 386] width 257 height 33
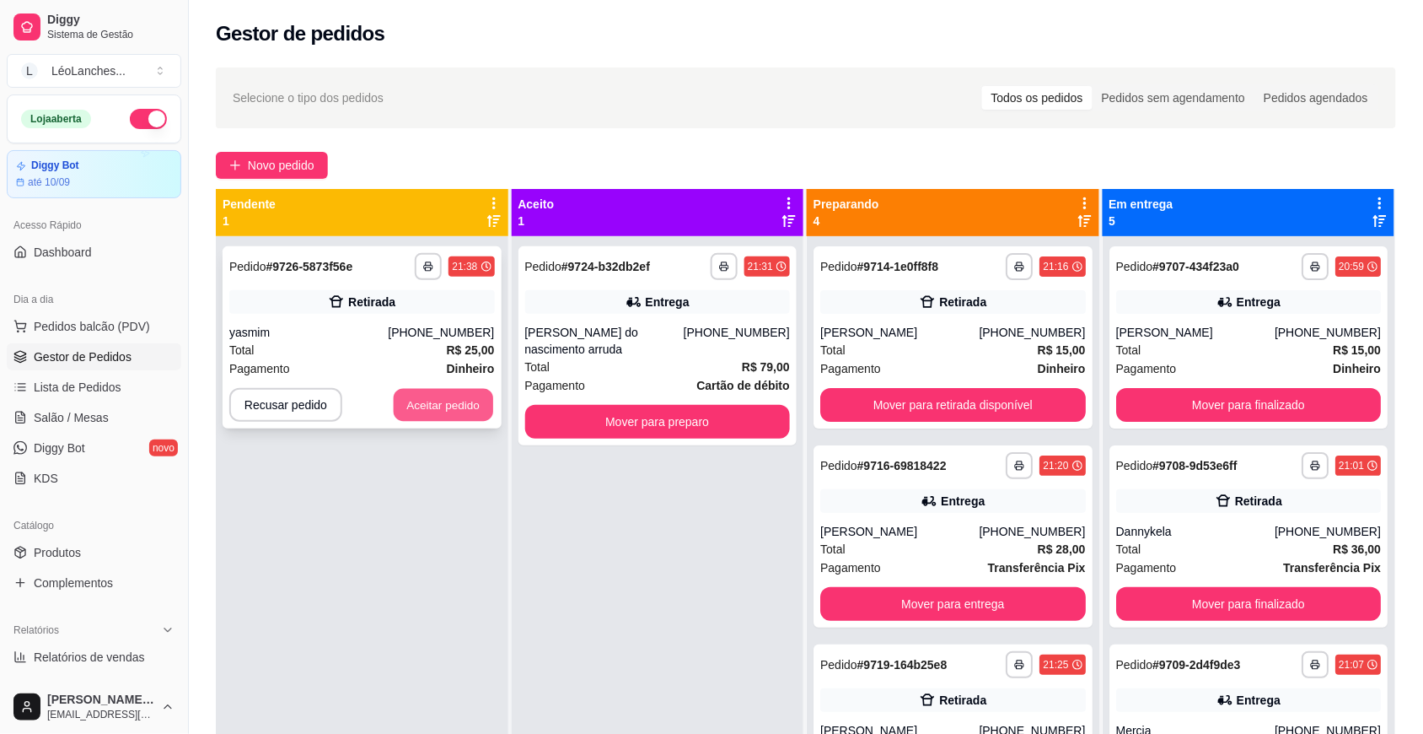
click at [460, 398] on button "Aceitar pedido" at bounding box center [443, 405] width 99 height 33
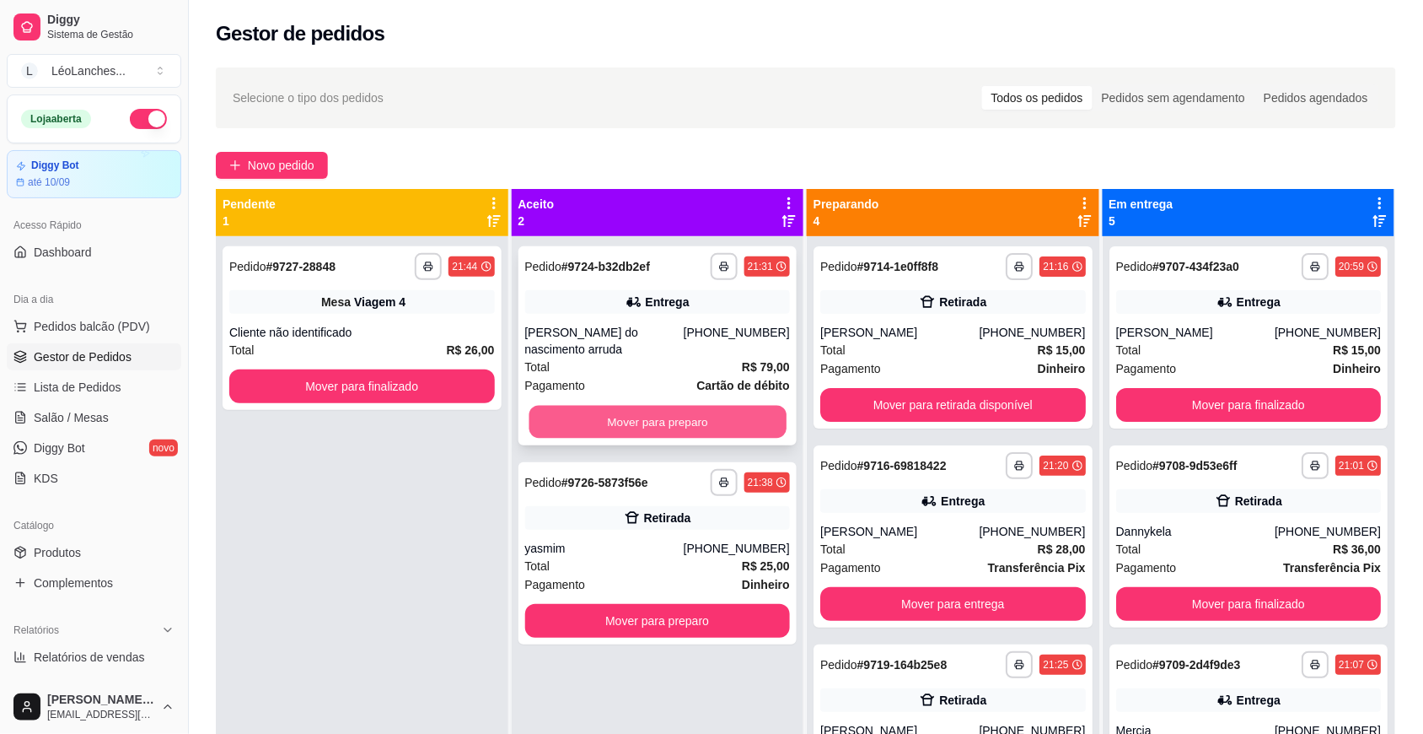
click at [669, 406] on button "Mover para preparo" at bounding box center [657, 422] width 257 height 33
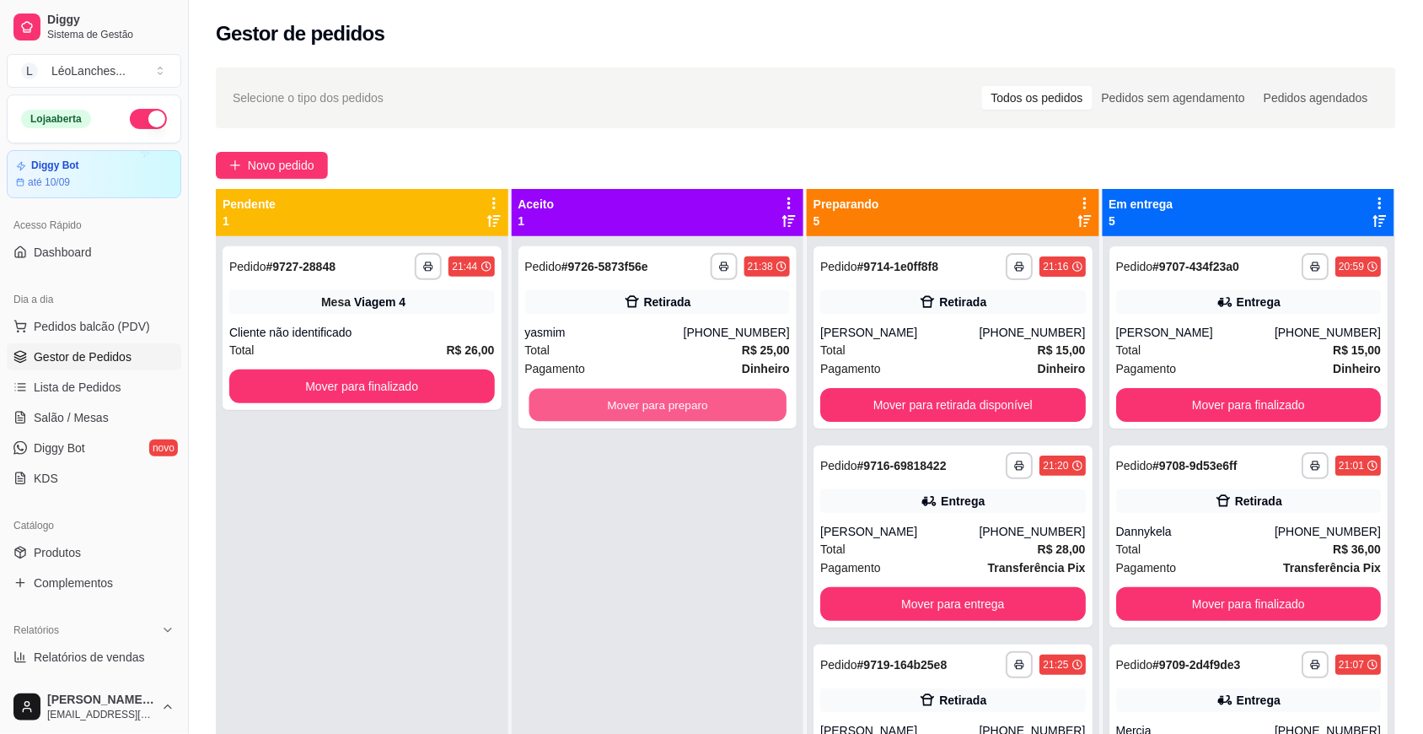
click at [669, 395] on button "Mover para preparo" at bounding box center [657, 405] width 257 height 33
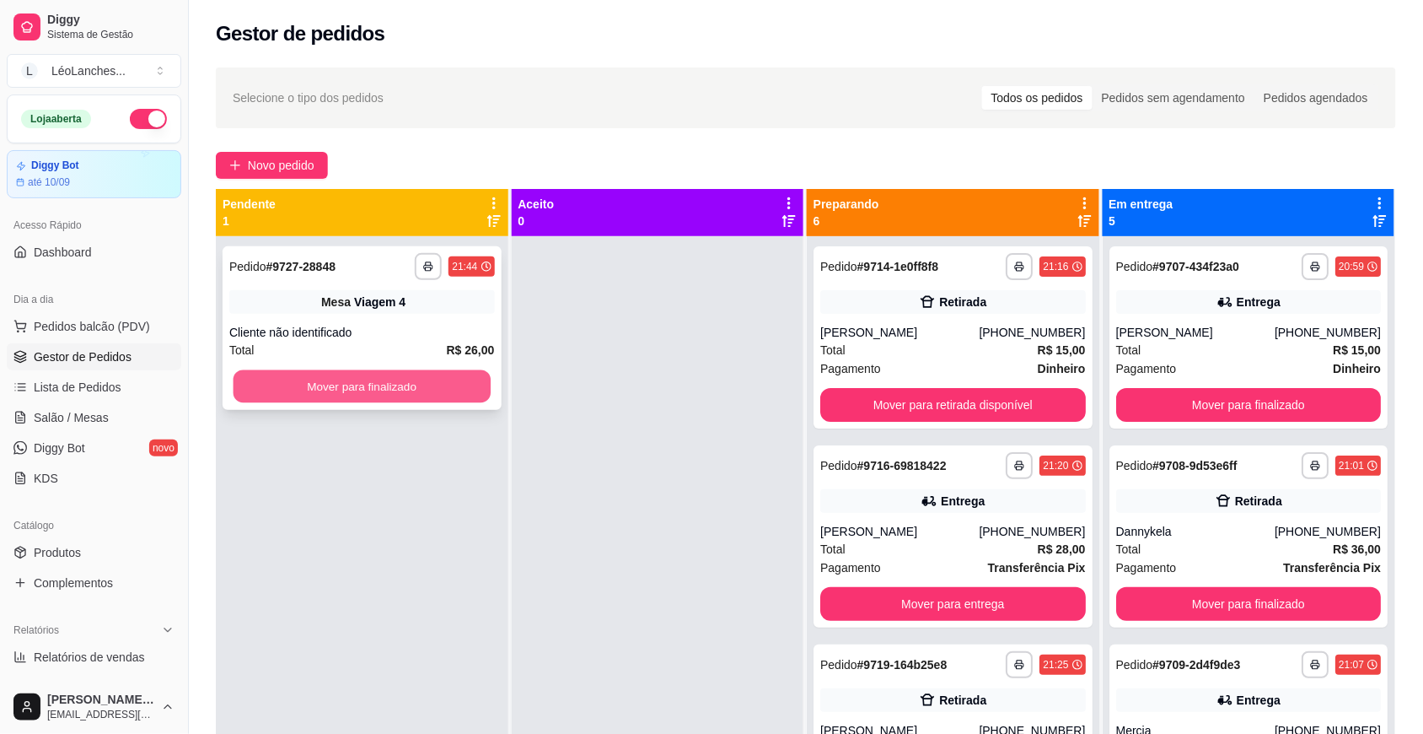
click at [439, 384] on button "Mover para finalizado" at bounding box center [362, 386] width 257 height 33
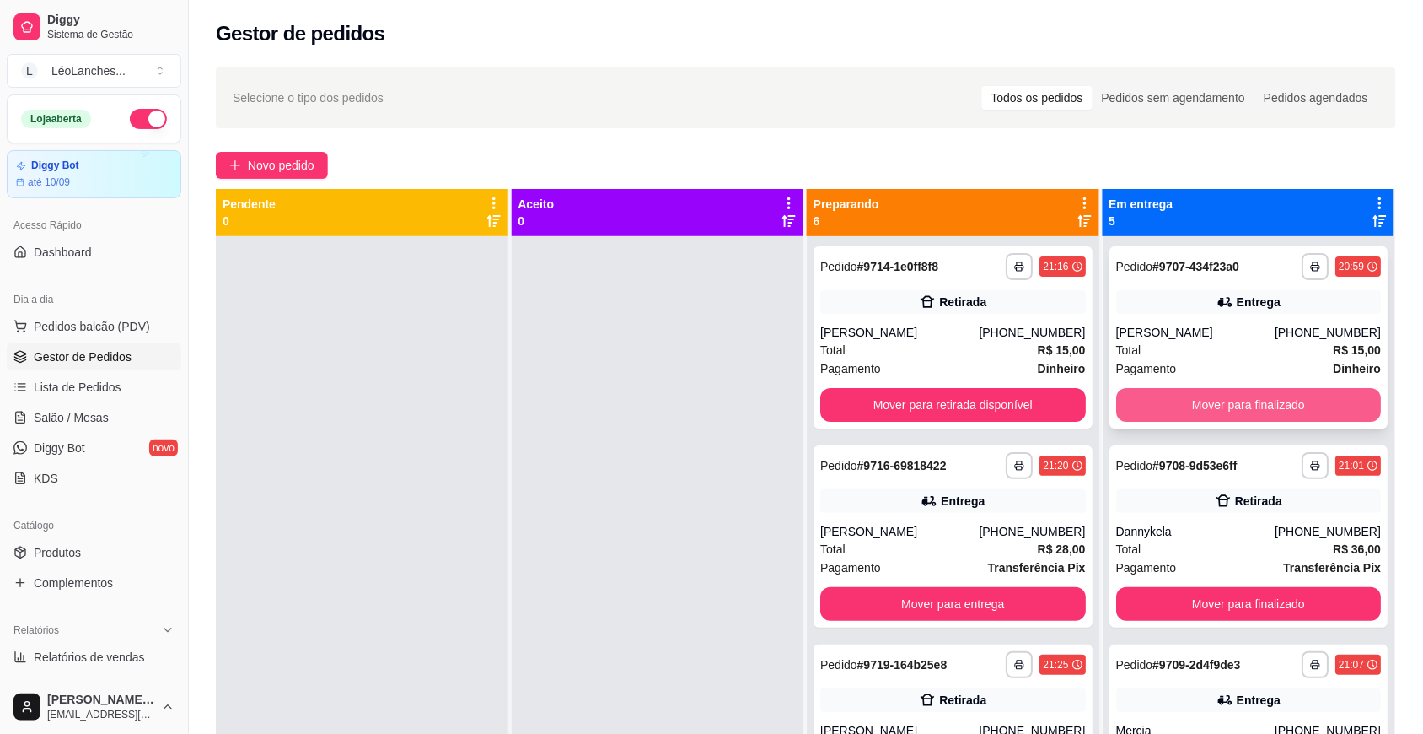
click at [1272, 403] on button "Mover para finalizado" at bounding box center [1249, 405] width 266 height 34
click at [1272, 403] on button "Mover para finalizado" at bounding box center [1248, 405] width 257 height 33
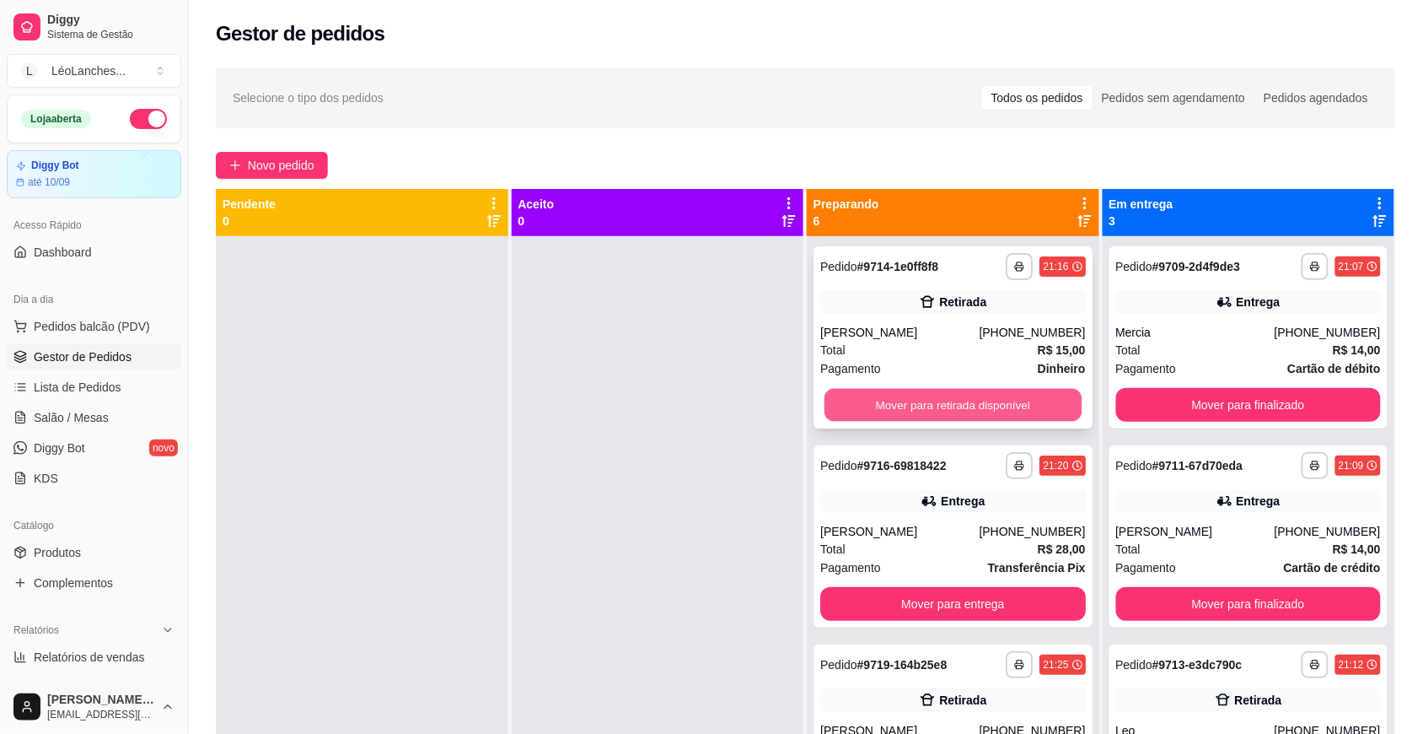
click at [1008, 396] on button "Mover para retirada disponível" at bounding box center [953, 405] width 257 height 33
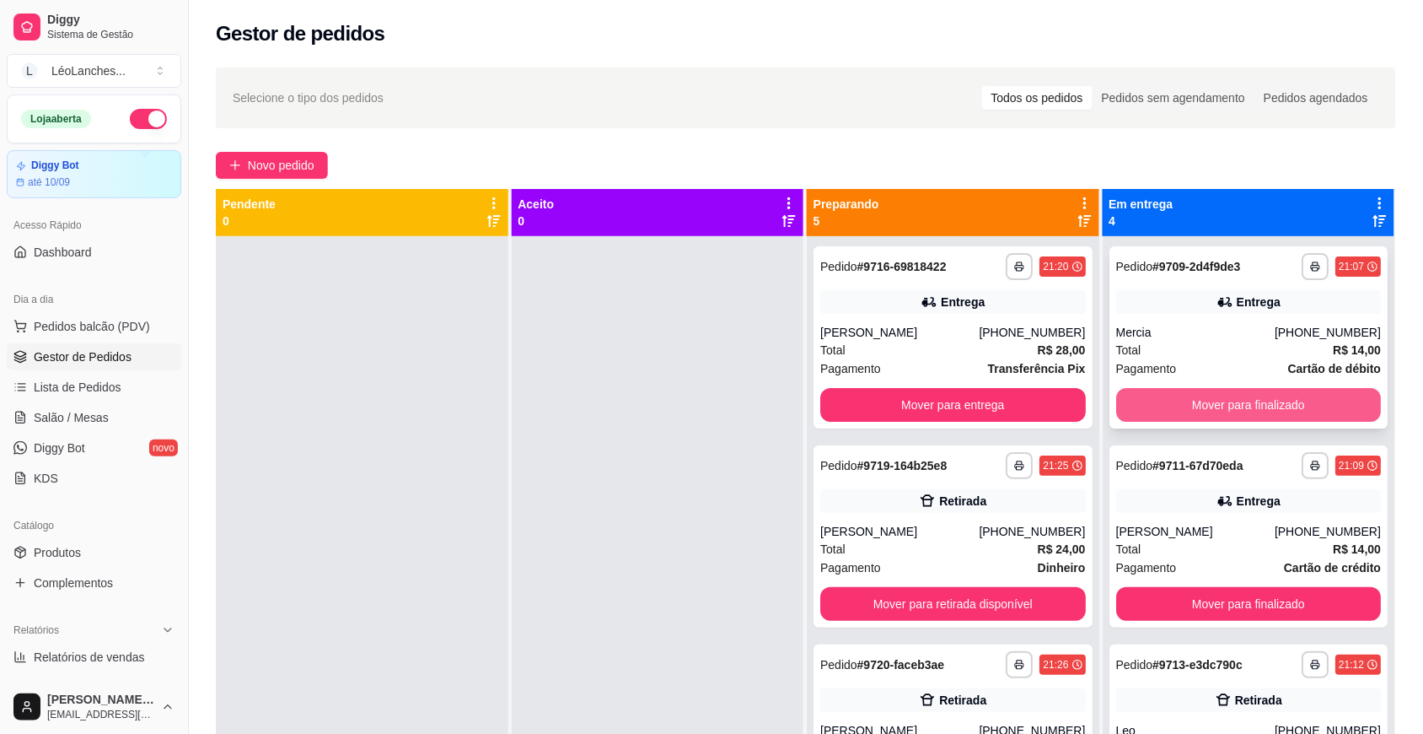
click at [1300, 390] on button "Mover para finalizado" at bounding box center [1249, 405] width 266 height 34
click at [1295, 399] on button "Mover para finalizado" at bounding box center [1249, 405] width 266 height 34
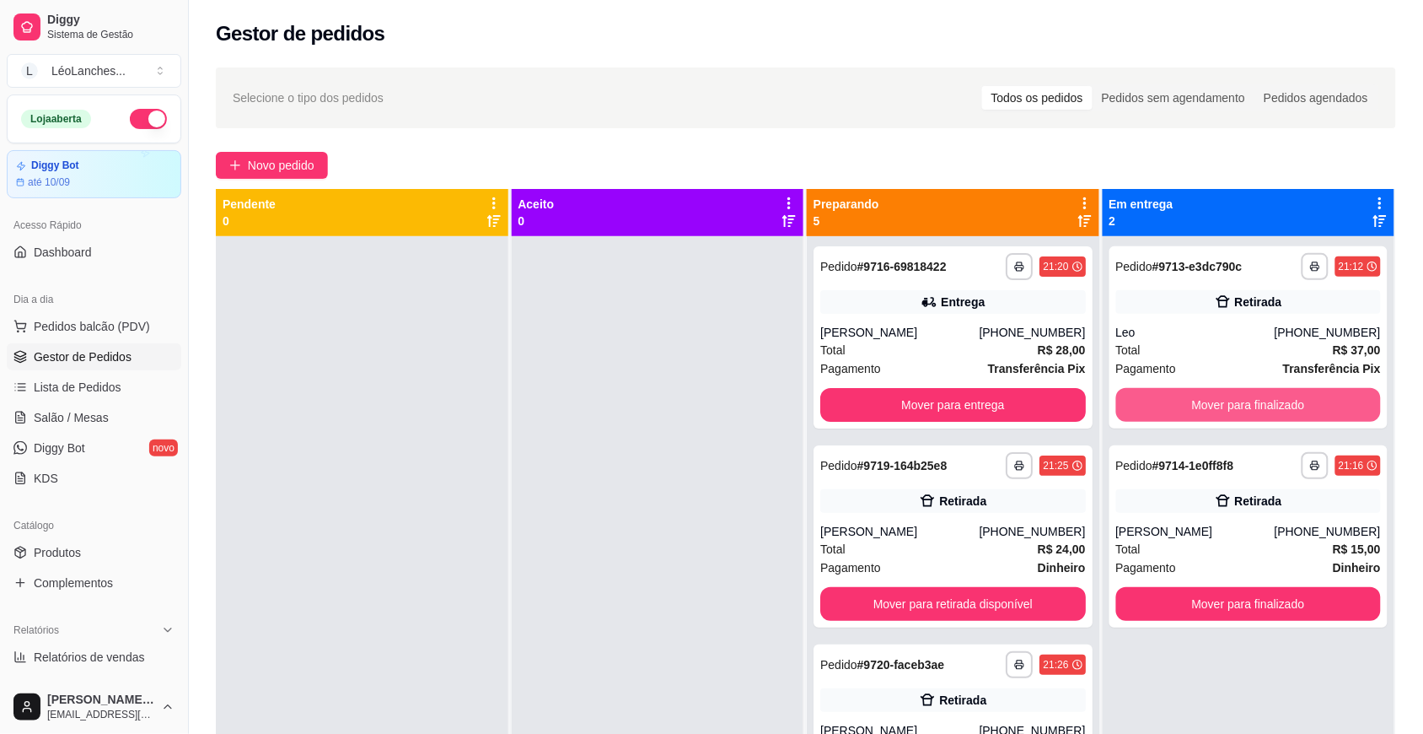
click at [1295, 399] on button "Mover para finalizado" at bounding box center [1249, 405] width 266 height 34
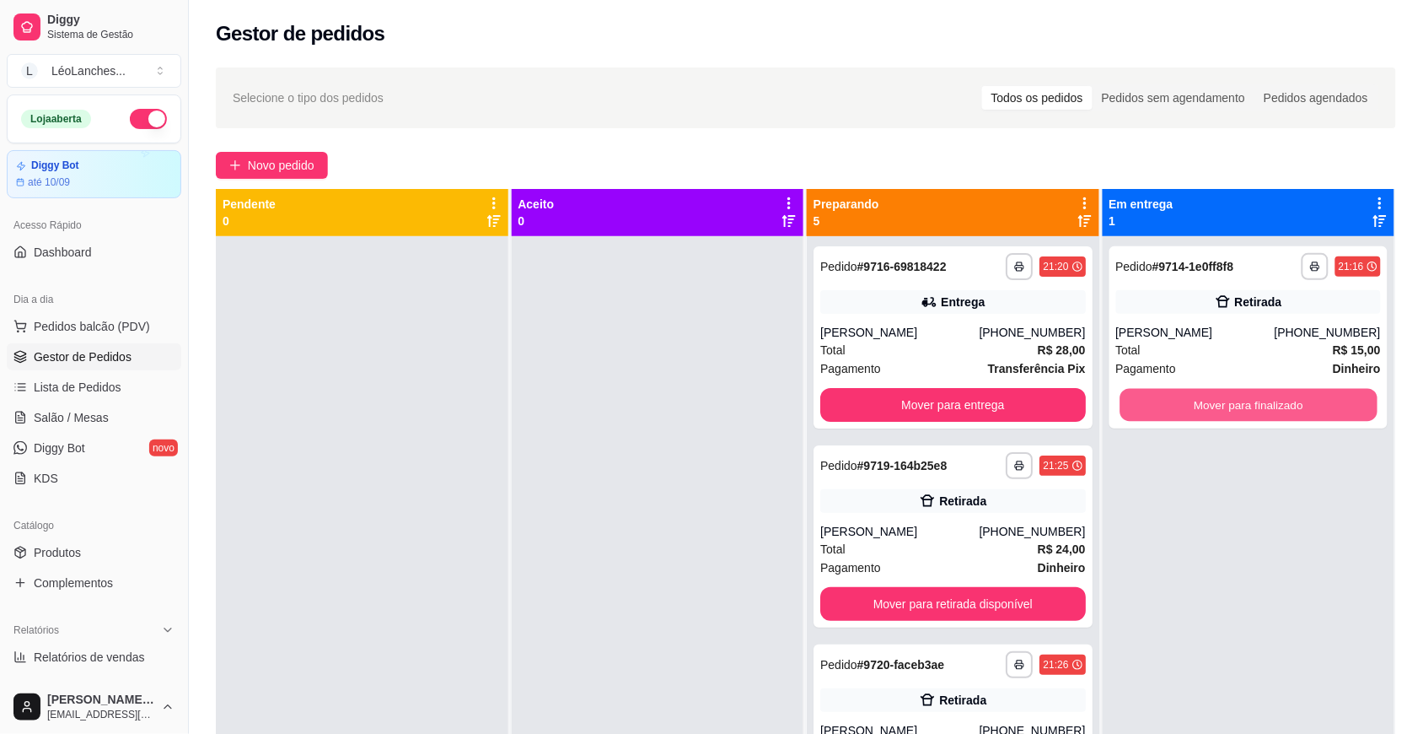
click at [1295, 399] on button "Mover para finalizado" at bounding box center [1248, 405] width 257 height 33
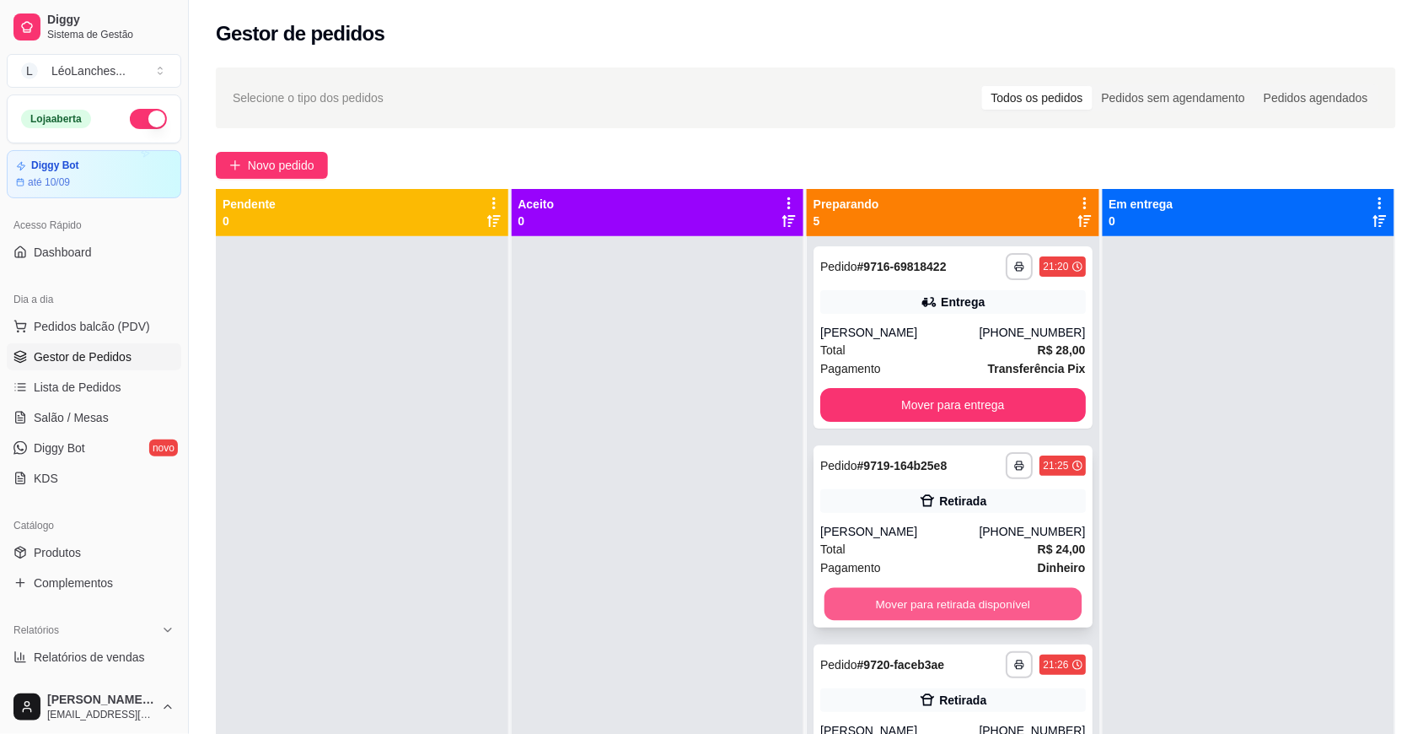
click at [911, 596] on button "Mover para retirada disponível" at bounding box center [953, 604] width 257 height 33
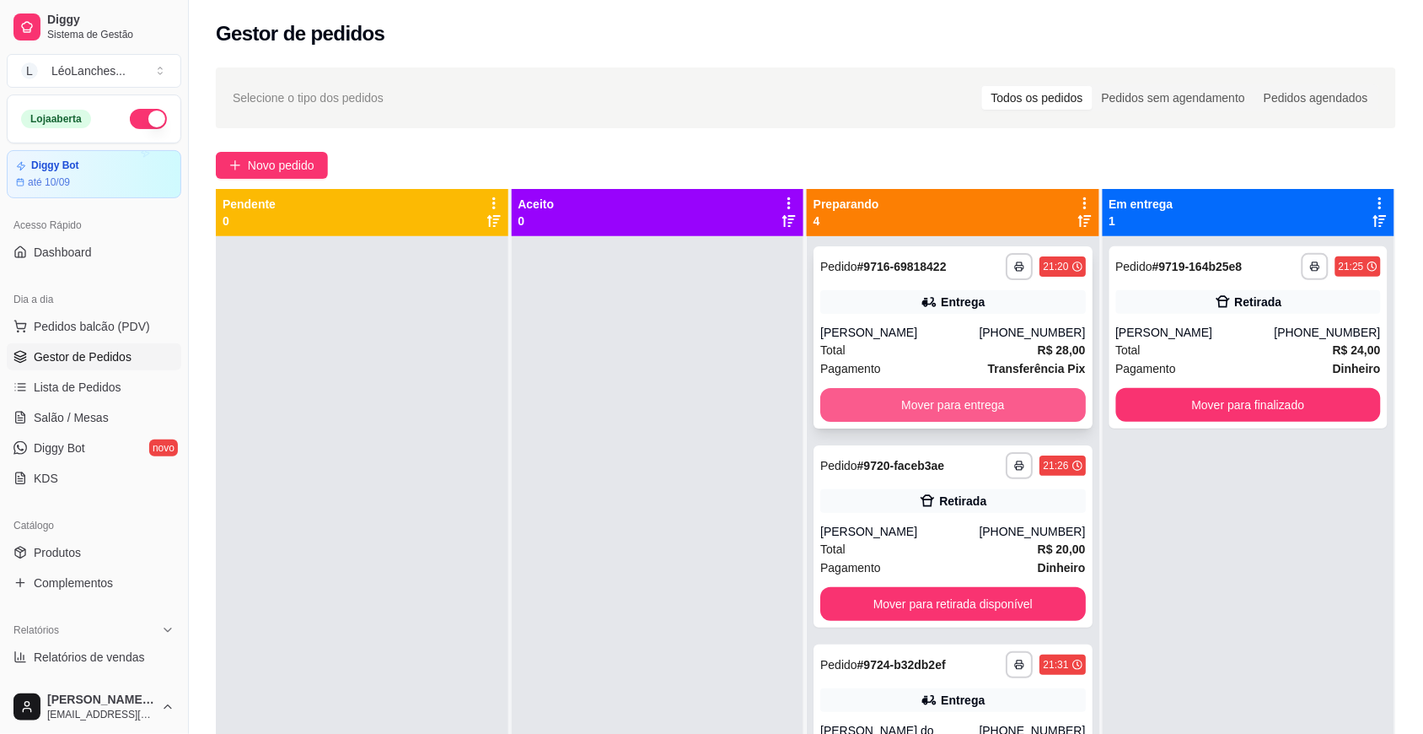
click at [954, 406] on button "Mover para entrega" at bounding box center [953, 405] width 266 height 34
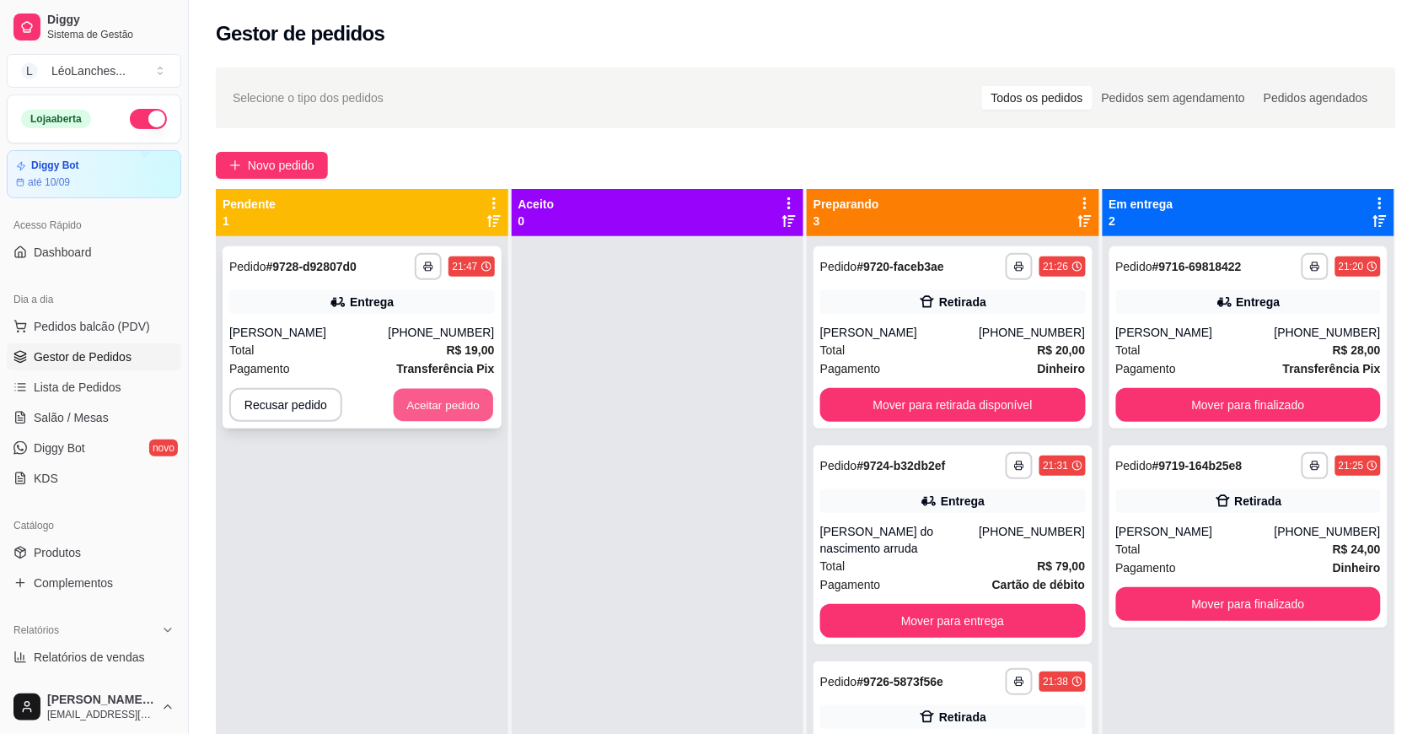
click at [454, 392] on button "Aceitar pedido" at bounding box center [443, 405] width 99 height 33
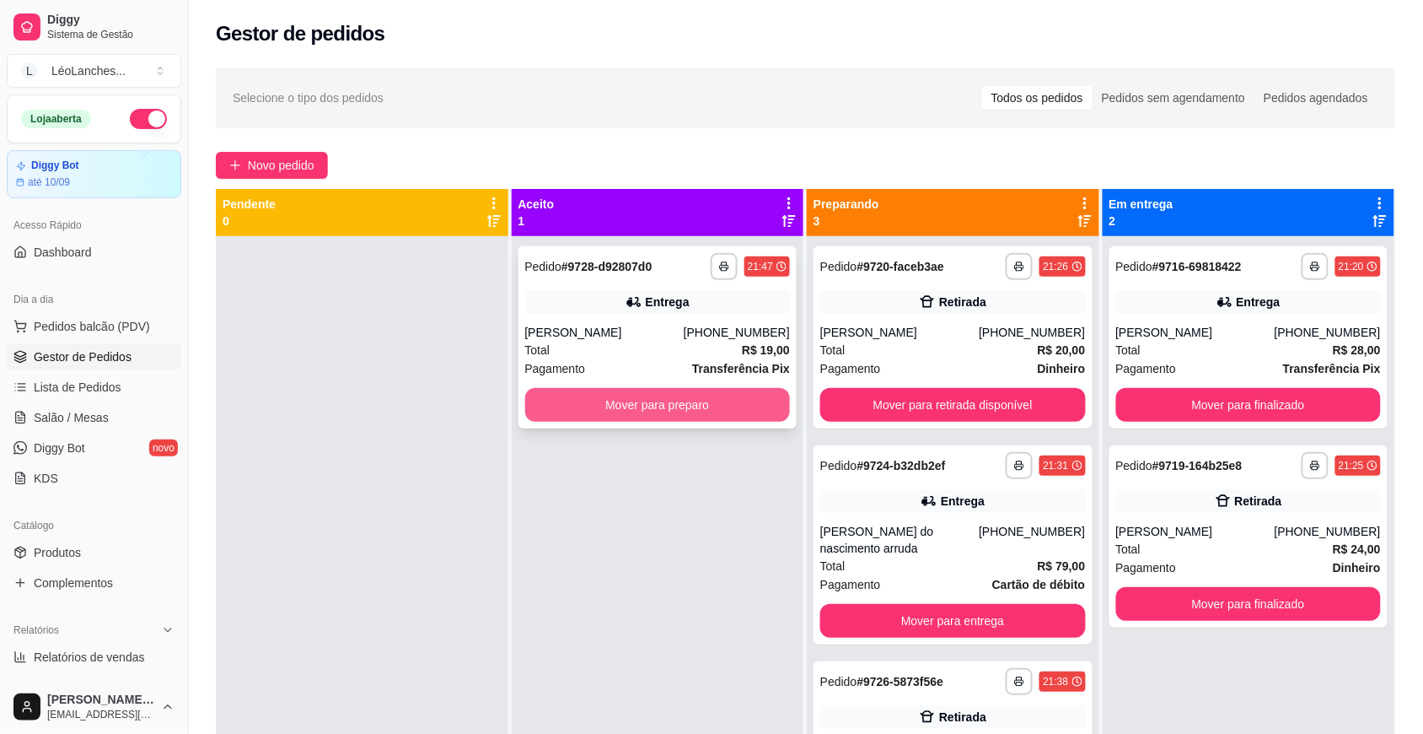
click at [677, 411] on button "Mover para preparo" at bounding box center [658, 405] width 266 height 34
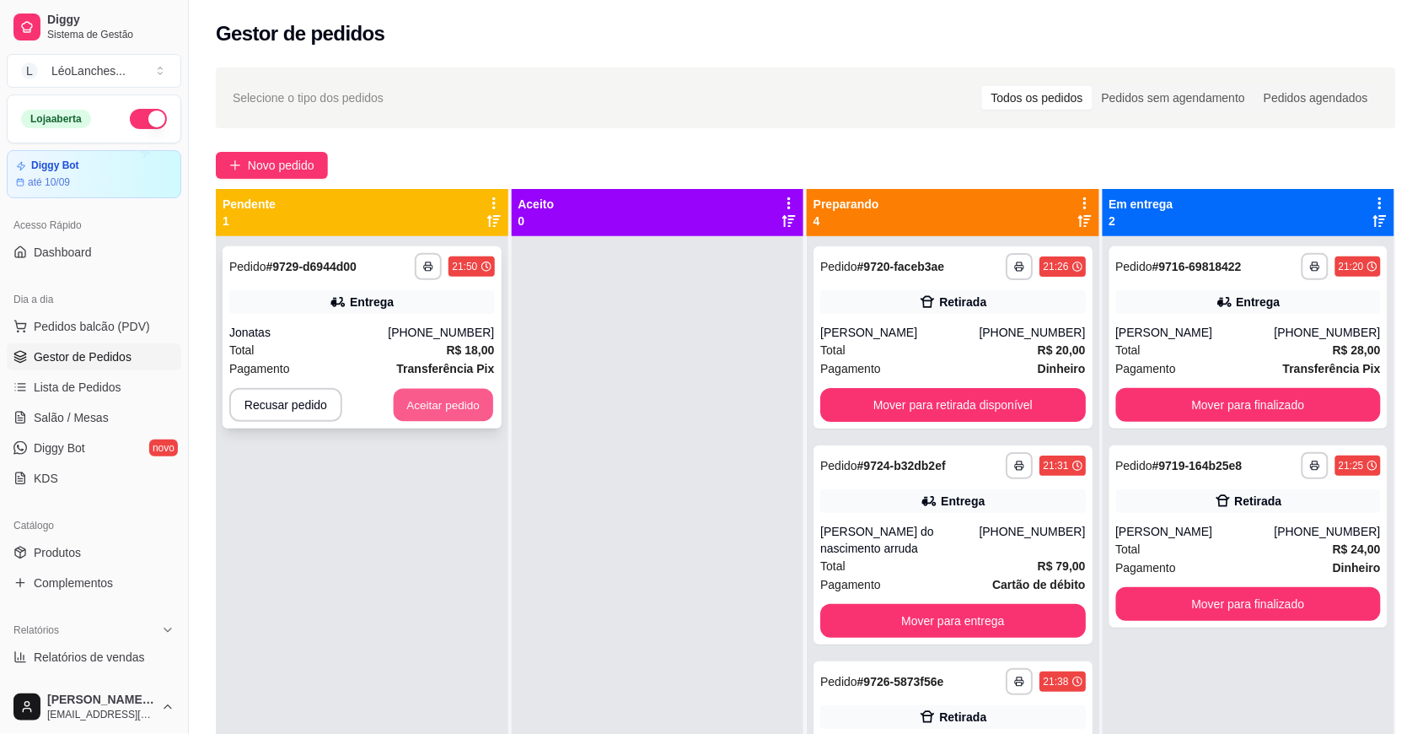
click at [445, 401] on button "Aceitar pedido" at bounding box center [443, 405] width 99 height 33
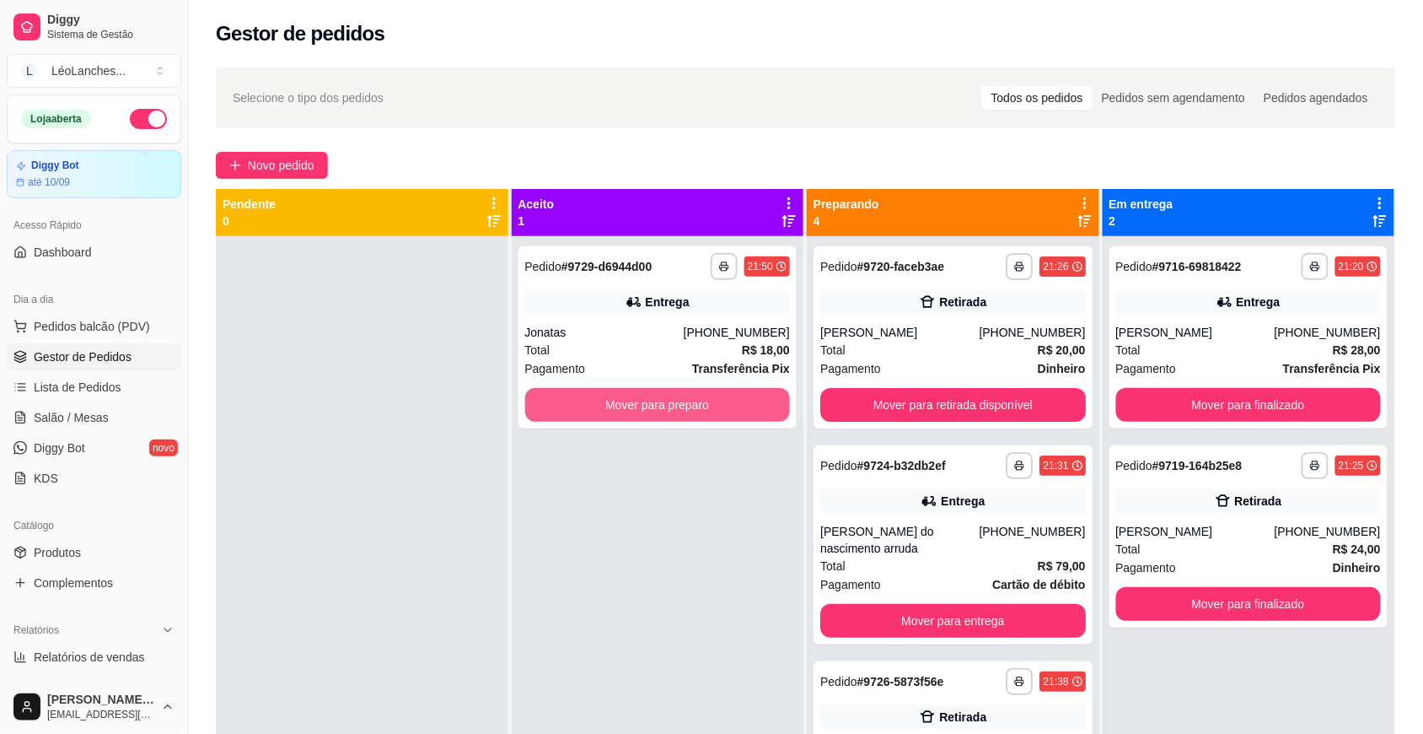
click at [672, 402] on button "Mover para preparo" at bounding box center [658, 405] width 266 height 34
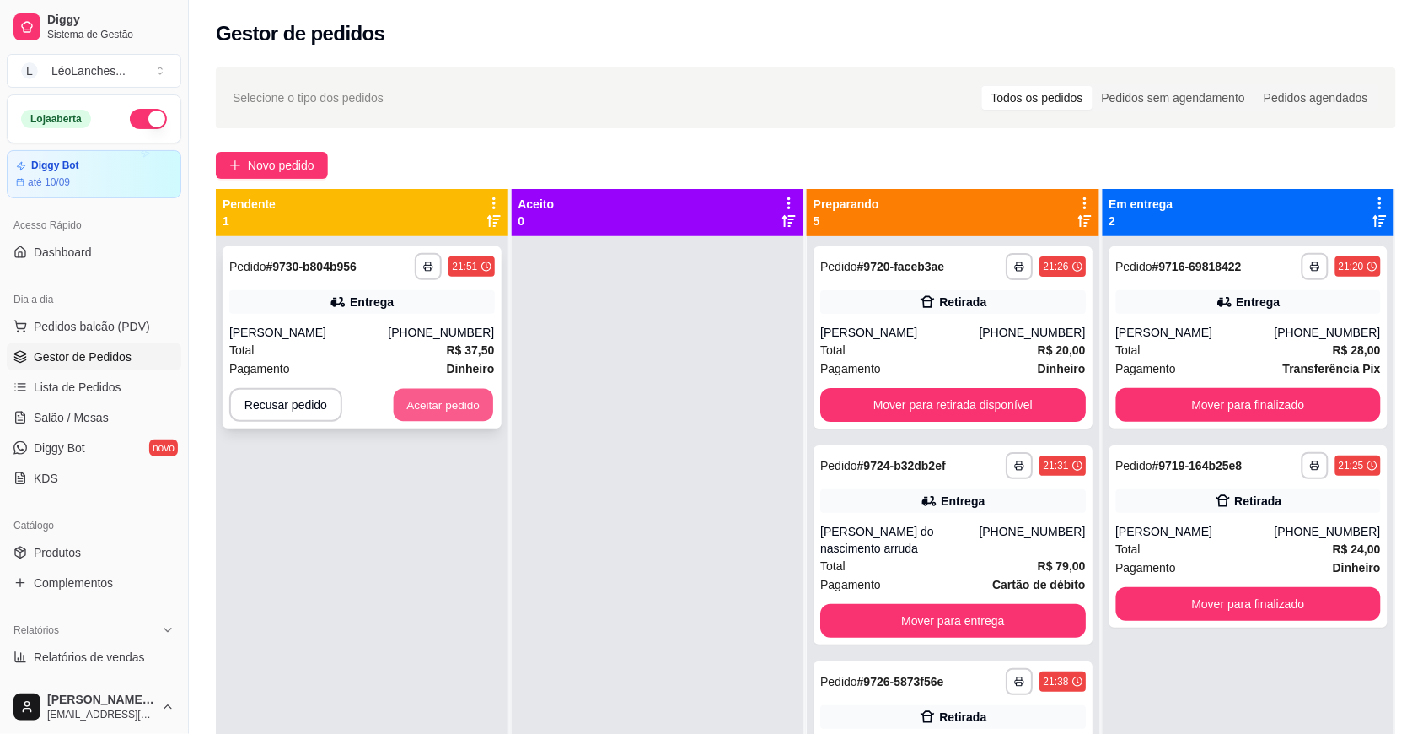
click at [473, 401] on button "Aceitar pedido" at bounding box center [443, 405] width 99 height 33
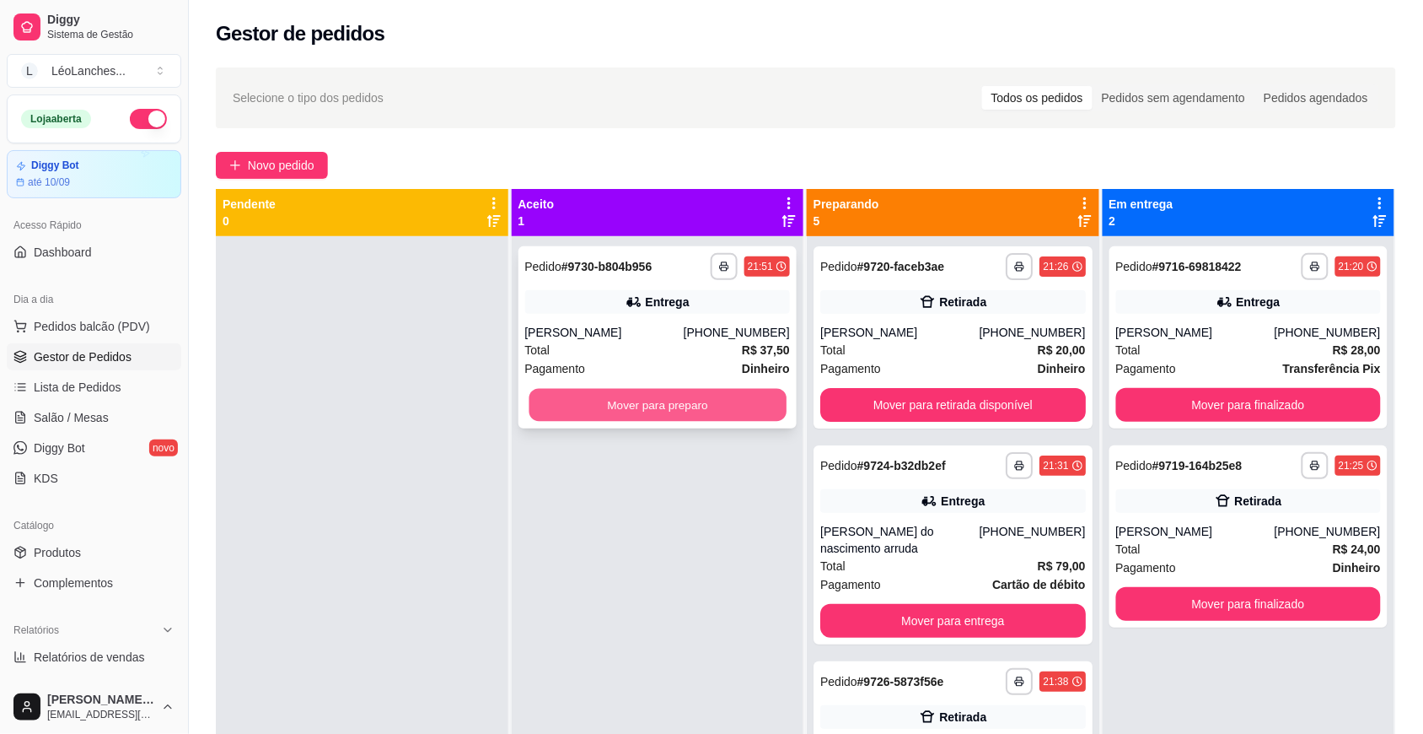
click at [666, 405] on button "Mover para preparo" at bounding box center [657, 405] width 257 height 33
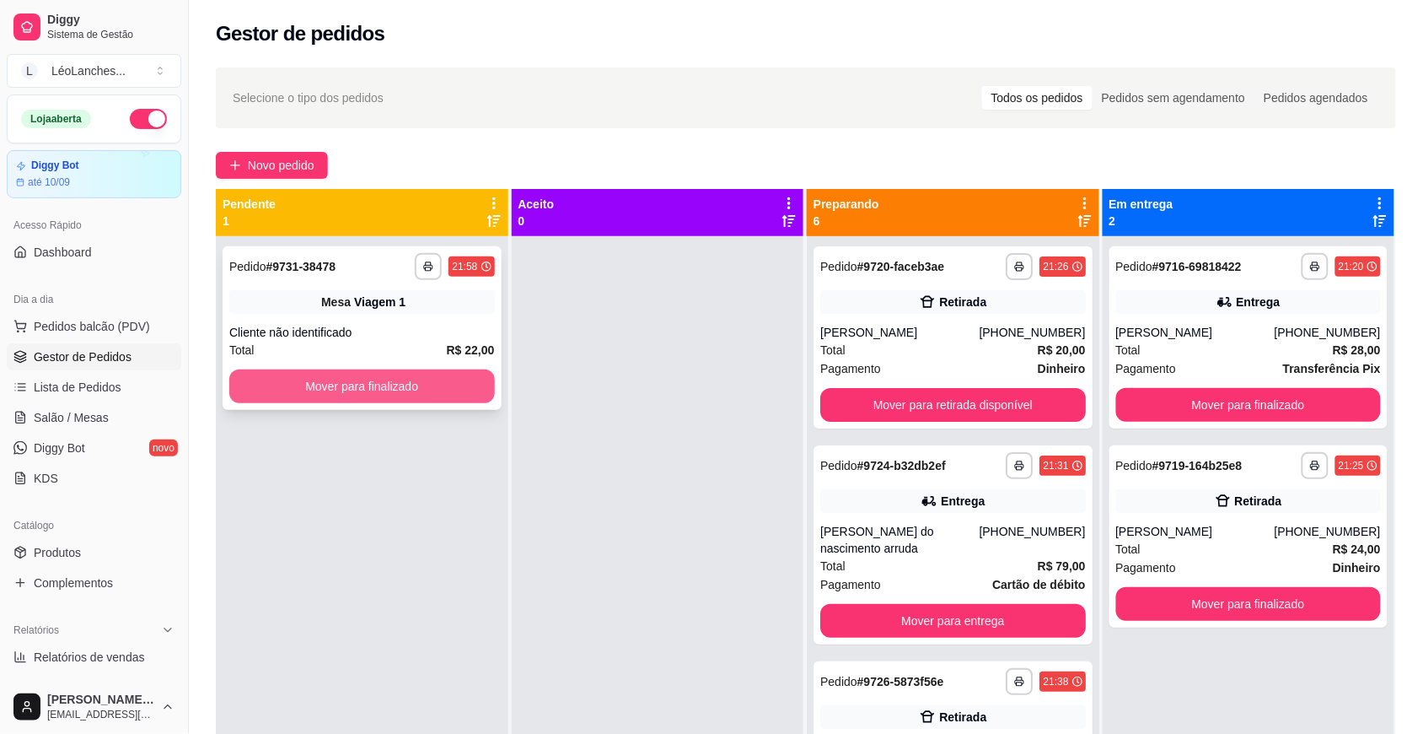
click at [397, 385] on button "Mover para finalizado" at bounding box center [362, 386] width 266 height 34
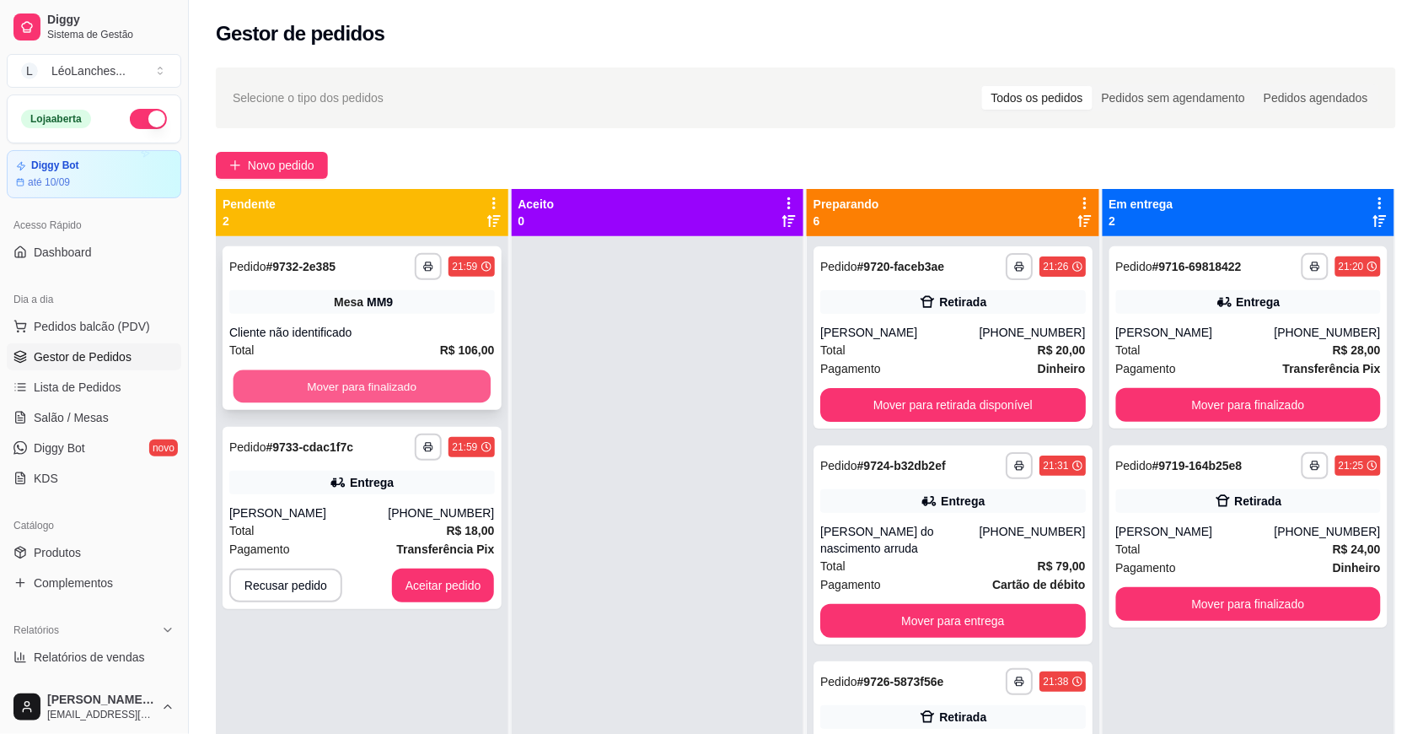
click at [325, 389] on button "Mover para finalizado" at bounding box center [362, 386] width 257 height 33
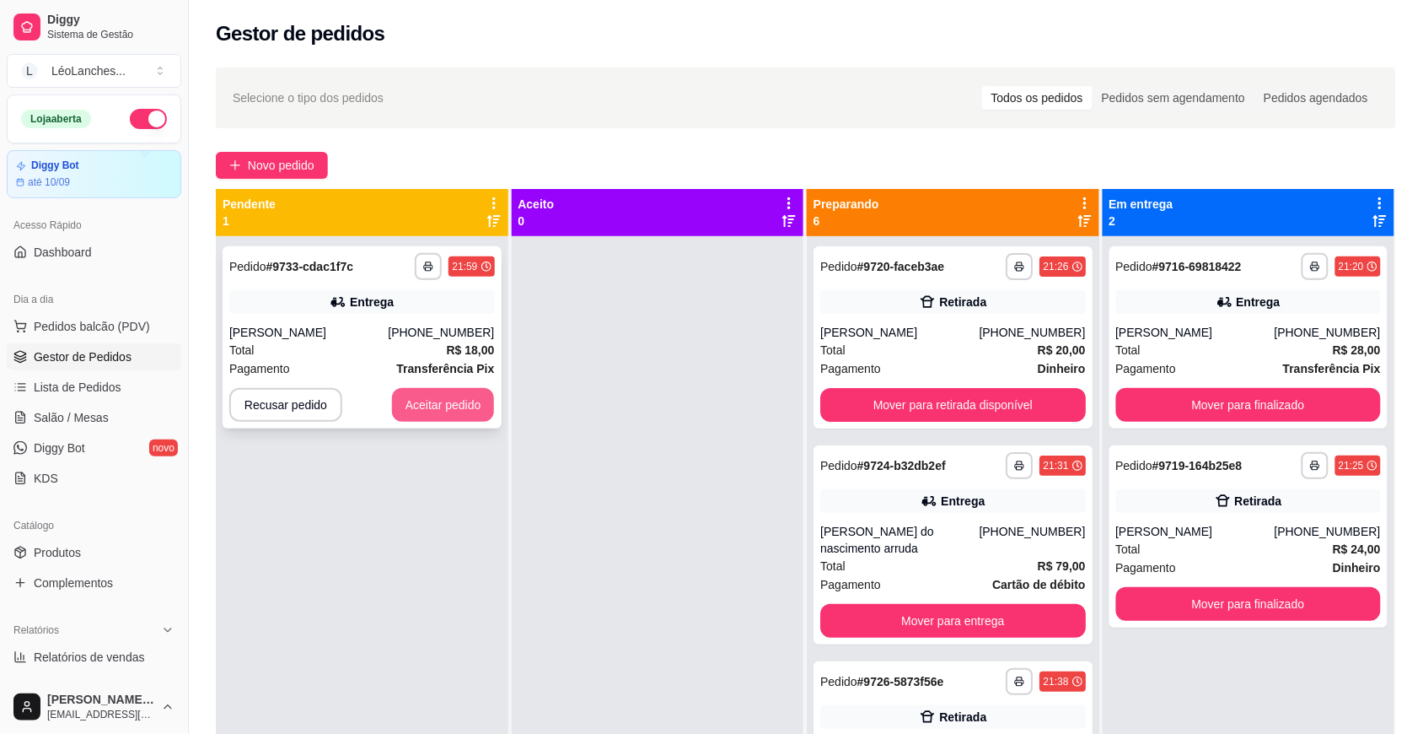
click at [468, 398] on button "Aceitar pedido" at bounding box center [443, 405] width 103 height 34
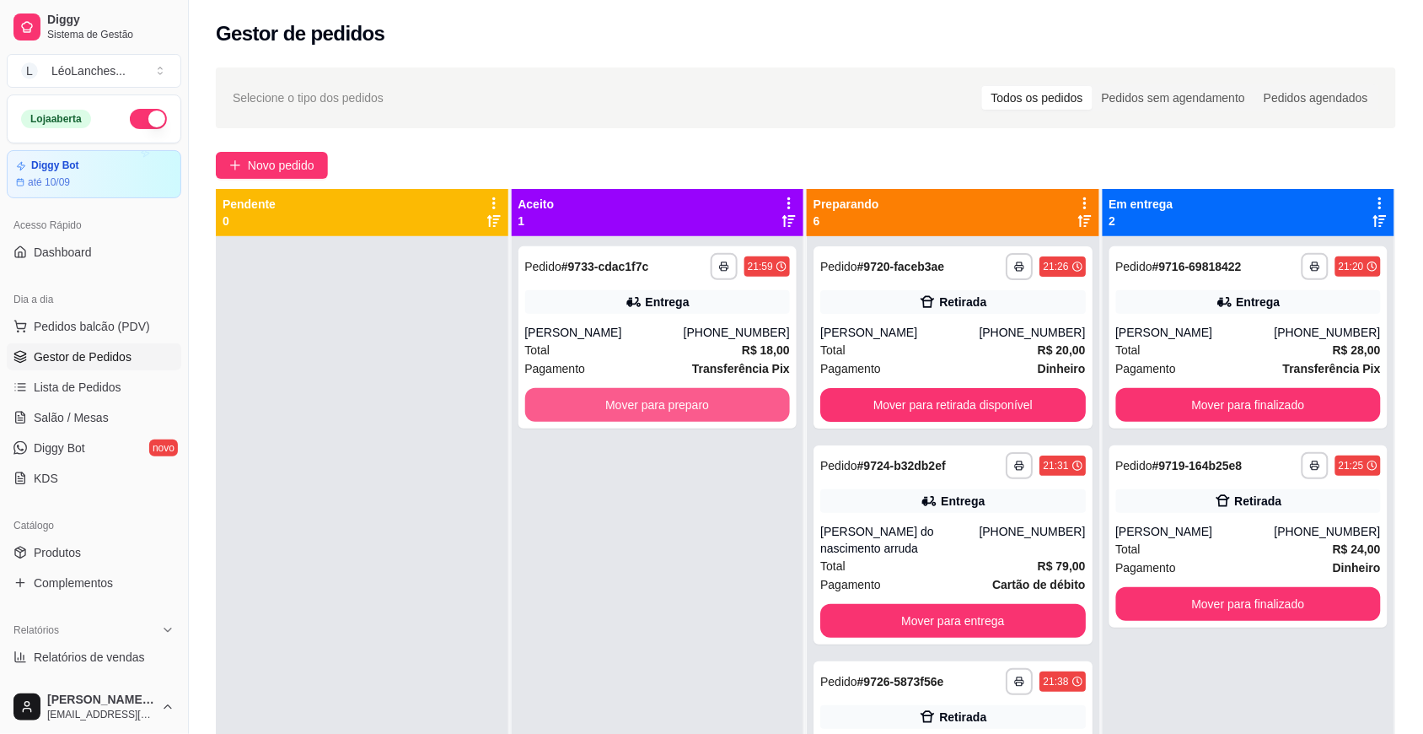
click at [575, 397] on button "Mover para preparo" at bounding box center [658, 405] width 266 height 34
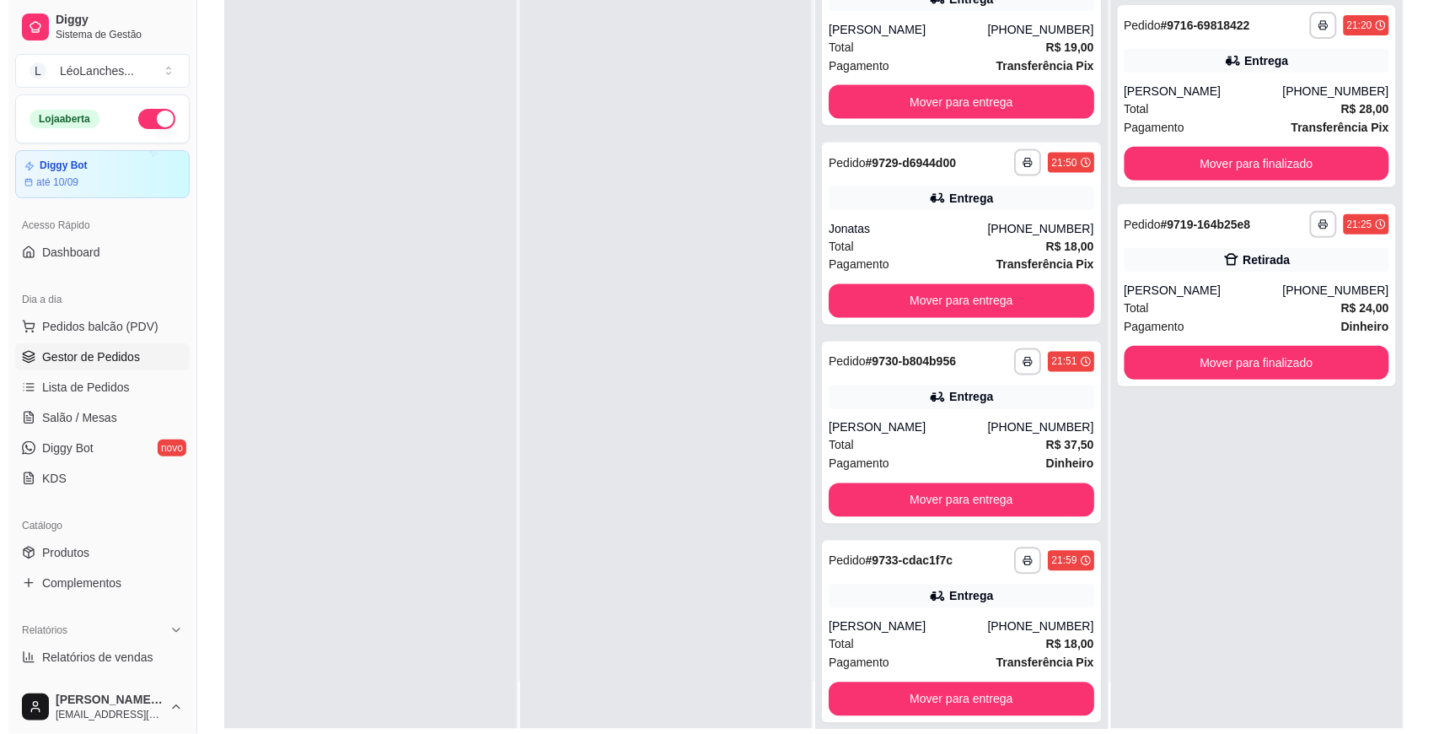
scroll to position [257, 0]
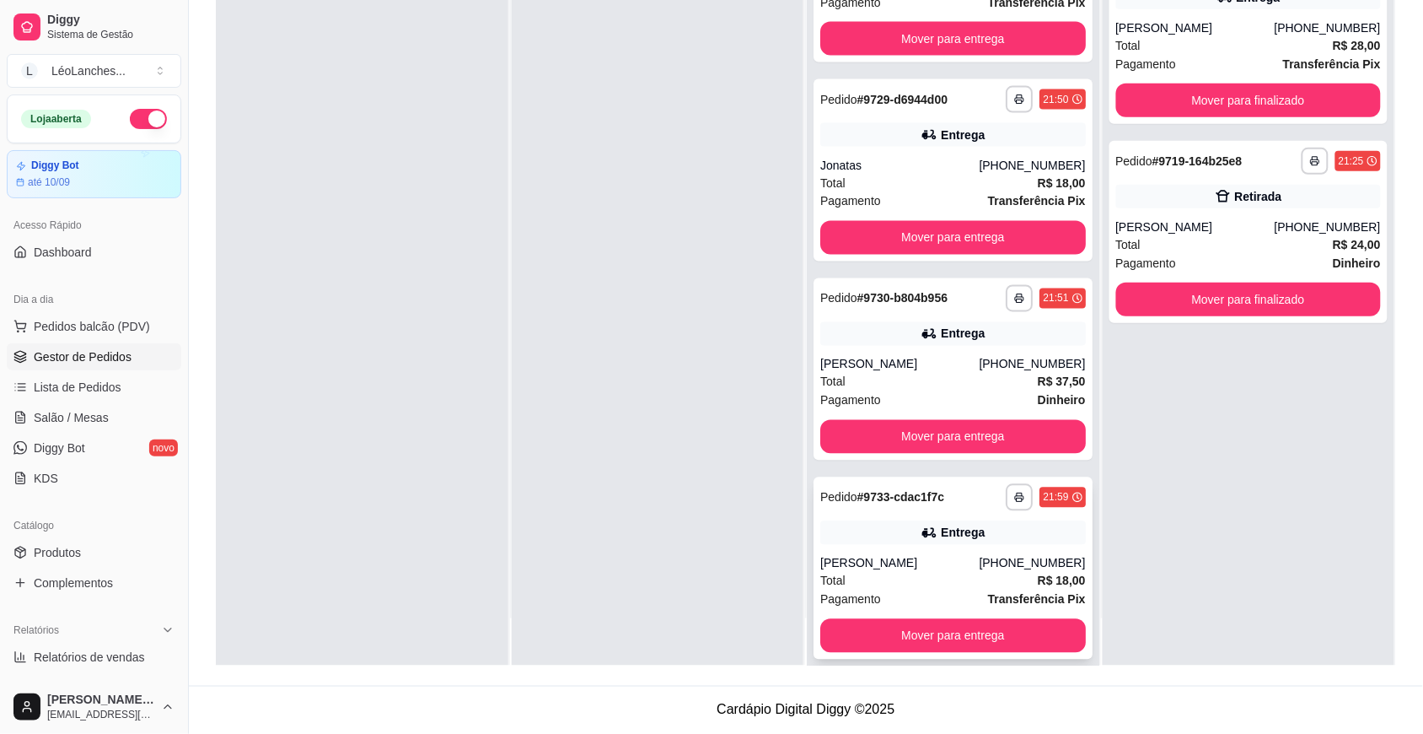
click at [941, 524] on div "Entrega" at bounding box center [963, 532] width 44 height 17
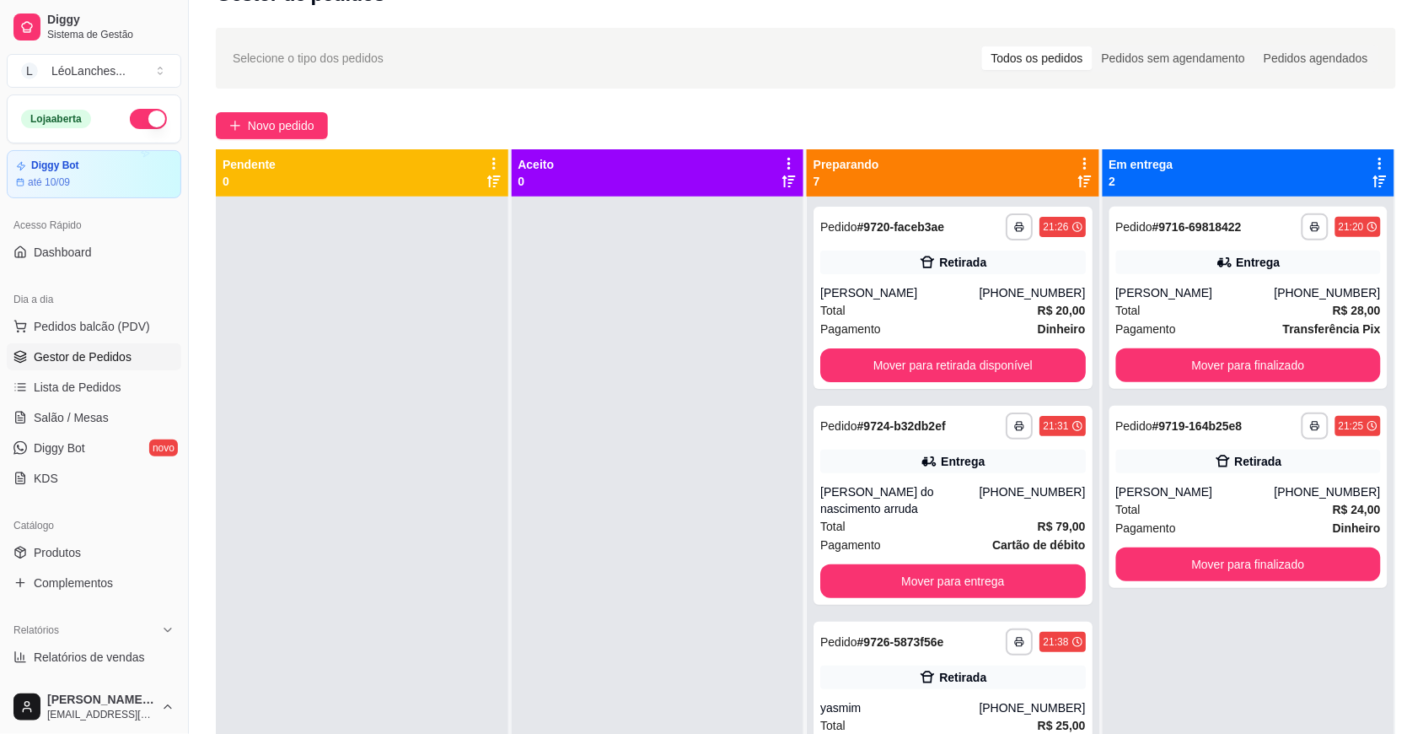
scroll to position [0, 0]
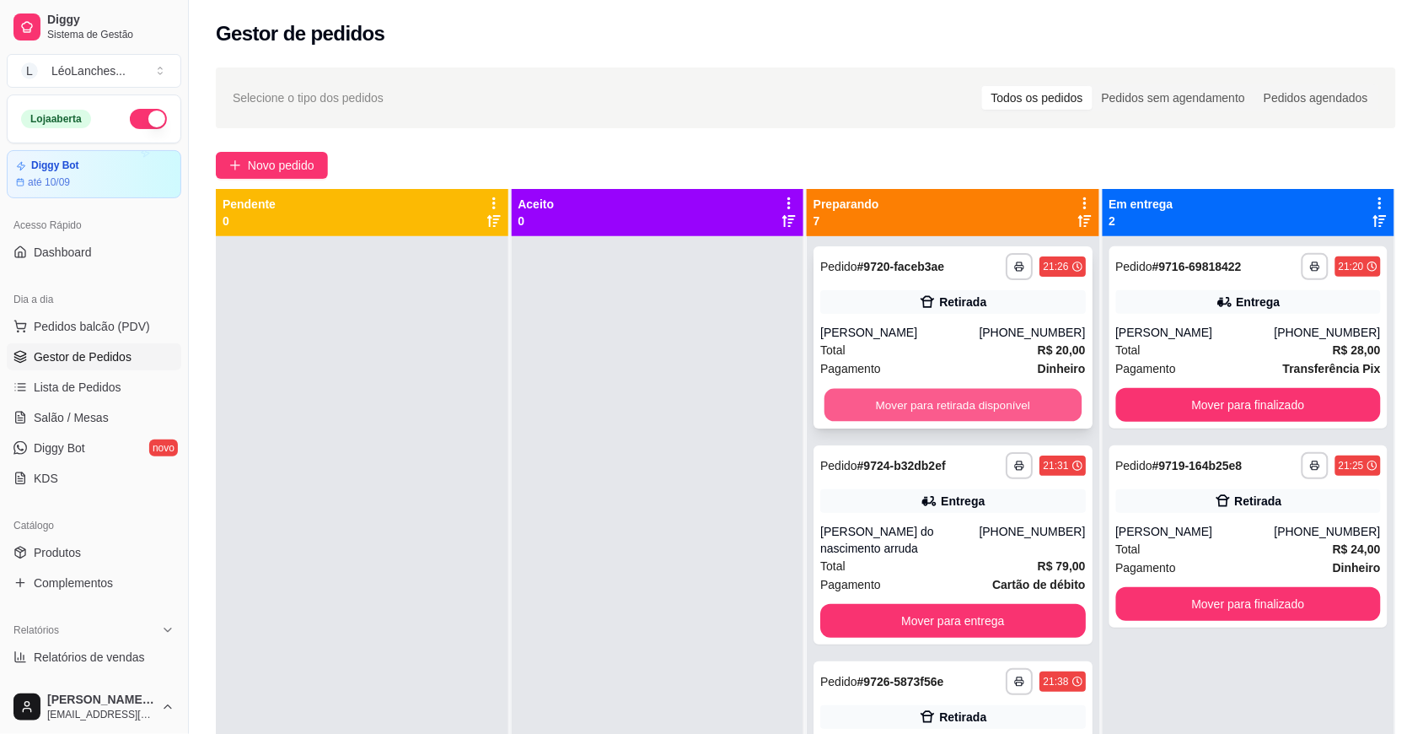
click at [988, 395] on button "Mover para retirada disponível" at bounding box center [953, 405] width 257 height 33
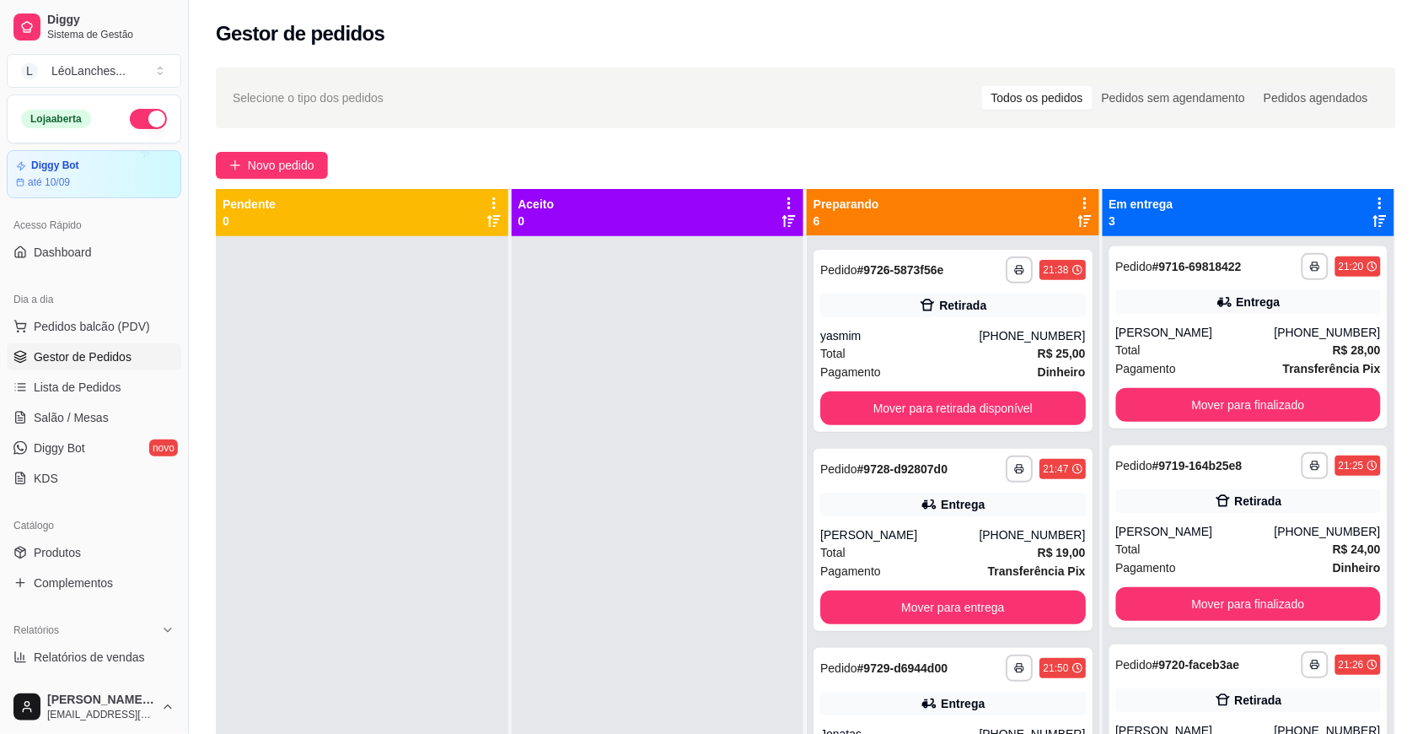
scroll to position [221, 0]
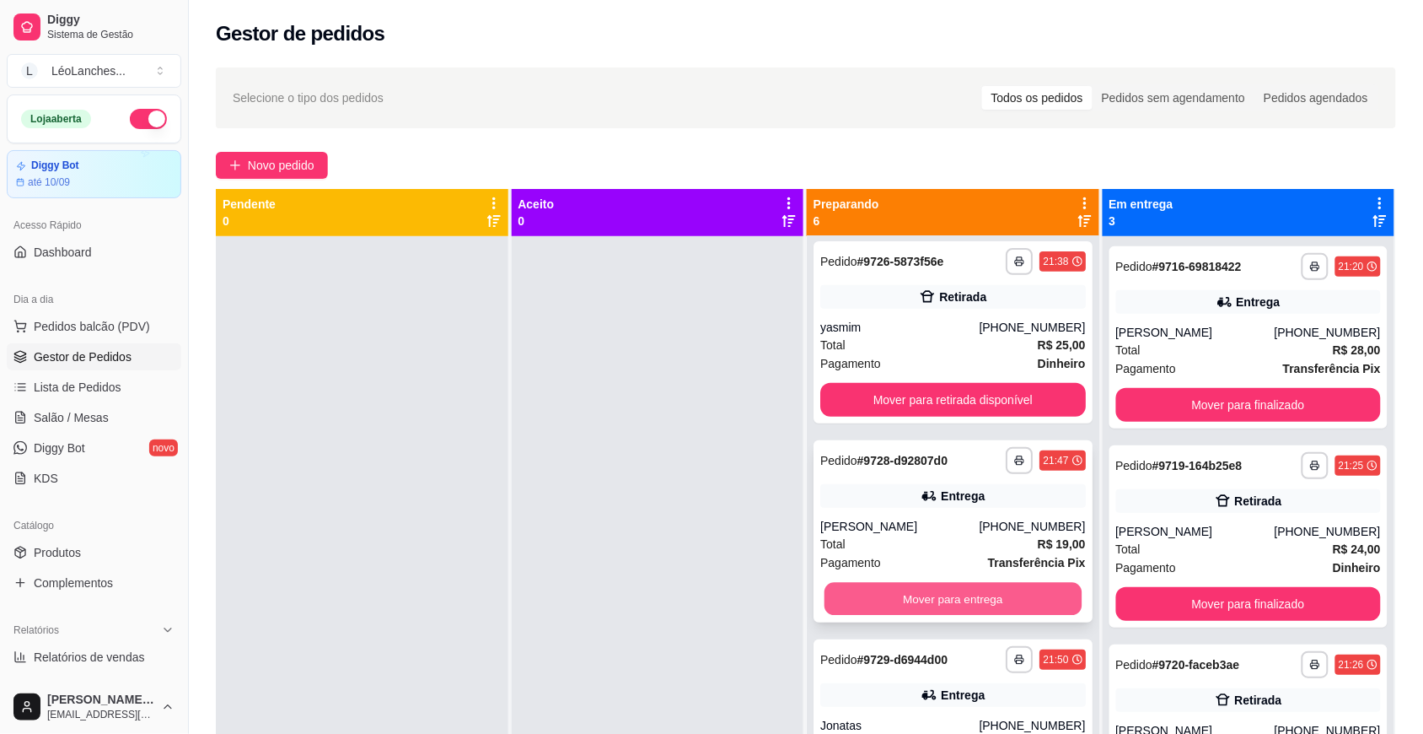
click at [962, 583] on button "Mover para entrega" at bounding box center [953, 599] width 257 height 33
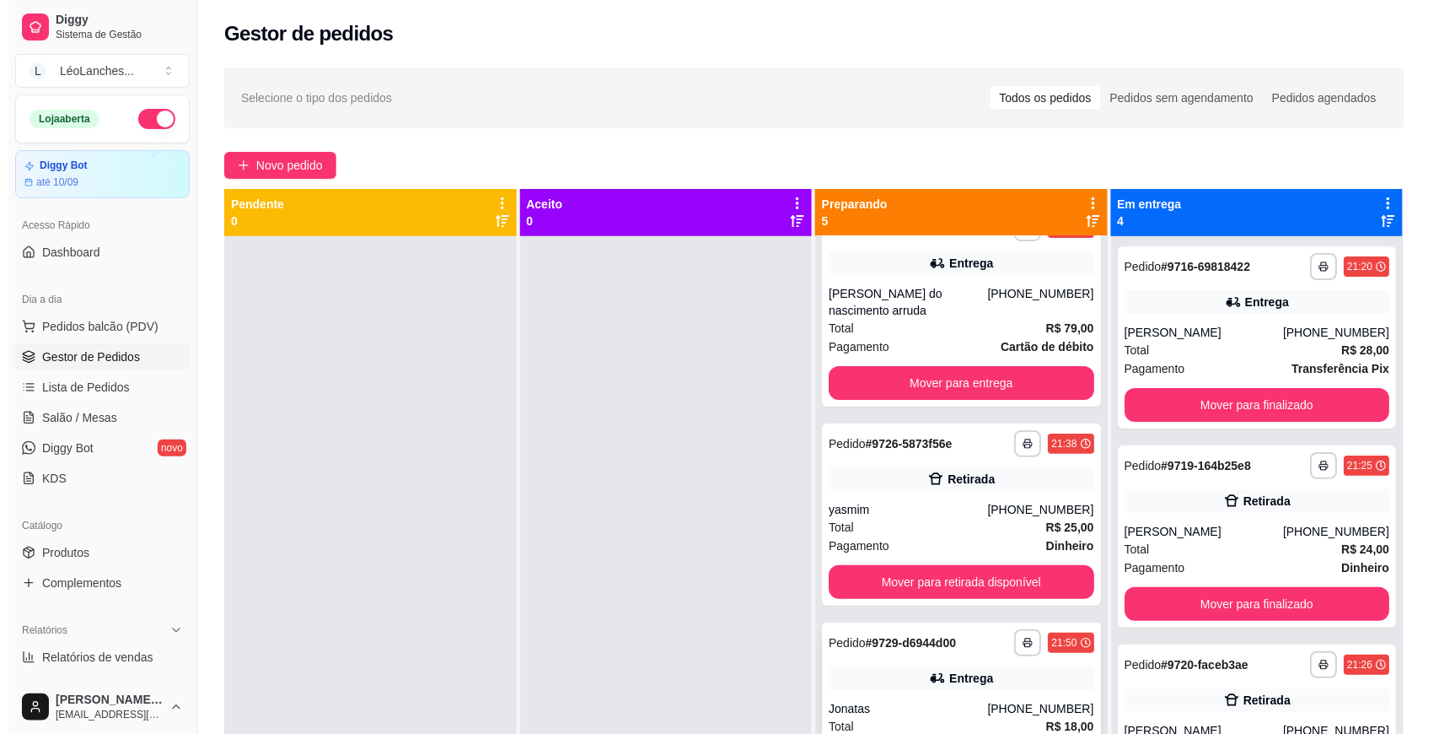
scroll to position [0, 0]
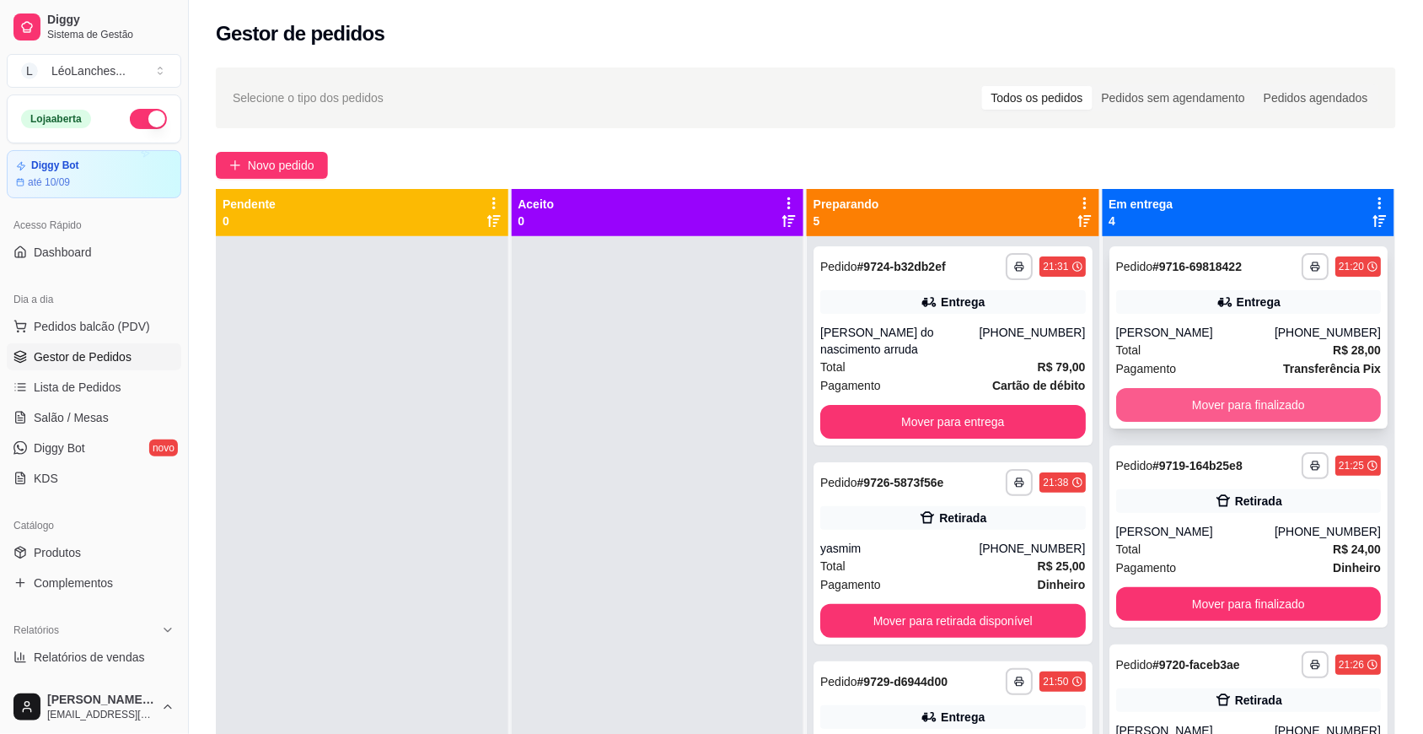
click at [1224, 397] on button "Mover para finalizado" at bounding box center [1249, 405] width 266 height 34
click at [1218, 397] on button "Mover para finalizado" at bounding box center [1248, 405] width 257 height 33
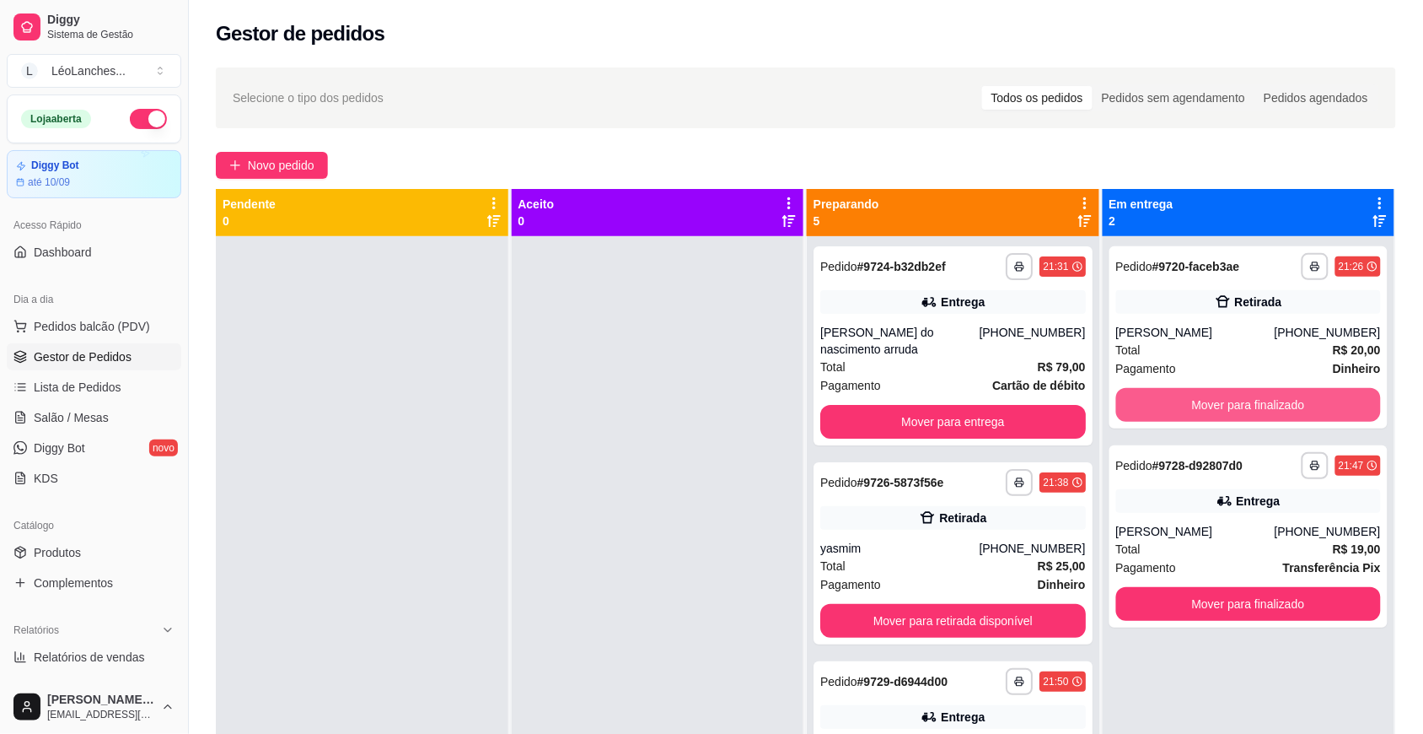
click at [1215, 397] on button "Mover para finalizado" at bounding box center [1249, 405] width 266 height 34
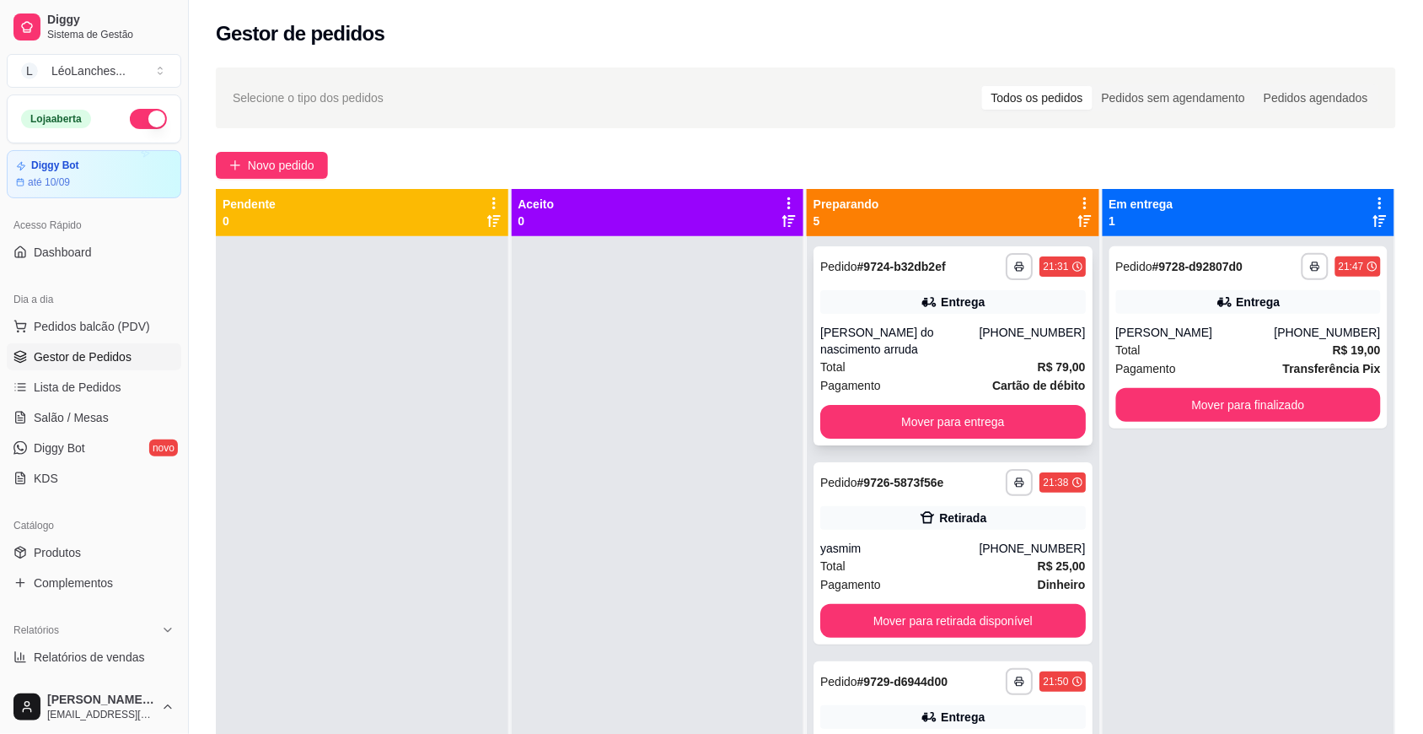
click at [906, 376] on div "Pagamento Cartão de débito" at bounding box center [953, 385] width 266 height 19
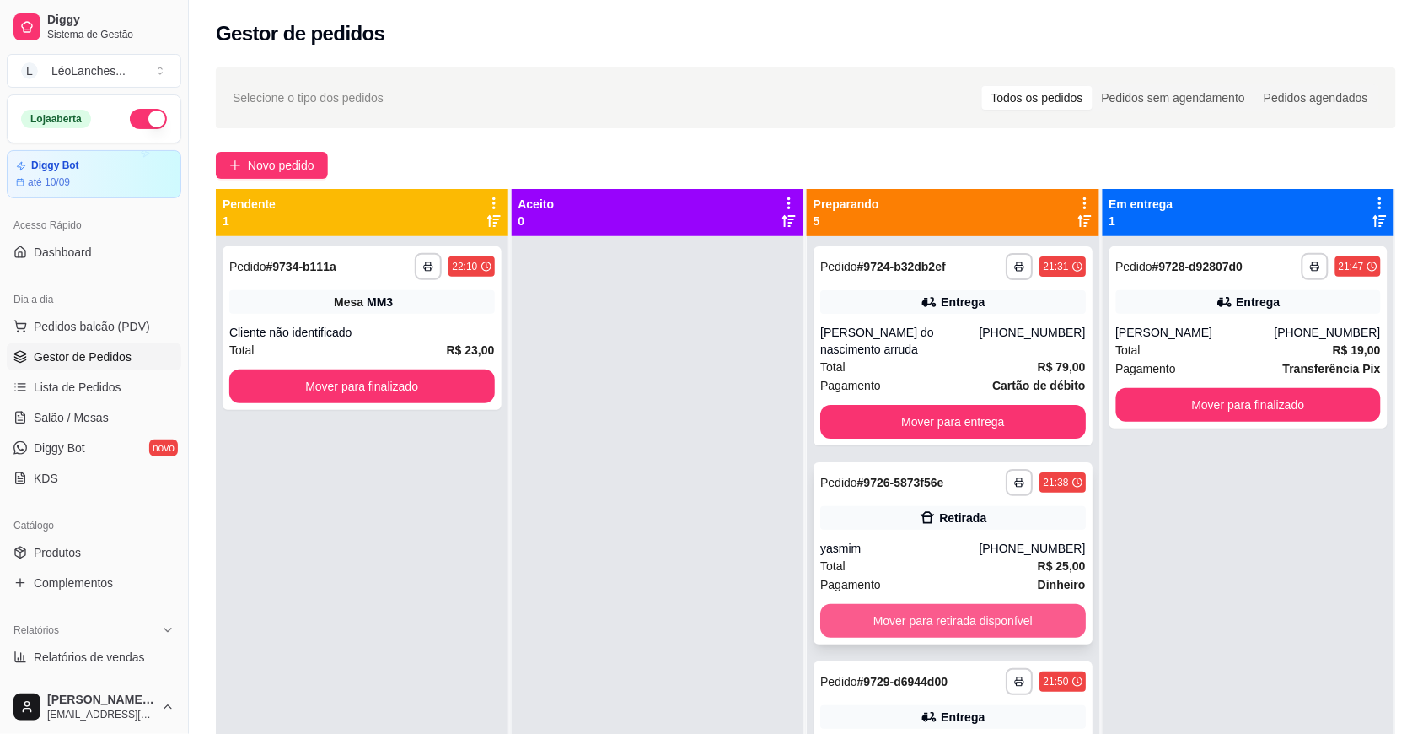
click at [1000, 608] on button "Mover para retirada disponível" at bounding box center [953, 621] width 266 height 34
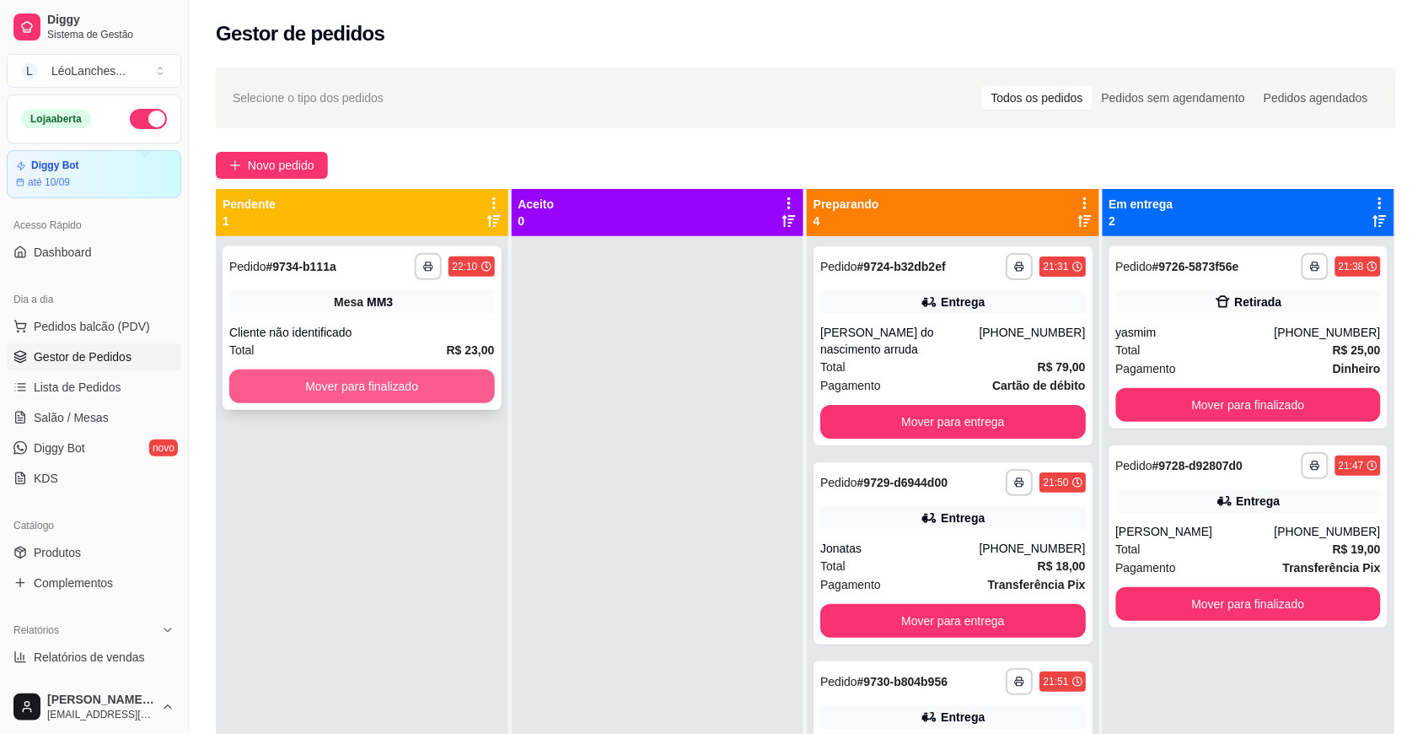
click at [255, 375] on button "Mover para finalizado" at bounding box center [362, 386] width 266 height 34
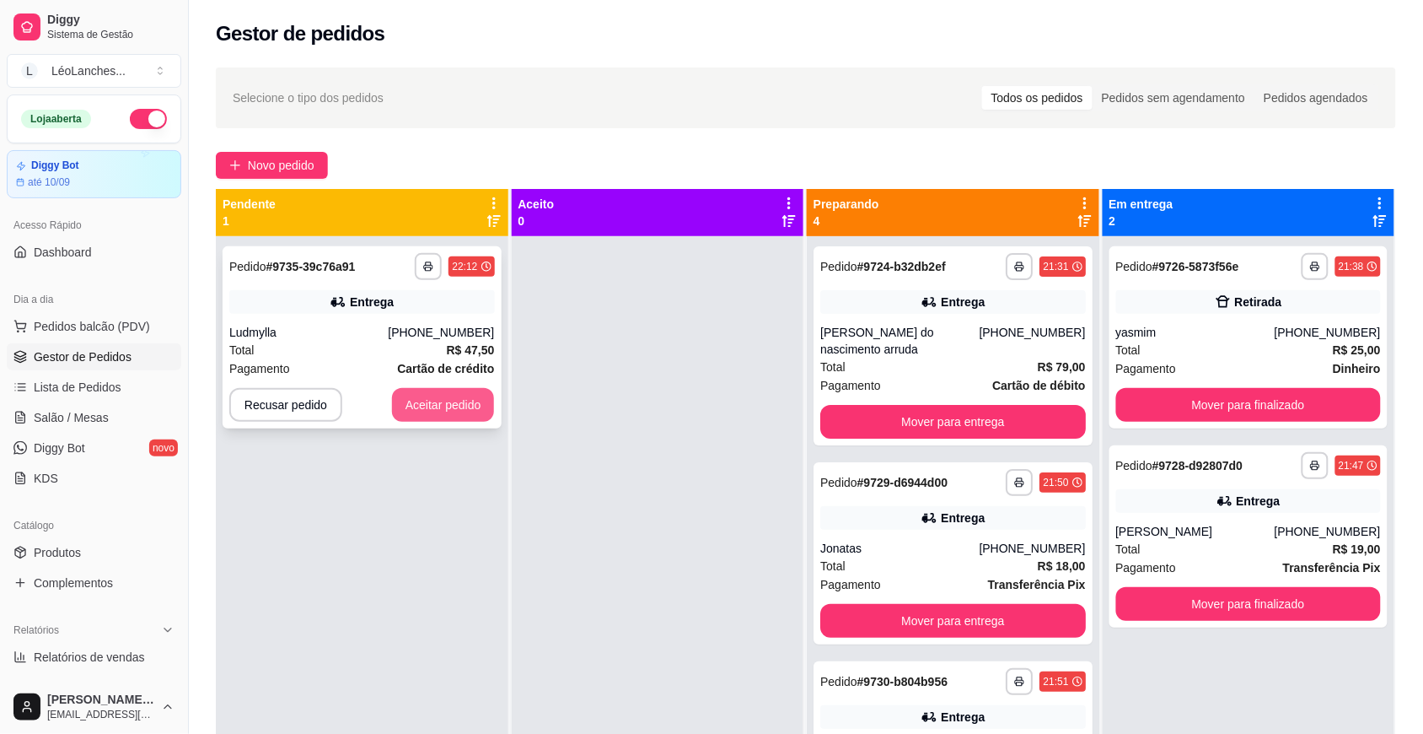
click at [456, 409] on button "Aceitar pedido" at bounding box center [443, 405] width 103 height 34
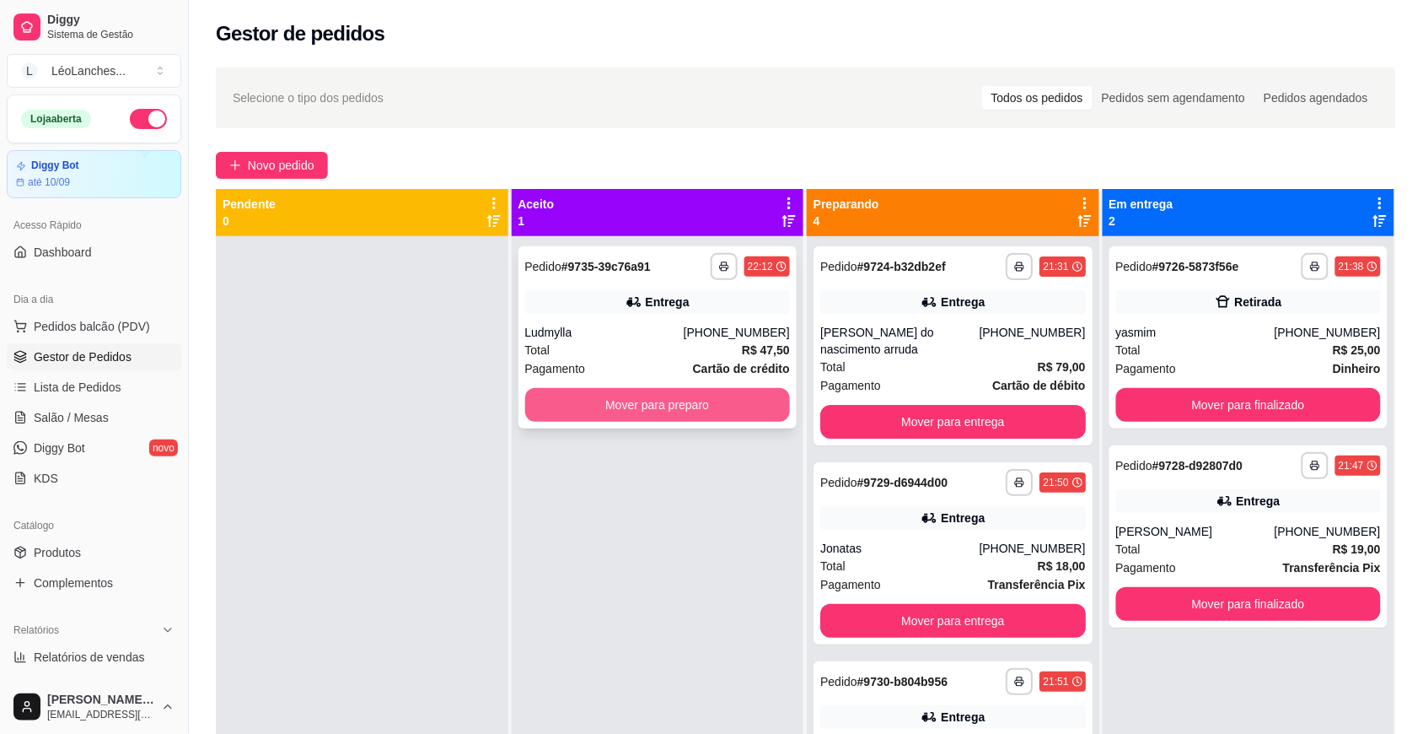
click at [735, 403] on button "Mover para preparo" at bounding box center [658, 405] width 266 height 34
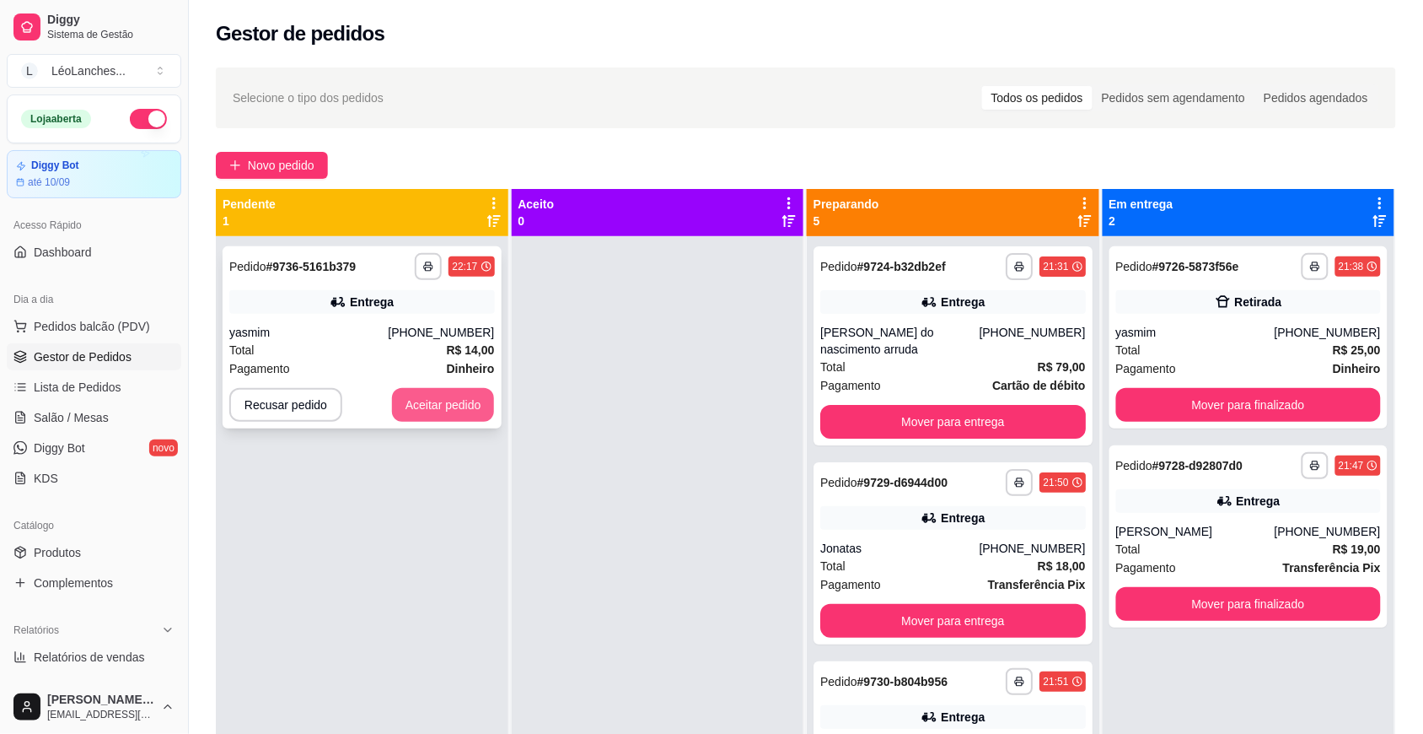
click at [460, 405] on button "Aceitar pedido" at bounding box center [443, 405] width 103 height 34
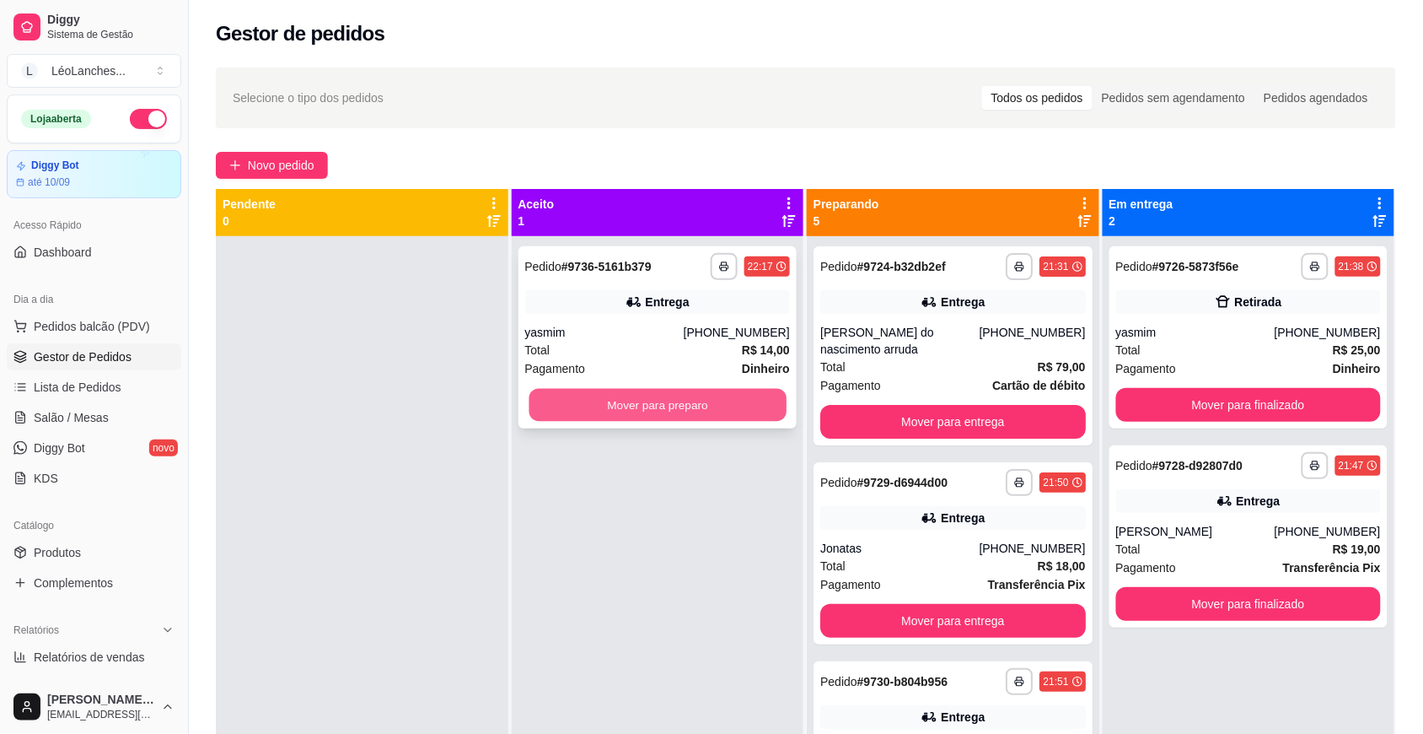
click at [635, 410] on button "Mover para preparo" at bounding box center [657, 405] width 257 height 33
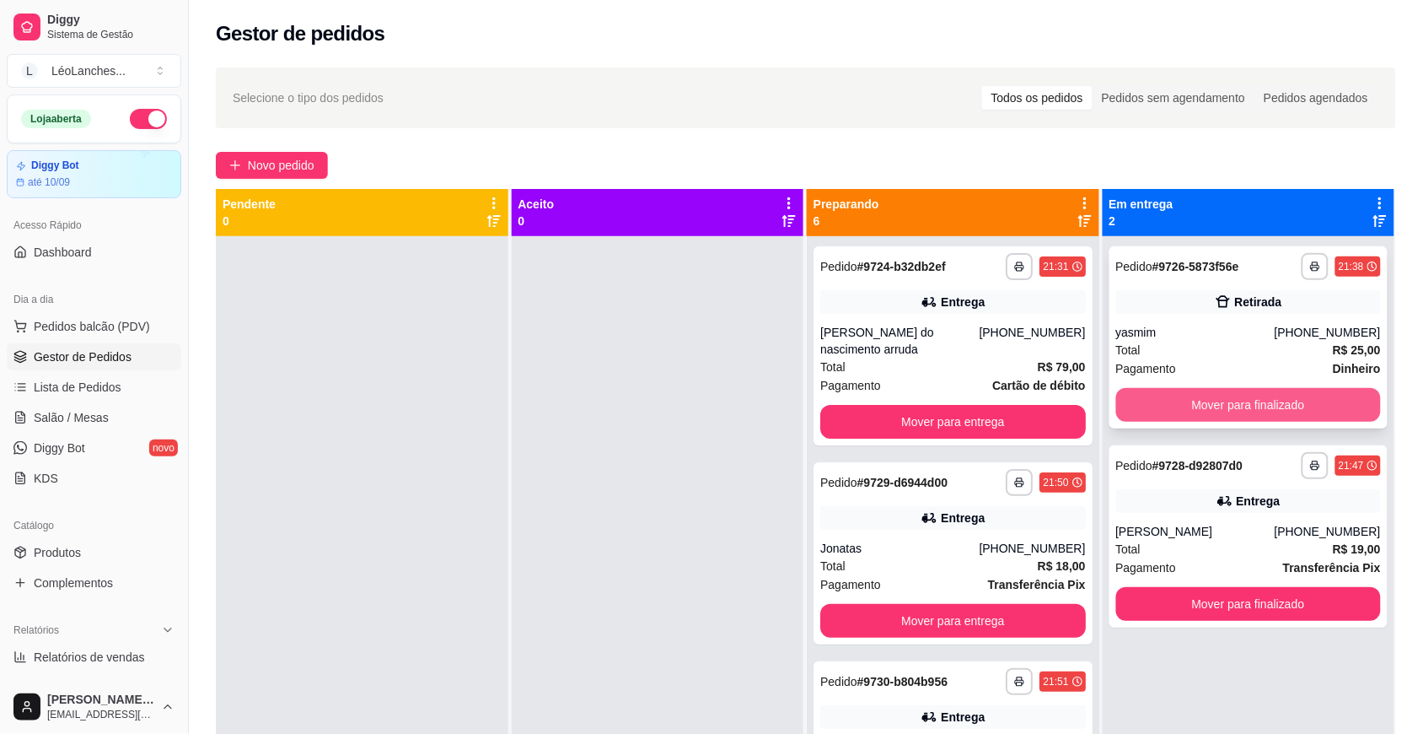
click at [1270, 401] on button "Mover para finalizado" at bounding box center [1249, 405] width 266 height 34
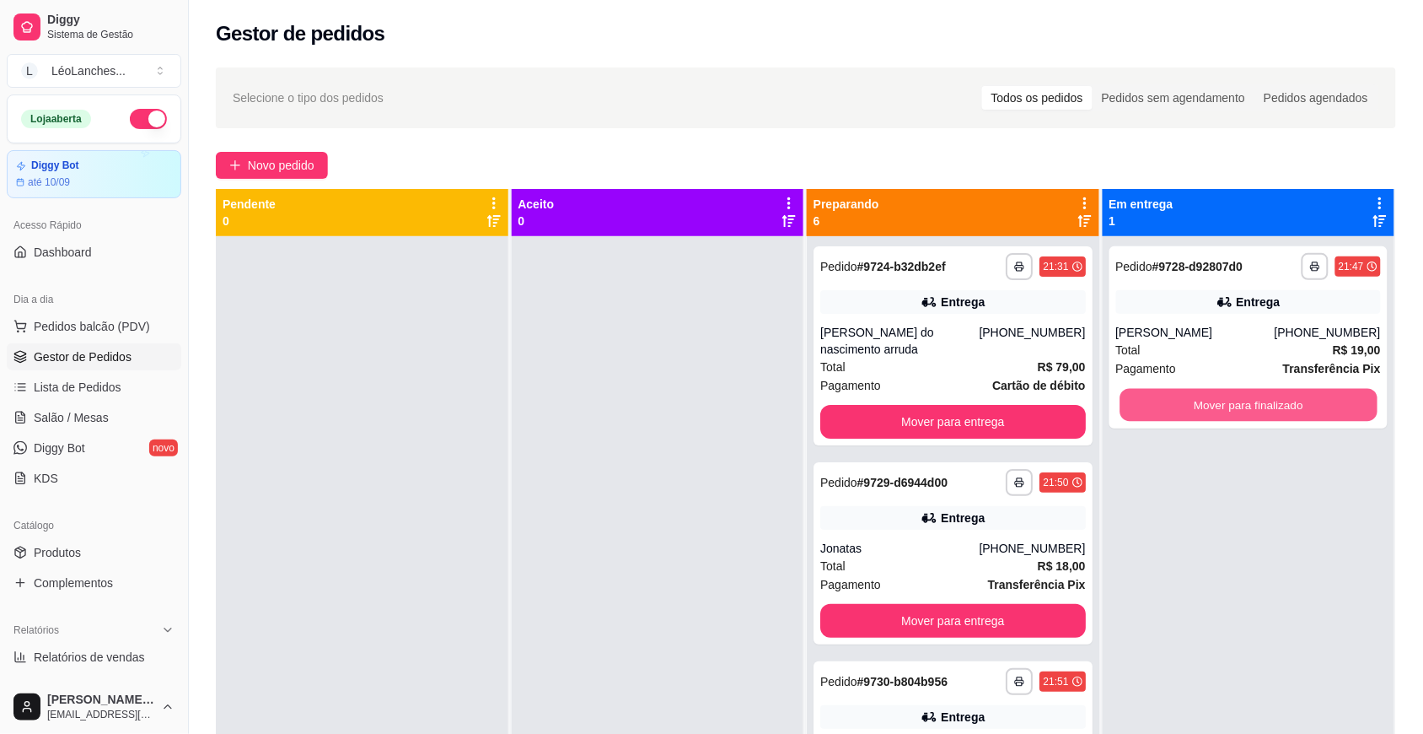
click at [1270, 401] on button "Mover para finalizado" at bounding box center [1248, 405] width 257 height 33
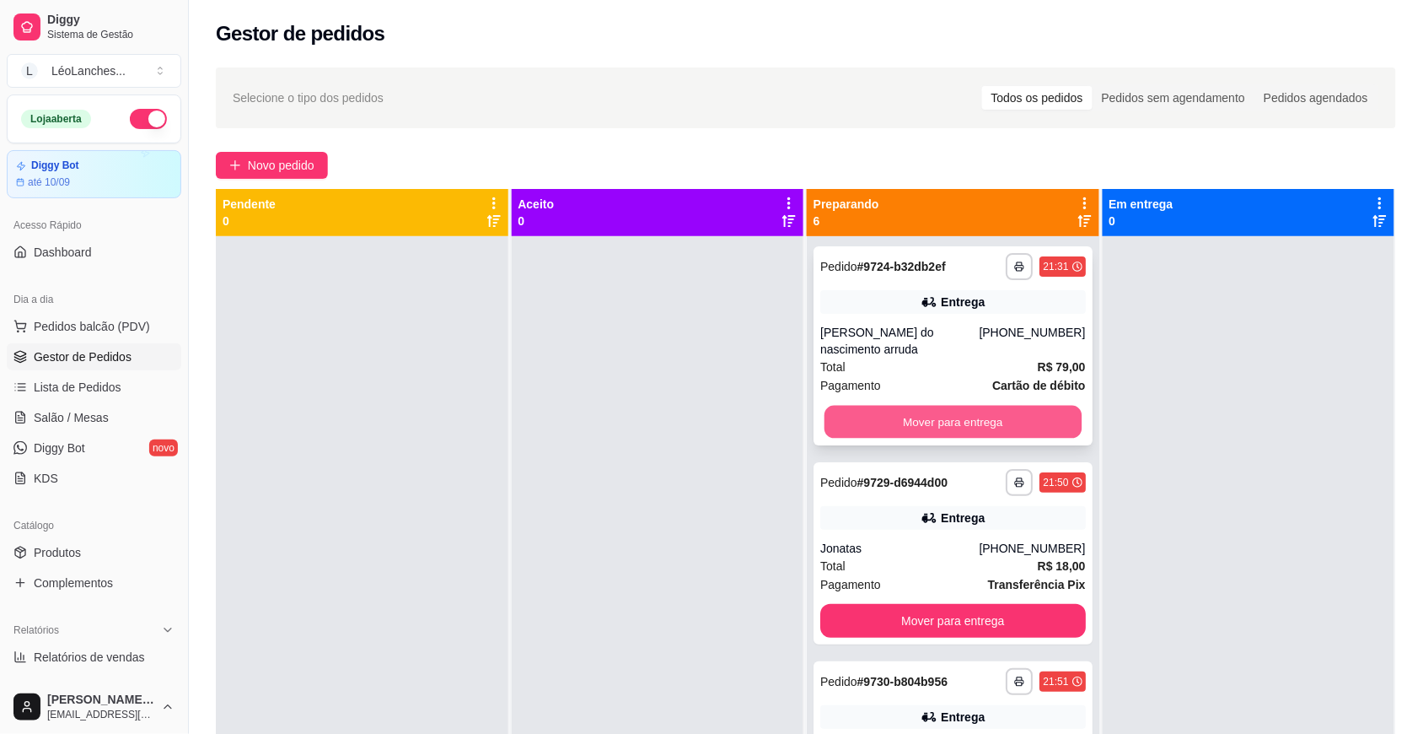
click at [940, 414] on button "Mover para entrega" at bounding box center [953, 422] width 257 height 33
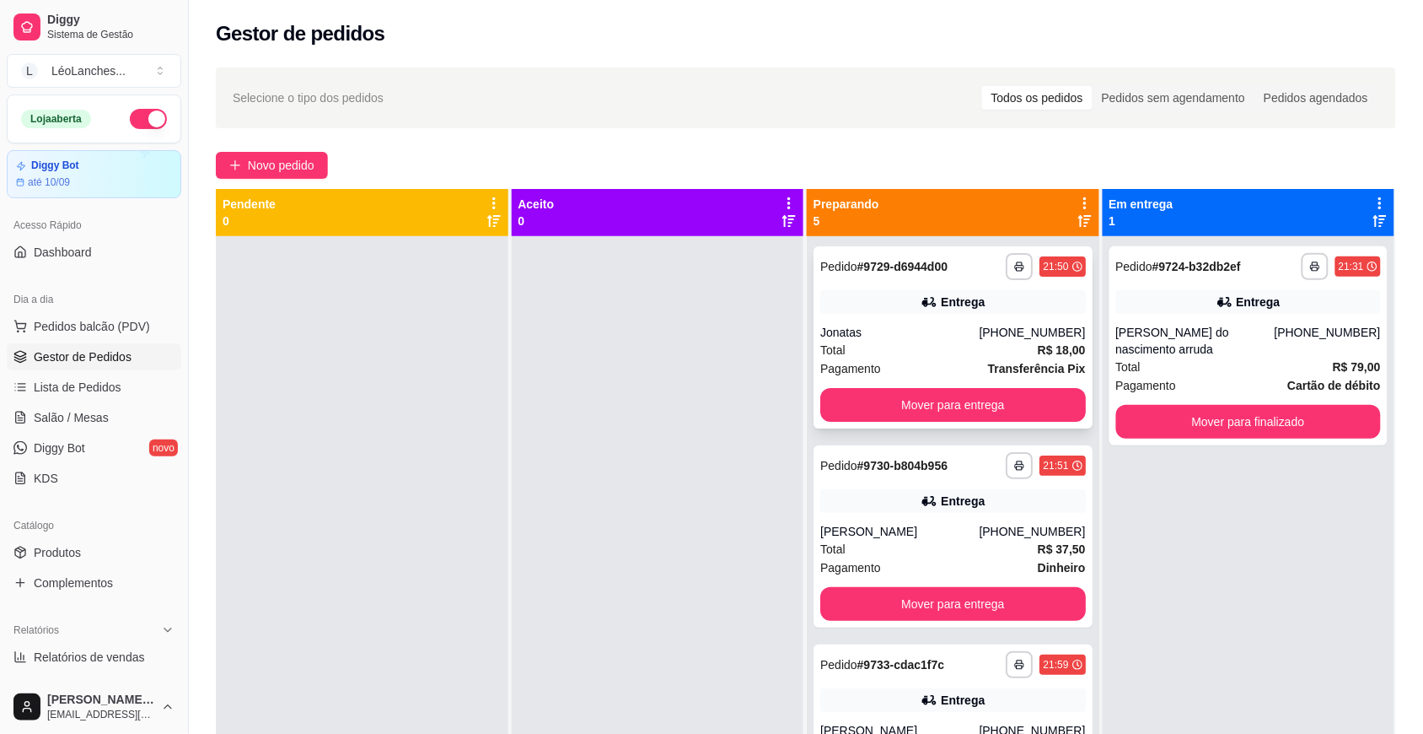
click at [906, 347] on div "Total R$ 18,00" at bounding box center [953, 350] width 266 height 19
click at [919, 562] on div "Pagamento Dinheiro" at bounding box center [953, 567] width 266 height 19
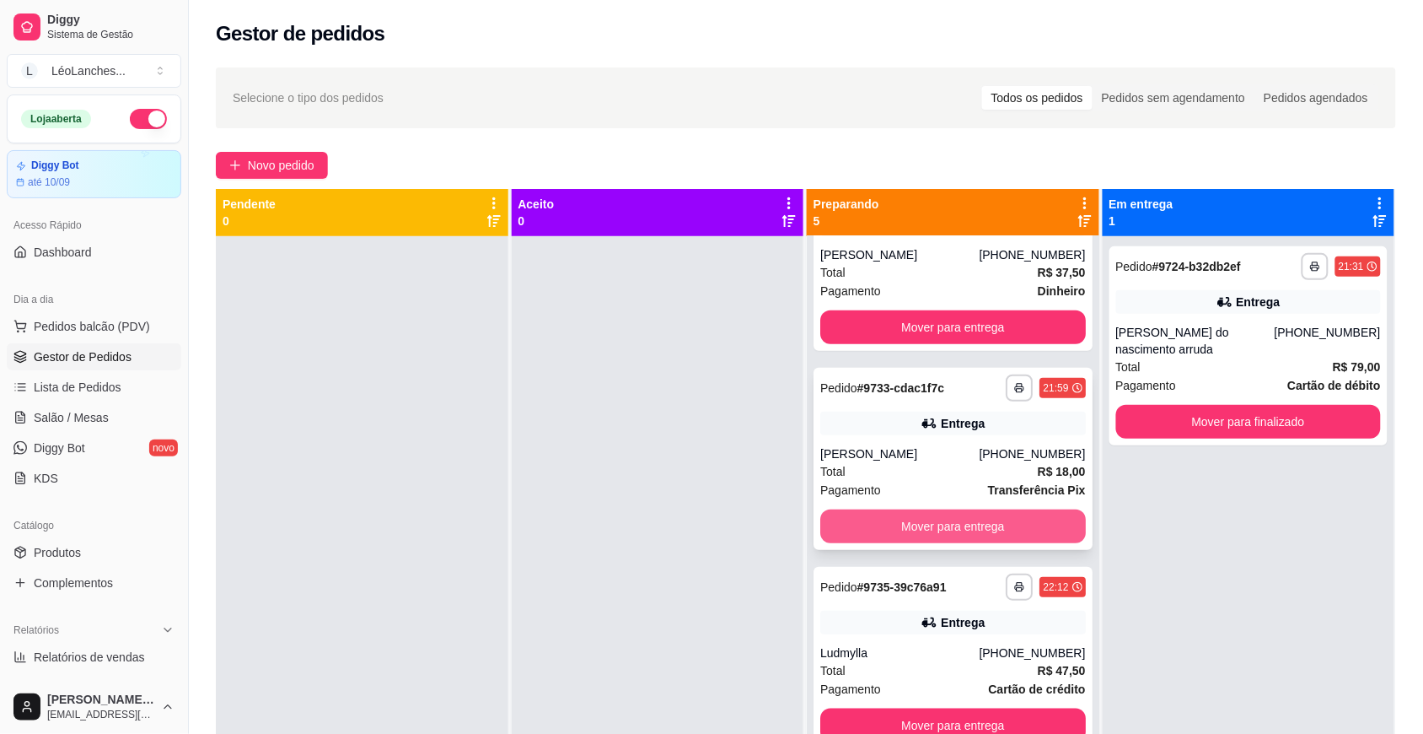
scroll to position [47, 0]
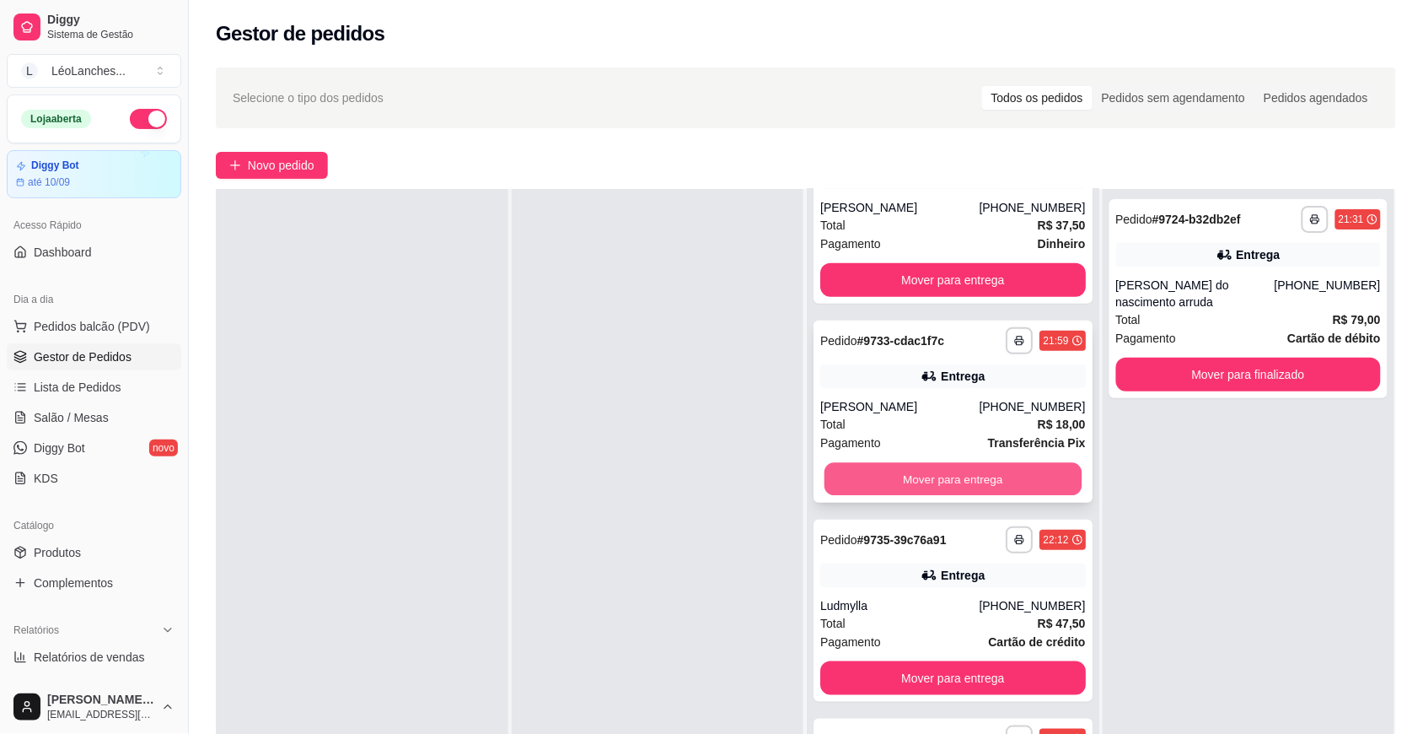
click at [908, 470] on button "Mover para entrega" at bounding box center [953, 479] width 257 height 33
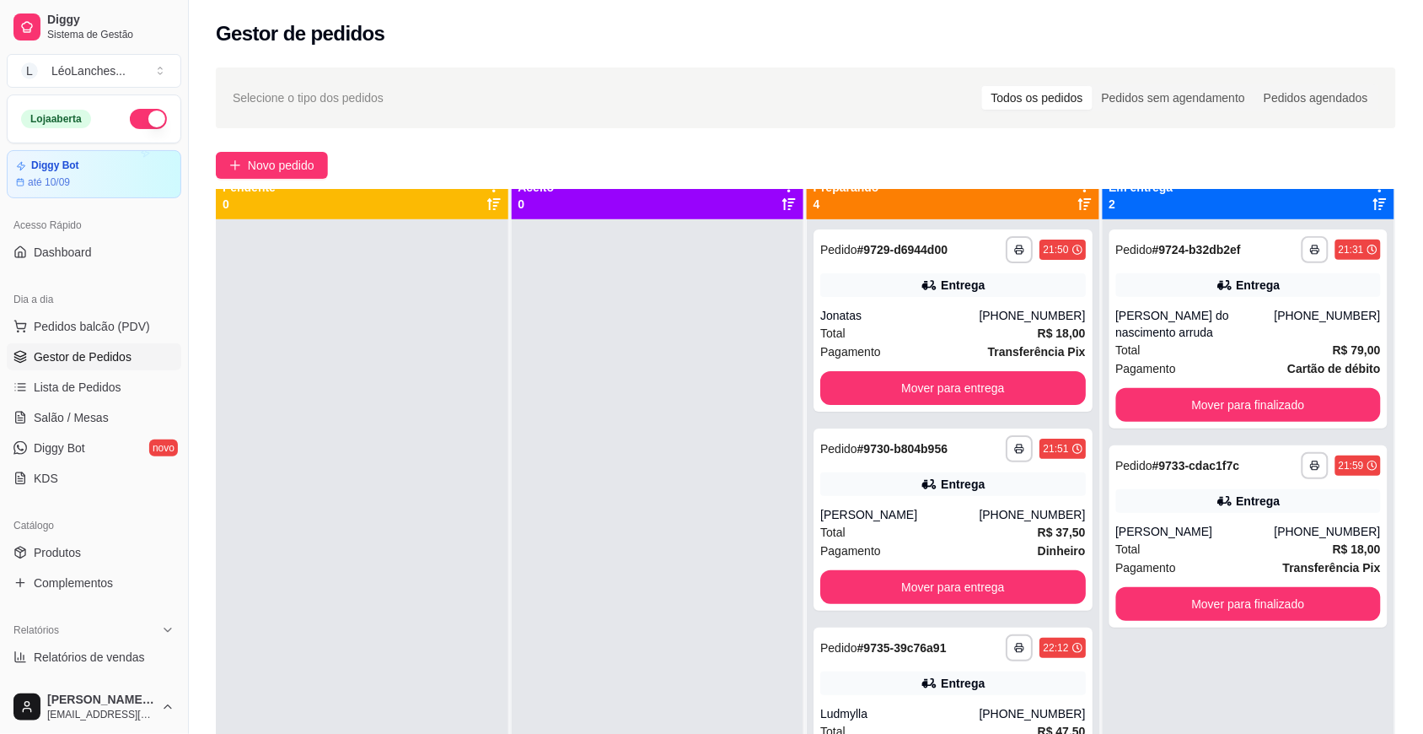
scroll to position [0, 0]
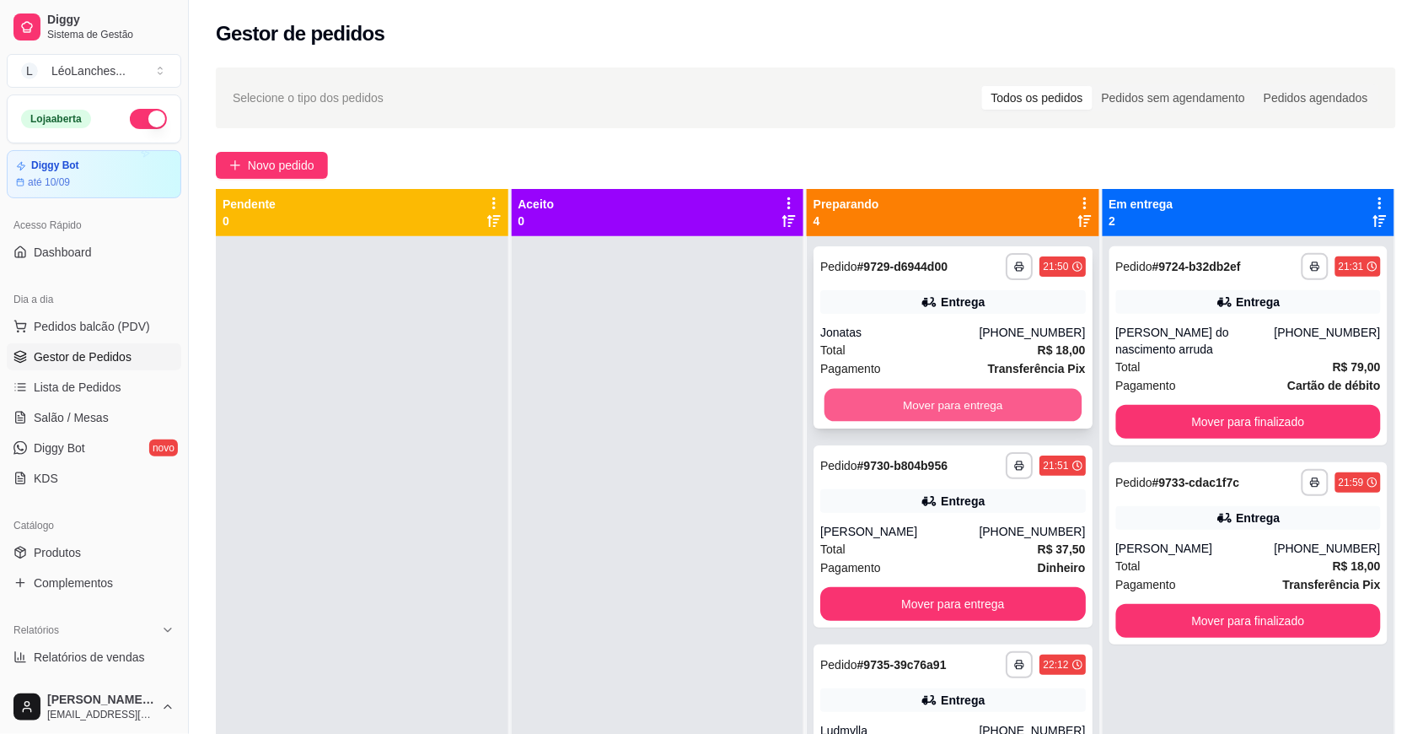
click at [982, 411] on button "Mover para entrega" at bounding box center [953, 405] width 257 height 33
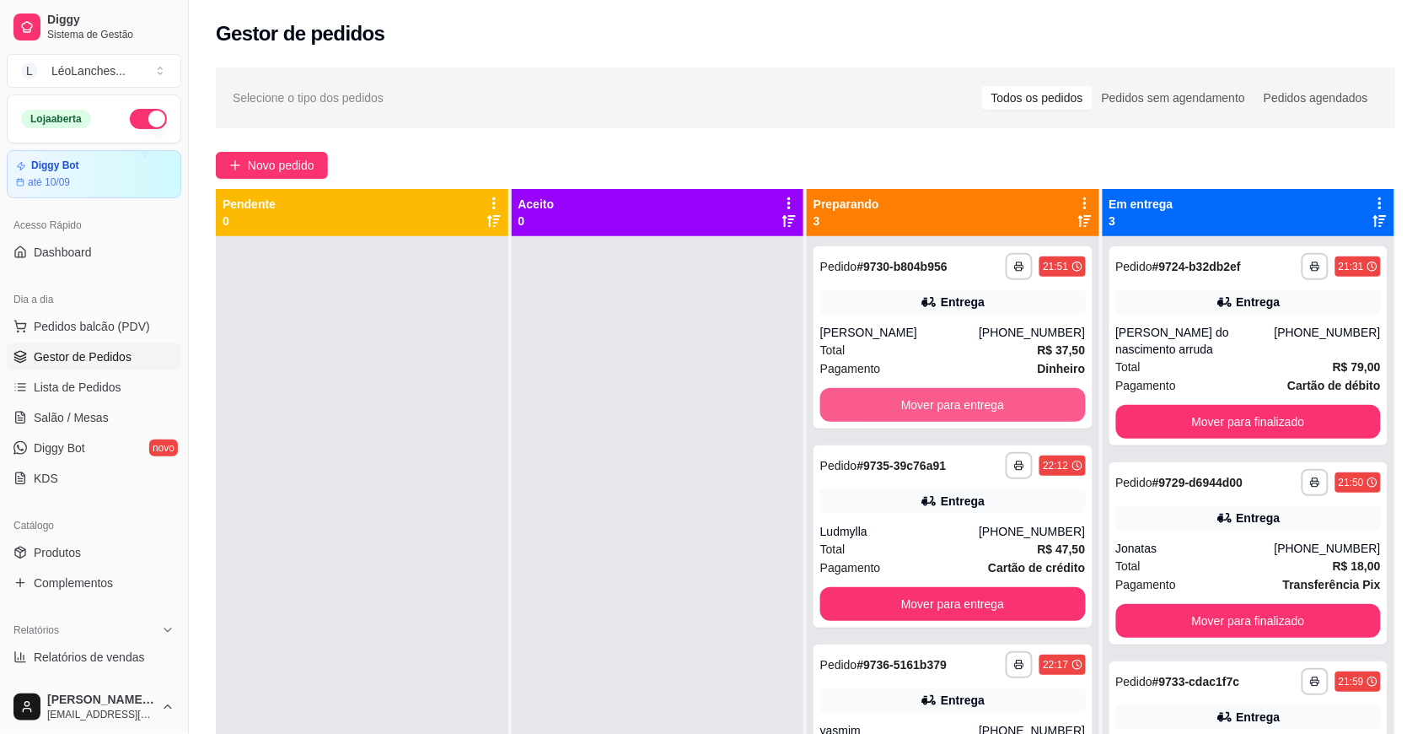
click at [1041, 454] on div "**********" at bounding box center [953, 603] width 293 height 734
click at [1244, 376] on div "Pagamento Cartão de débito" at bounding box center [1249, 385] width 266 height 19
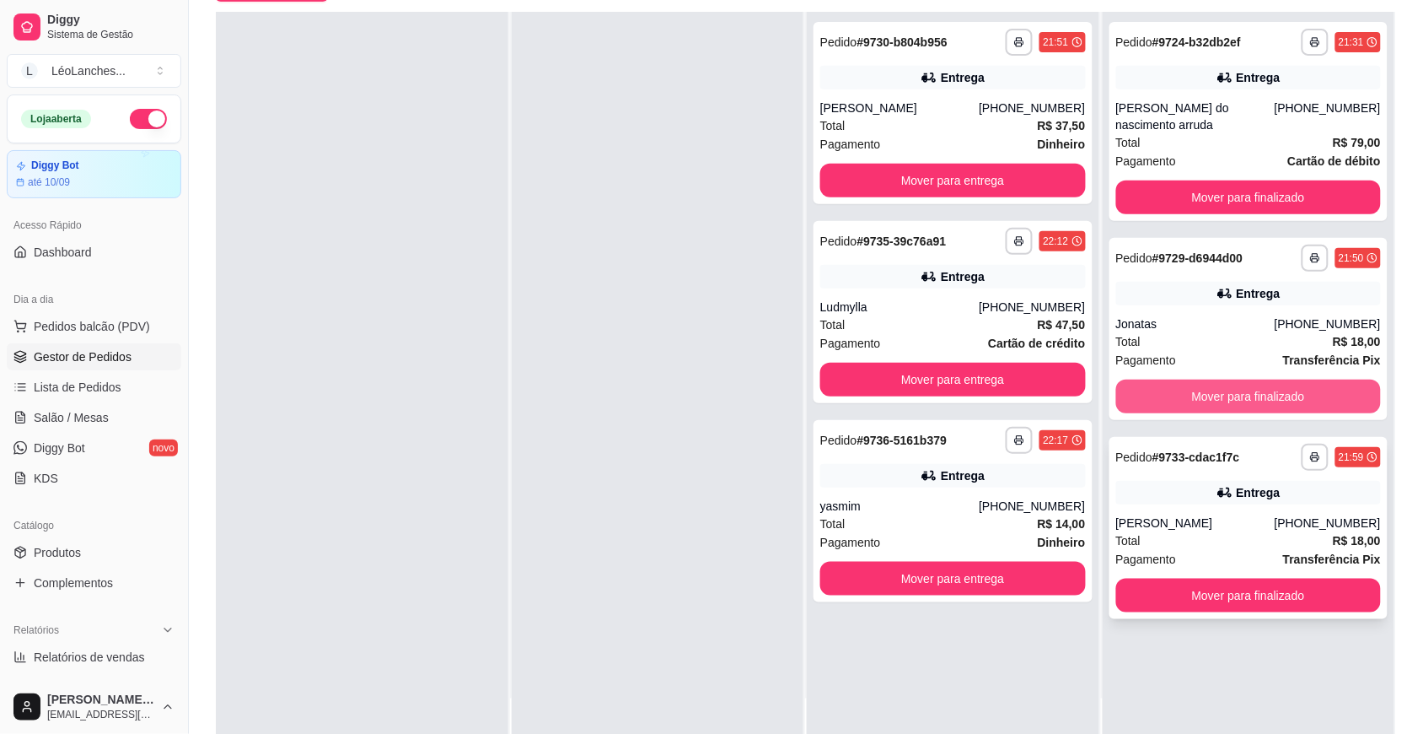
scroll to position [257, 0]
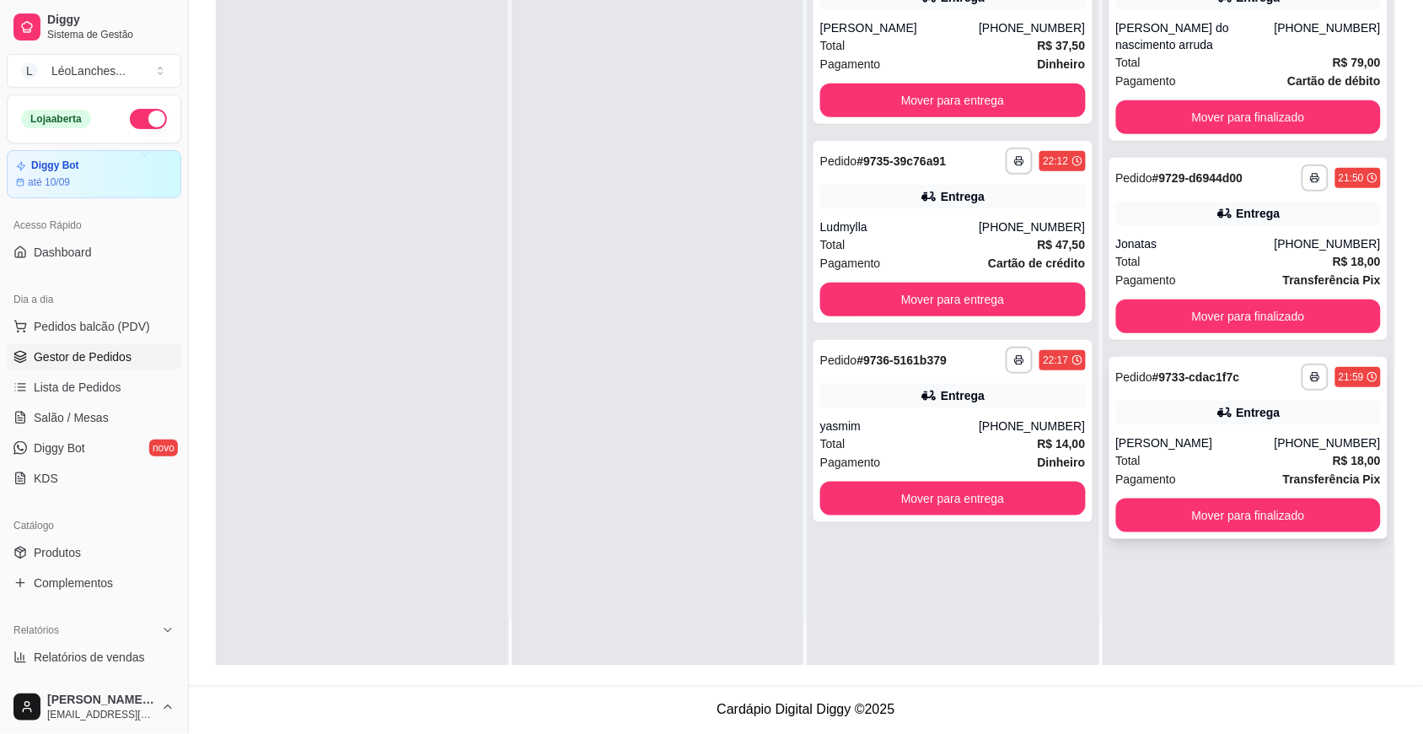
click at [1206, 470] on div "Pagamento Transferência Pix" at bounding box center [1249, 479] width 266 height 19
click at [925, 433] on div "yasmim" at bounding box center [899, 425] width 159 height 17
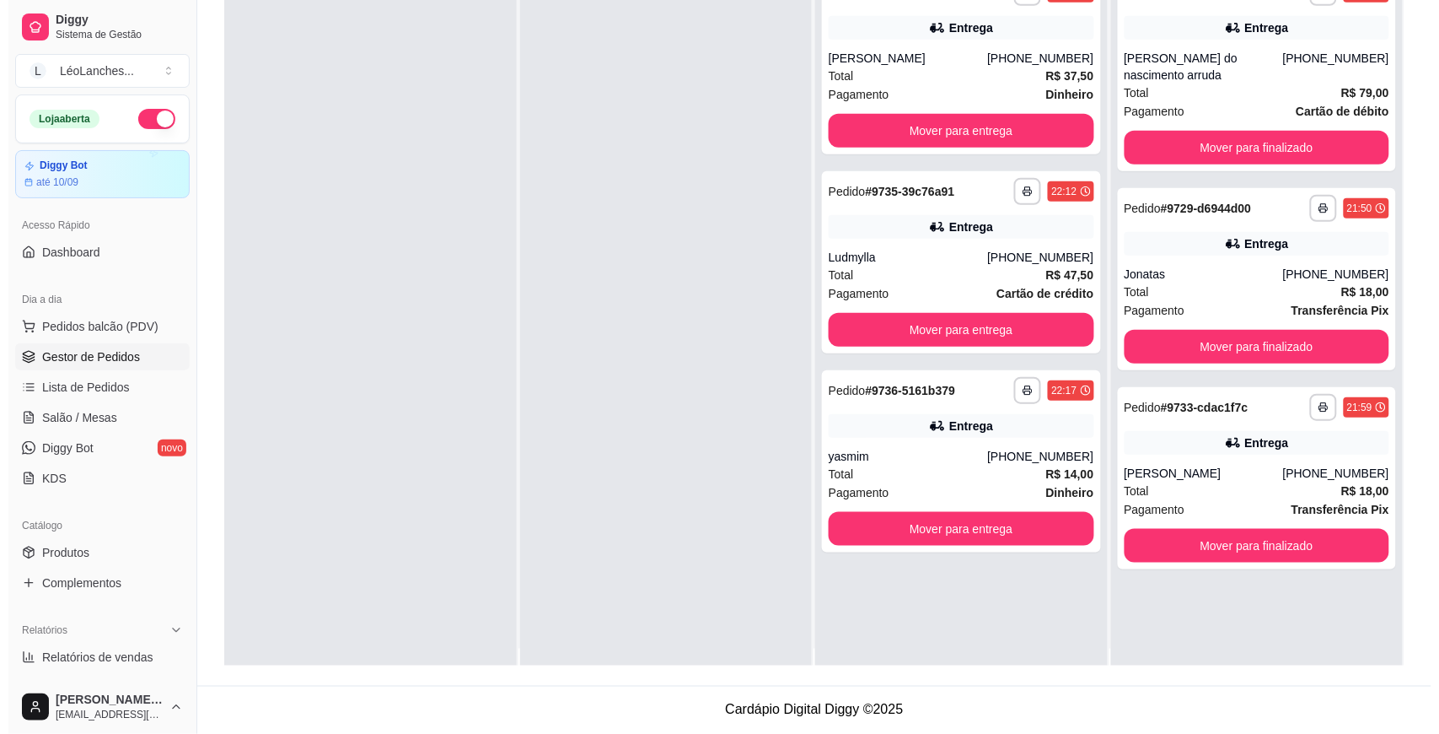
scroll to position [0, 0]
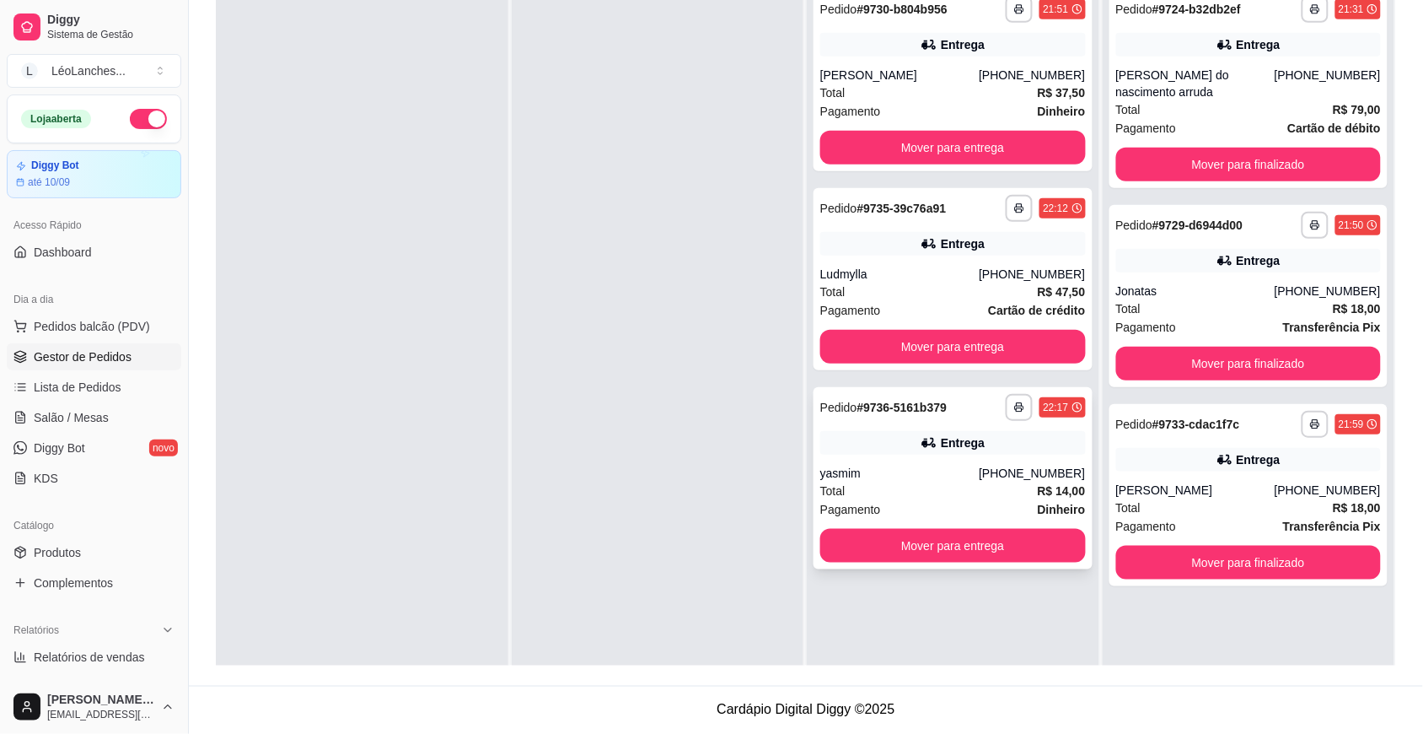
click at [896, 492] on div "Total R$ 14,00" at bounding box center [953, 490] width 266 height 19
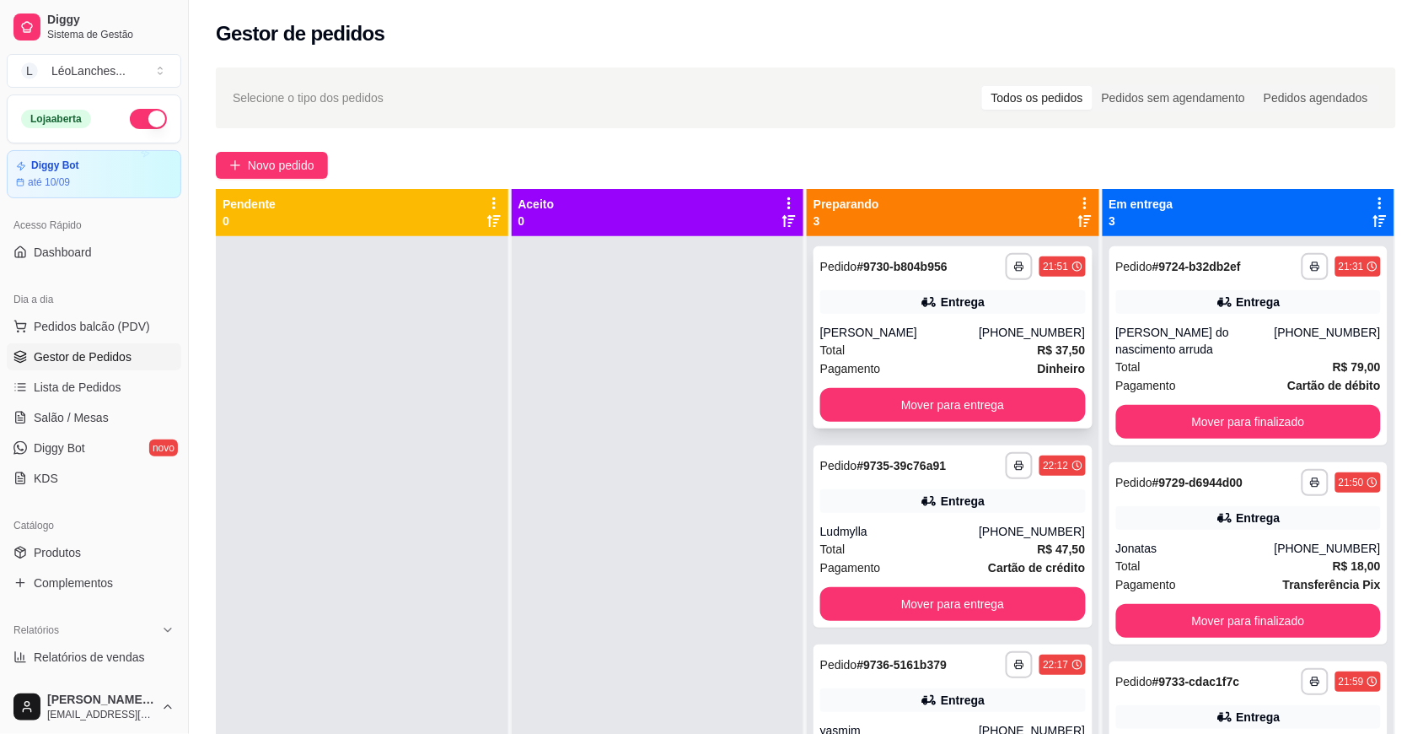
click at [926, 367] on div "Pagamento Dinheiro" at bounding box center [953, 368] width 266 height 19
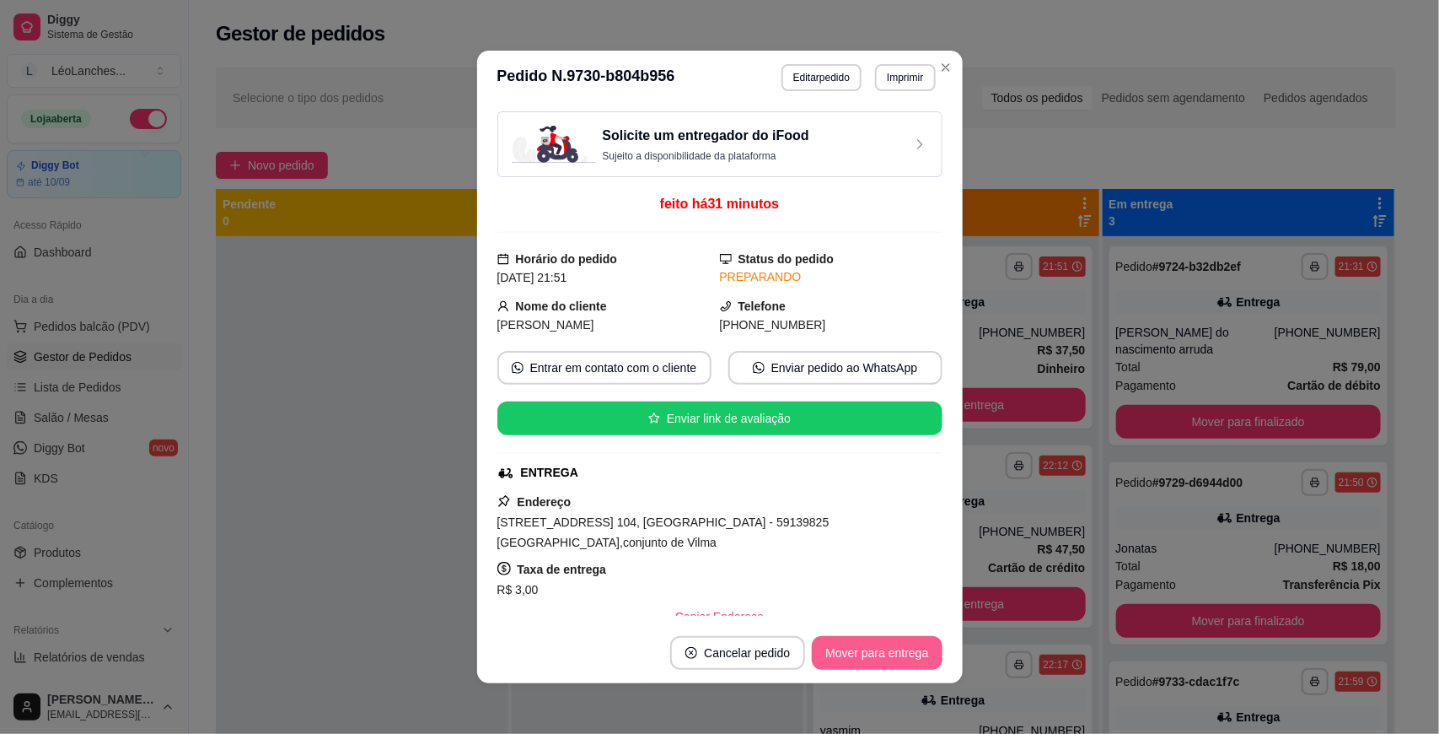
click at [861, 659] on button "Mover para entrega" at bounding box center [877, 653] width 130 height 34
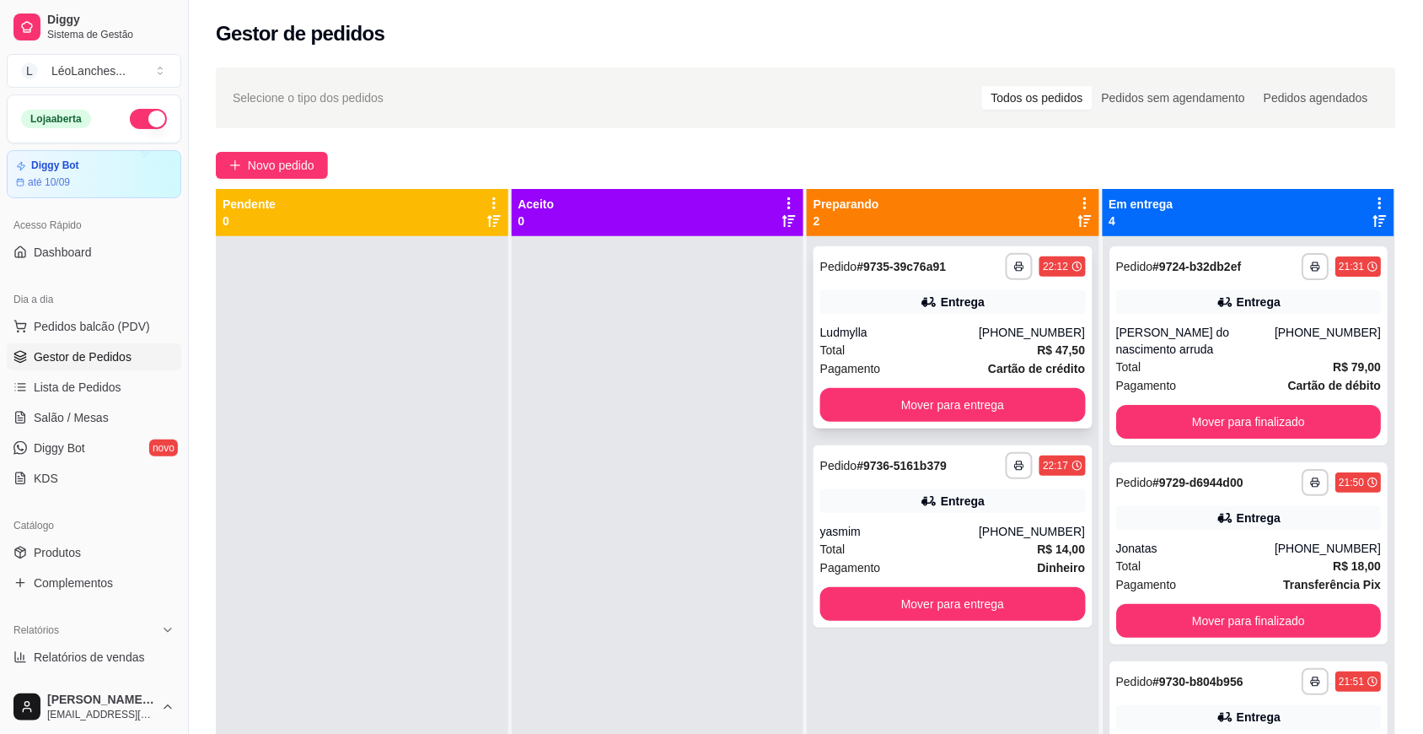
click at [911, 342] on div "Total R$ 47,50" at bounding box center [953, 350] width 266 height 19
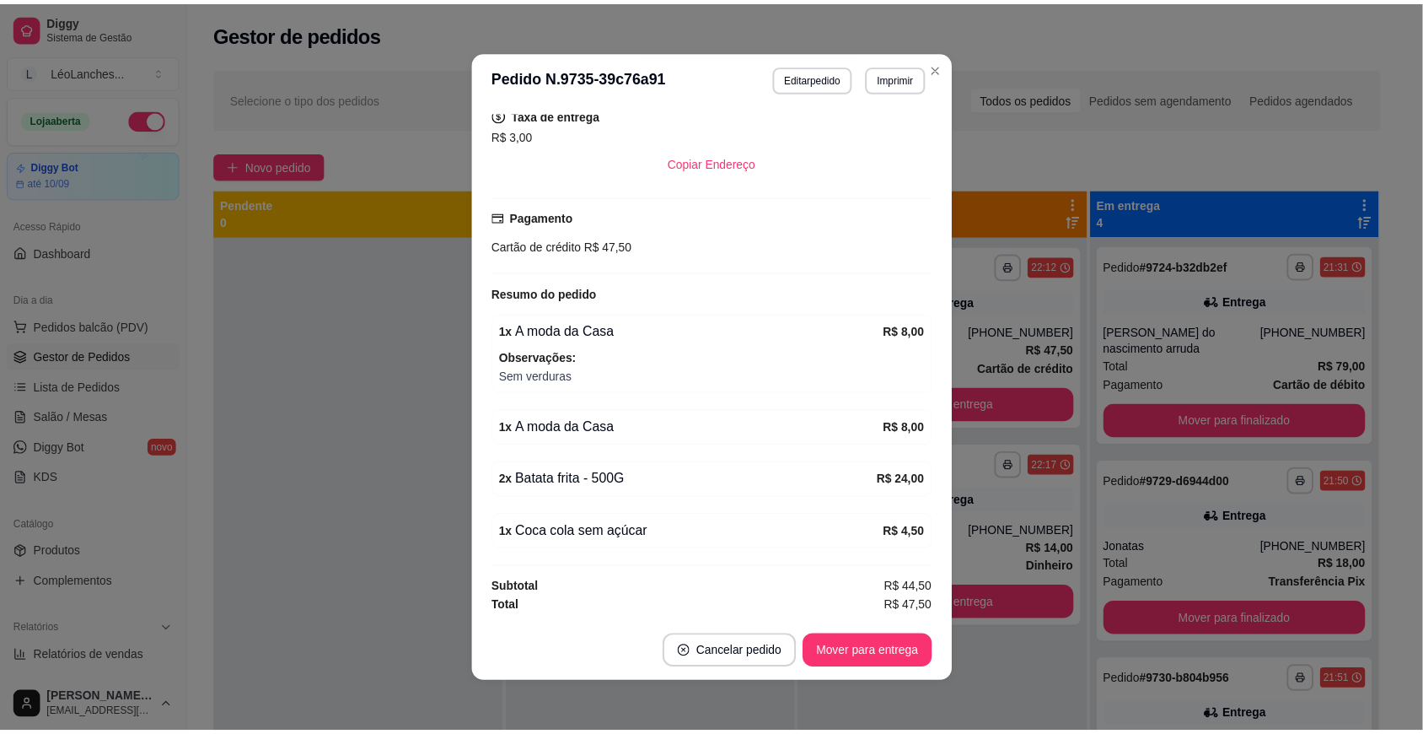
scroll to position [3, 0]
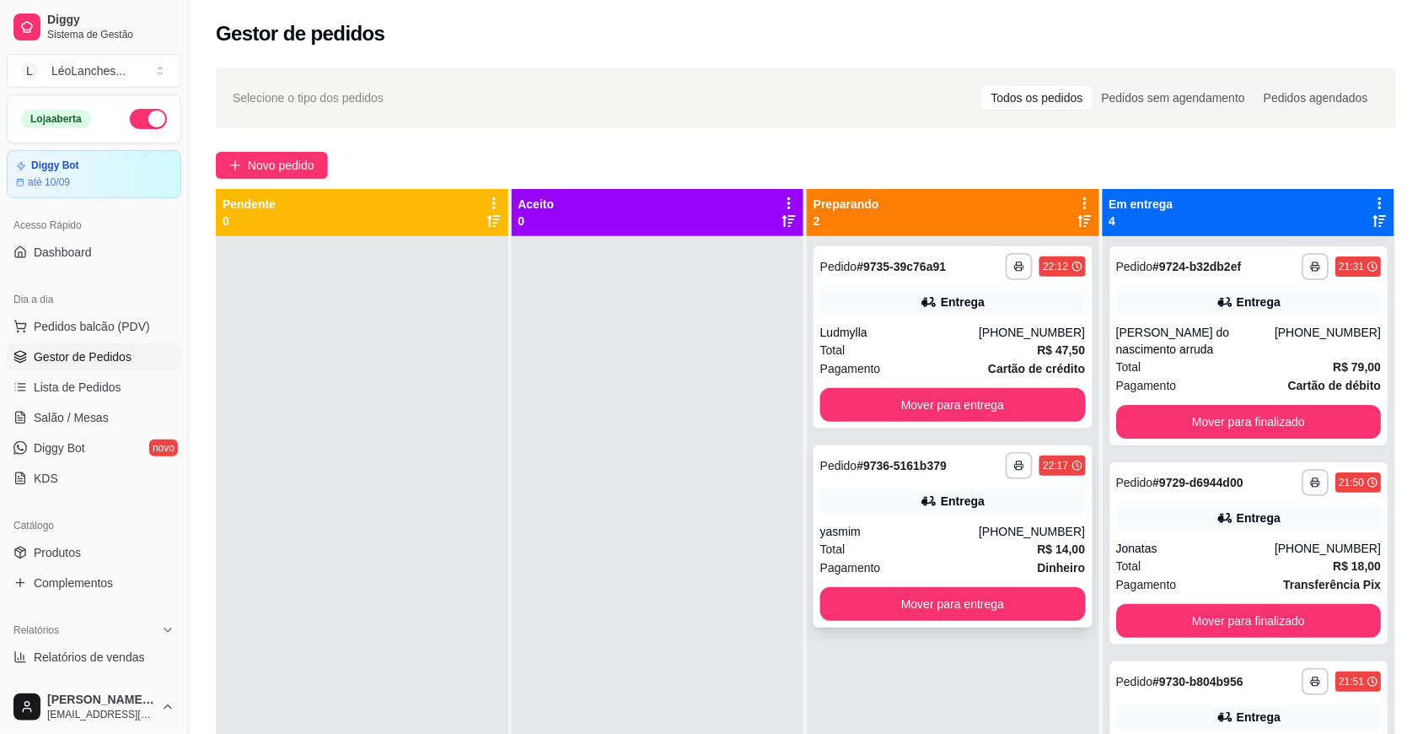
click at [890, 540] on div "Total R$ 14,00" at bounding box center [953, 549] width 266 height 19
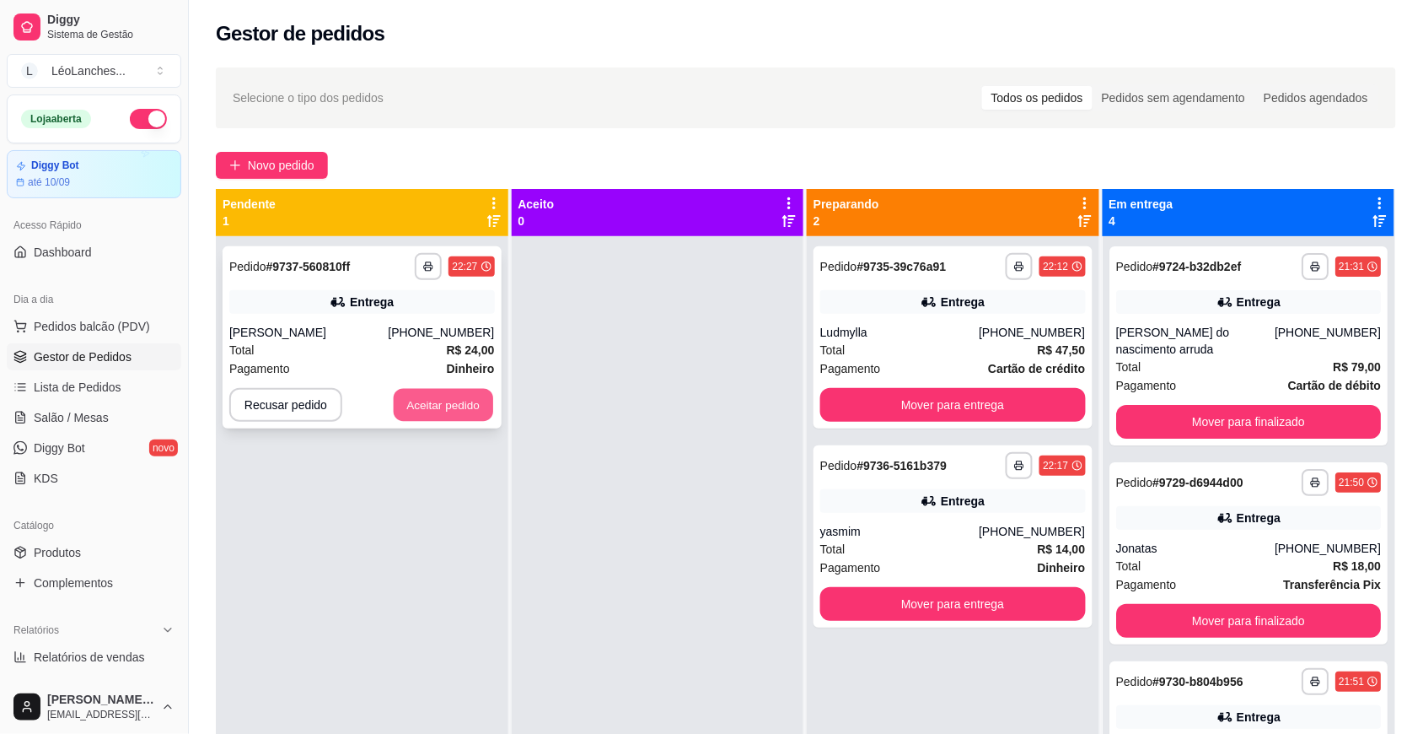
click at [447, 394] on button "Aceitar pedido" at bounding box center [443, 405] width 99 height 33
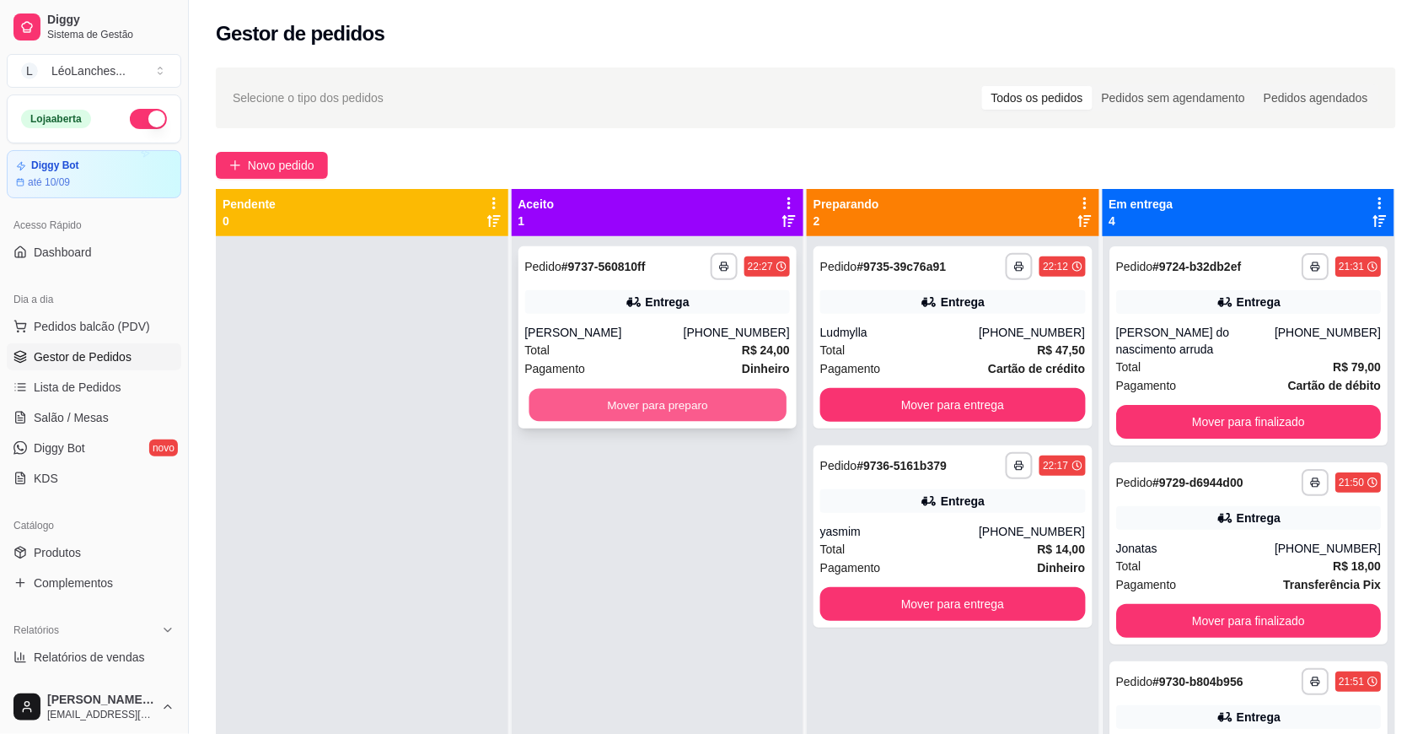
click at [667, 399] on button "Mover para preparo" at bounding box center [657, 405] width 257 height 33
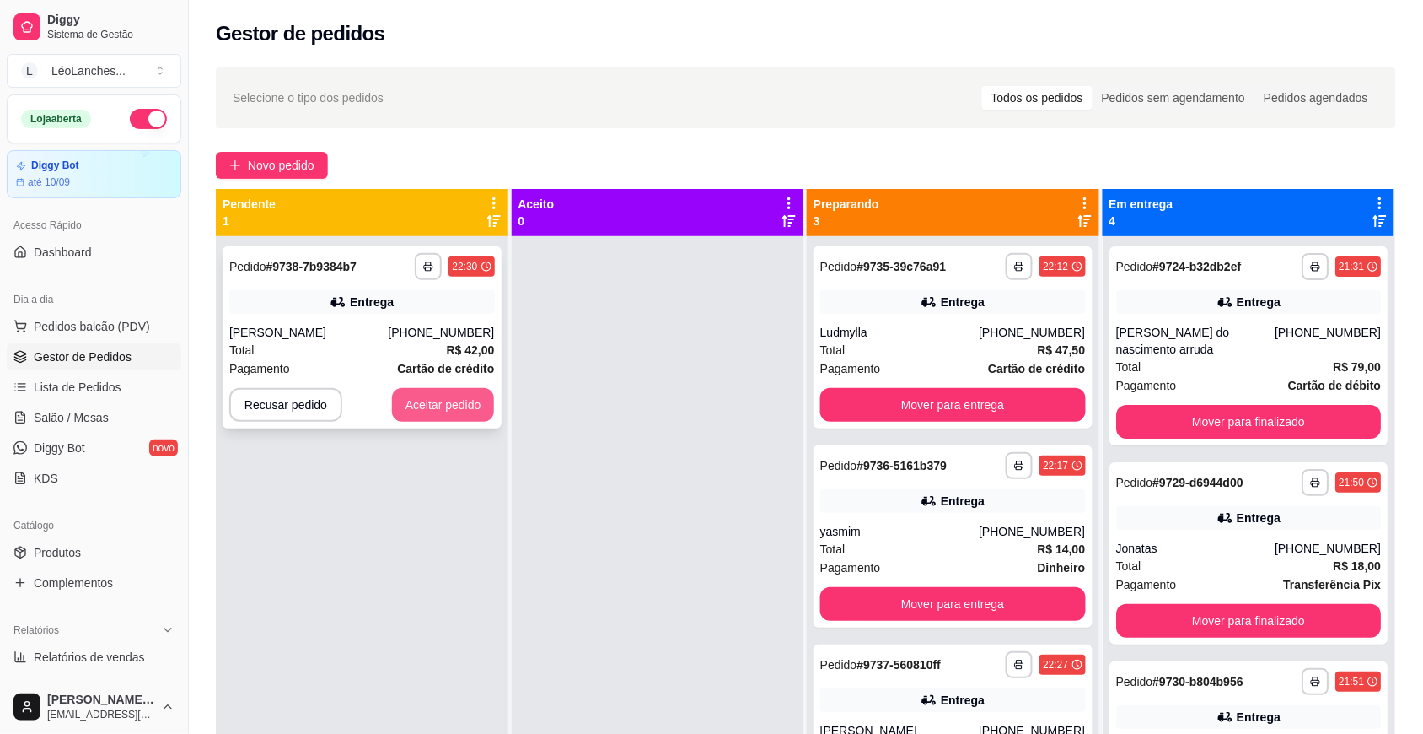
click at [470, 393] on button "Aceitar pedido" at bounding box center [443, 405] width 103 height 34
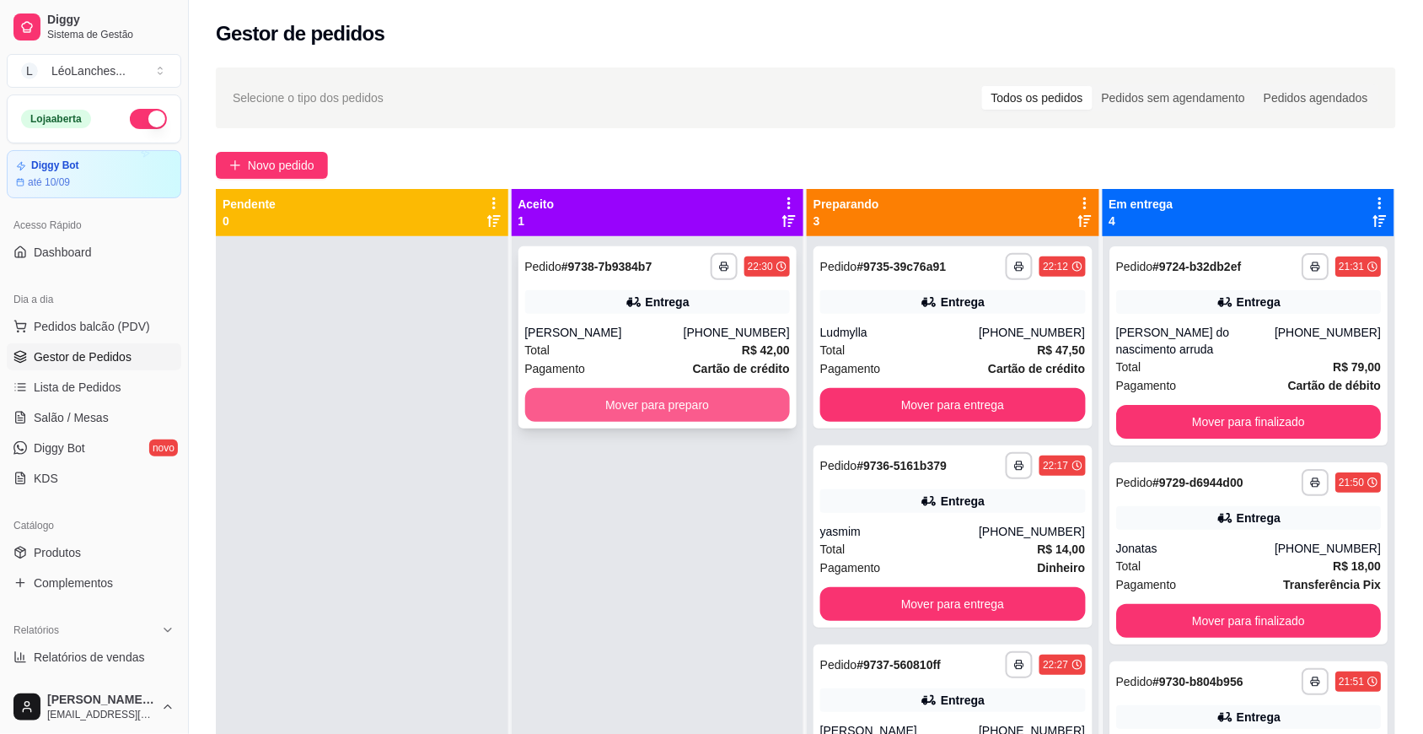
click at [685, 402] on button "Mover para preparo" at bounding box center [658, 405] width 266 height 34
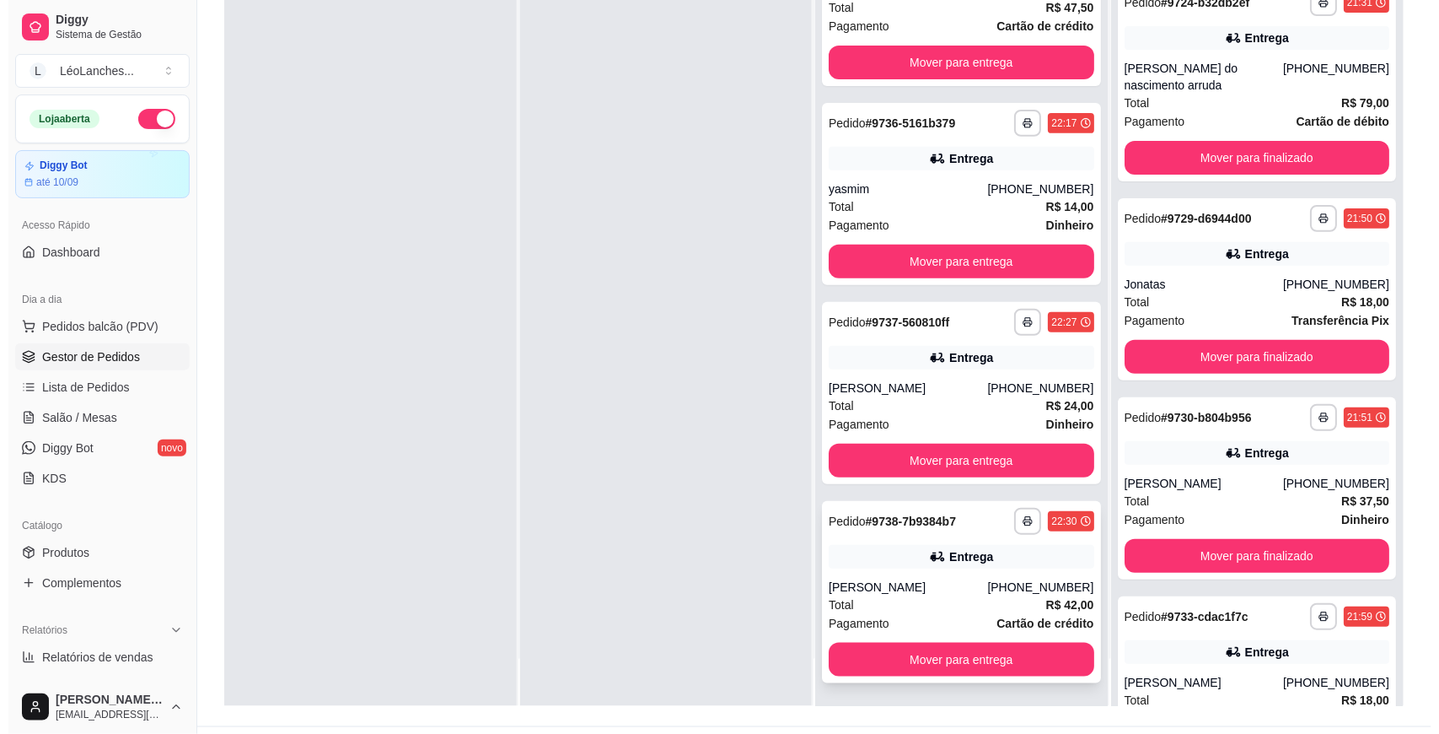
scroll to position [257, 0]
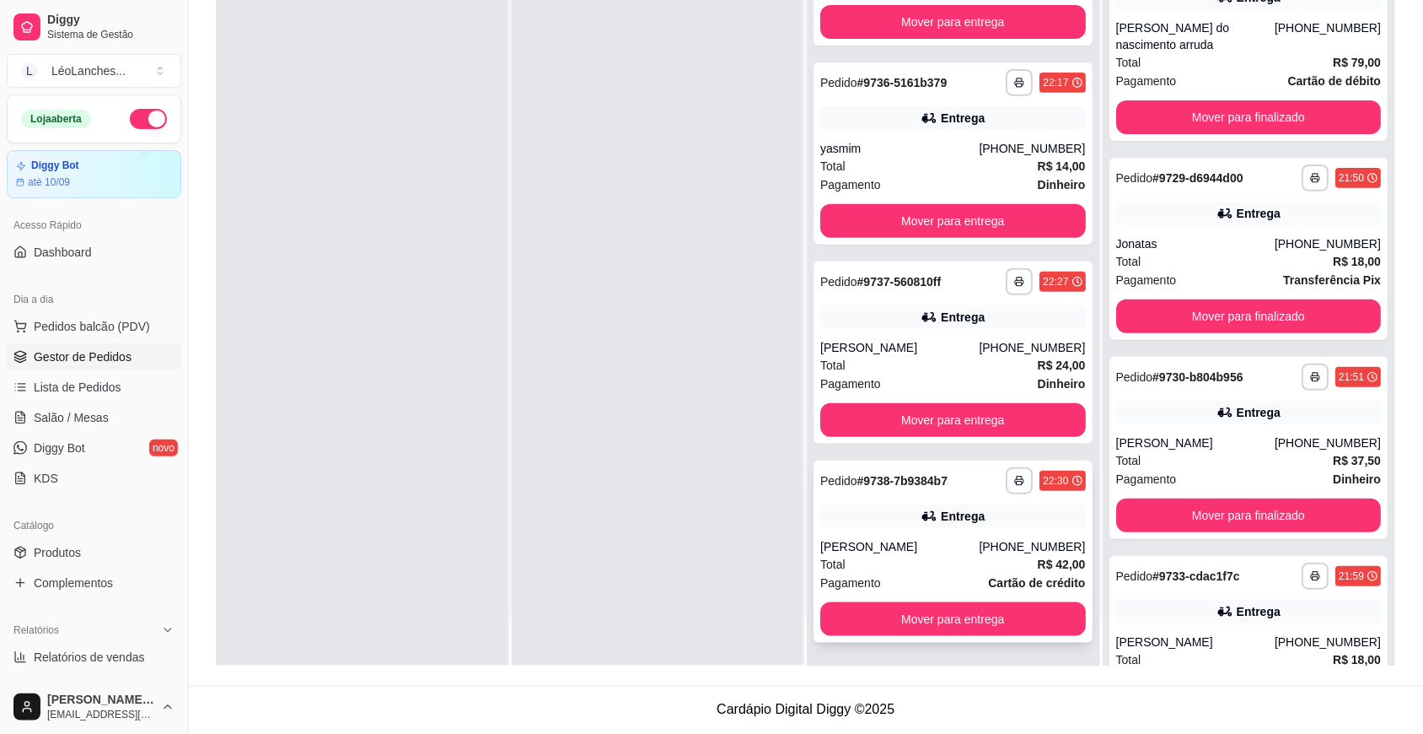
click at [887, 545] on div "[PERSON_NAME]" at bounding box center [899, 546] width 159 height 17
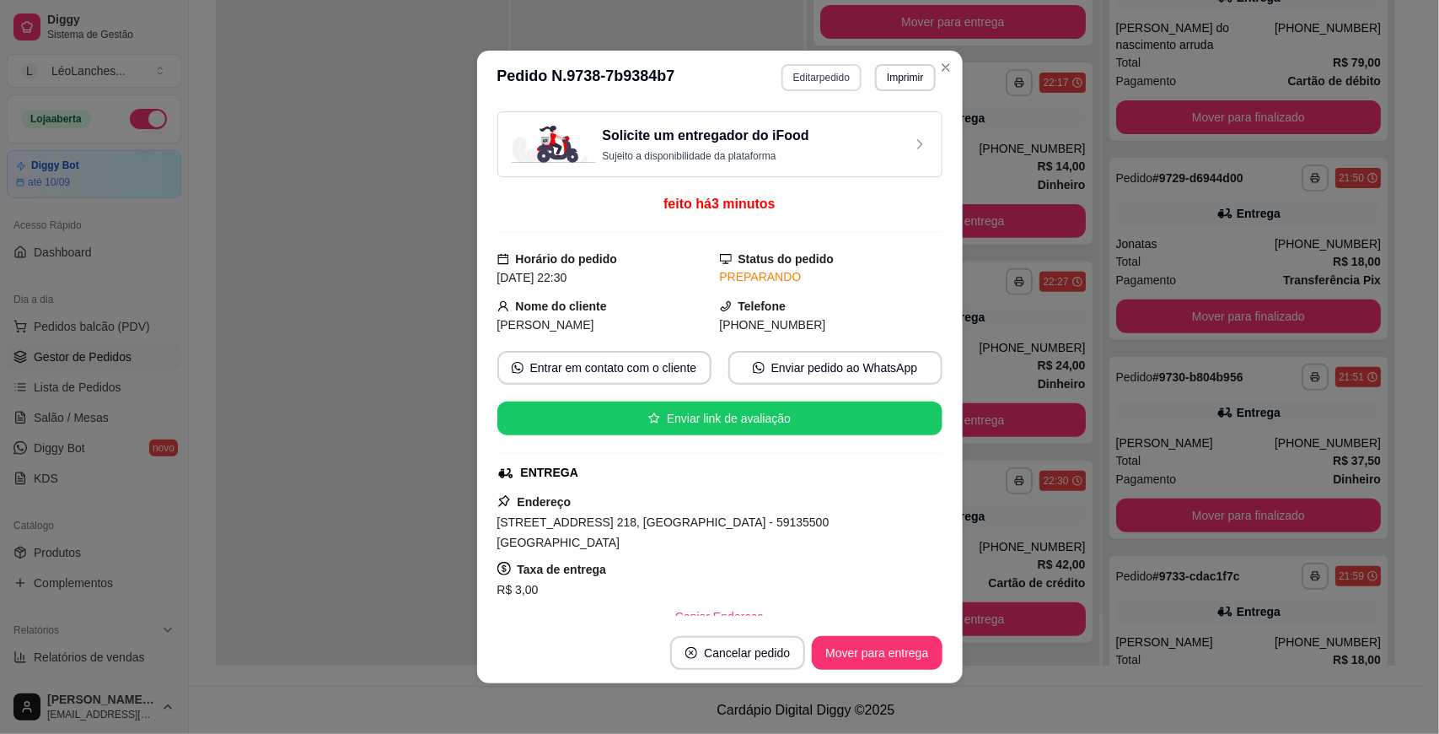
click at [825, 78] on button "Editar pedido" at bounding box center [822, 77] width 80 height 27
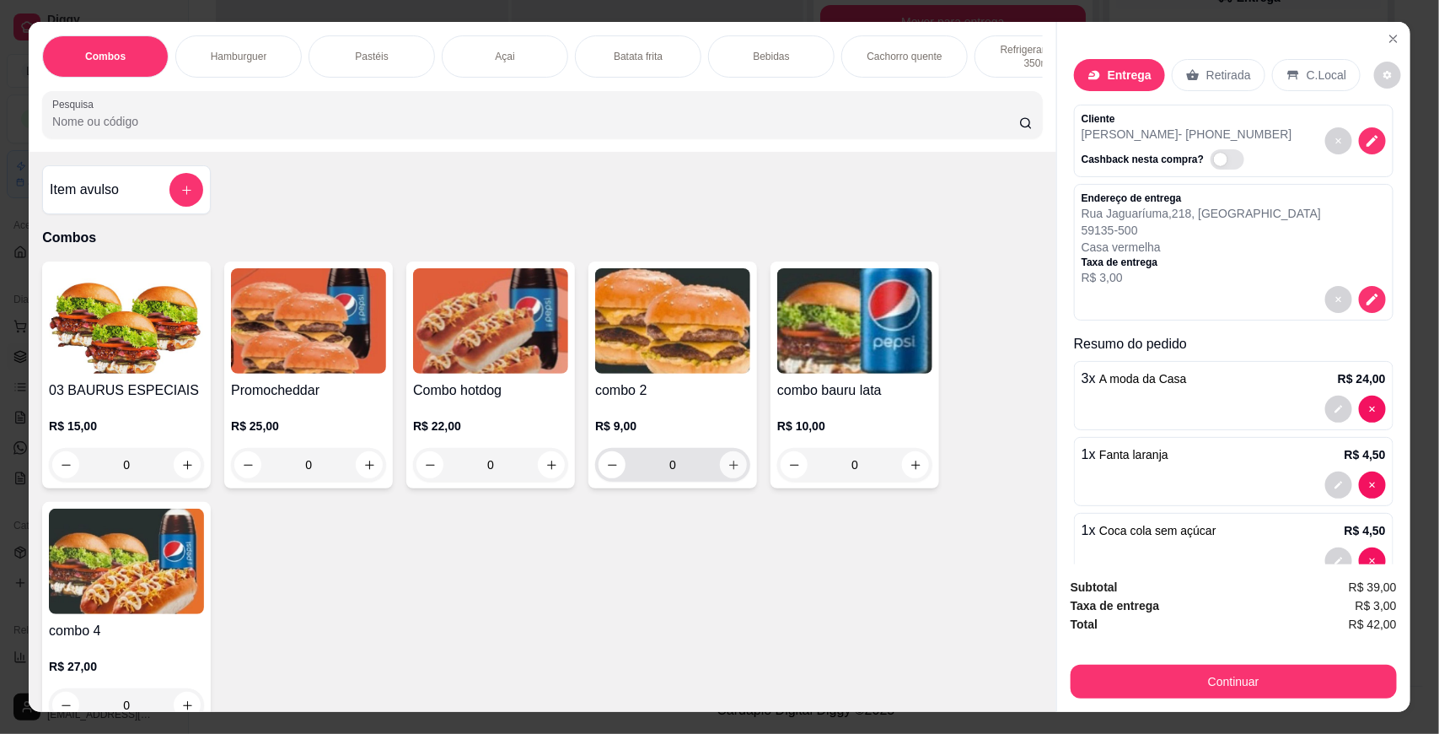
click at [720, 478] on button "increase-product-quantity" at bounding box center [733, 464] width 27 height 27
type input "1"
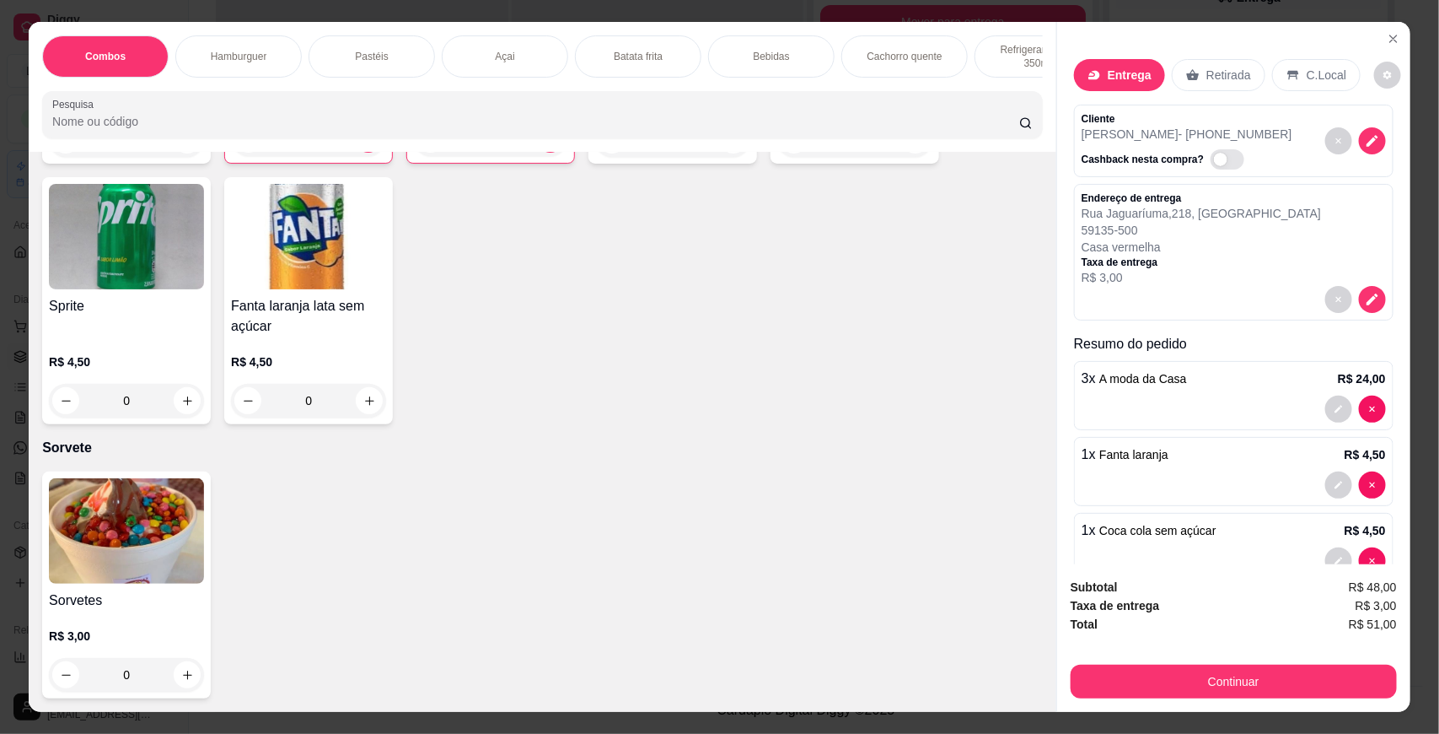
scroll to position [2323, 0]
